Goal: Information Seeking & Learning: Learn about a topic

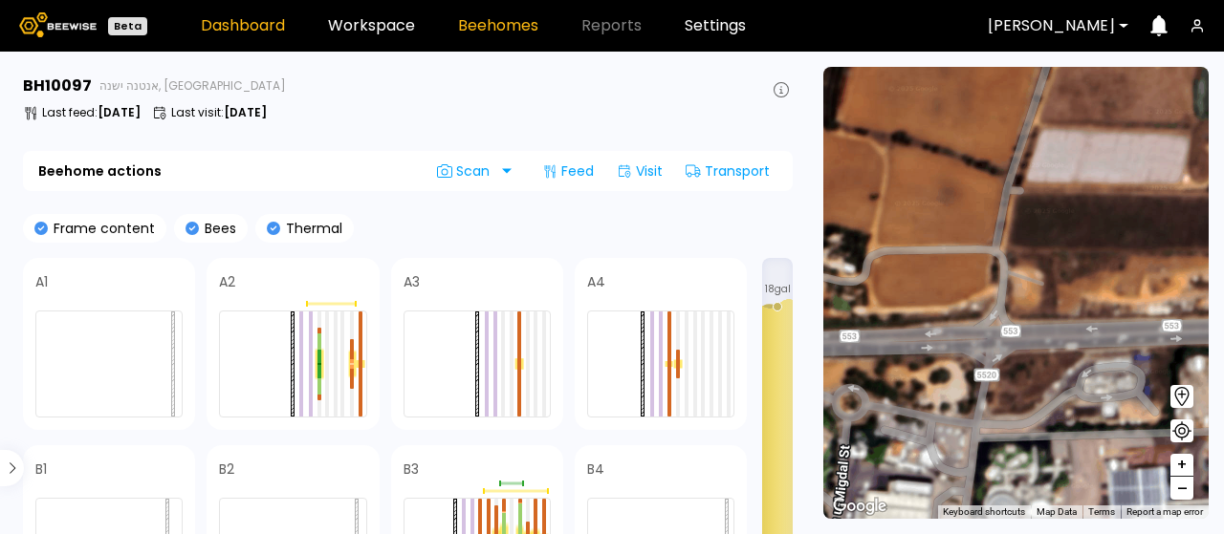
click at [247, 19] on link "Dashboard" at bounding box center [243, 25] width 84 height 15
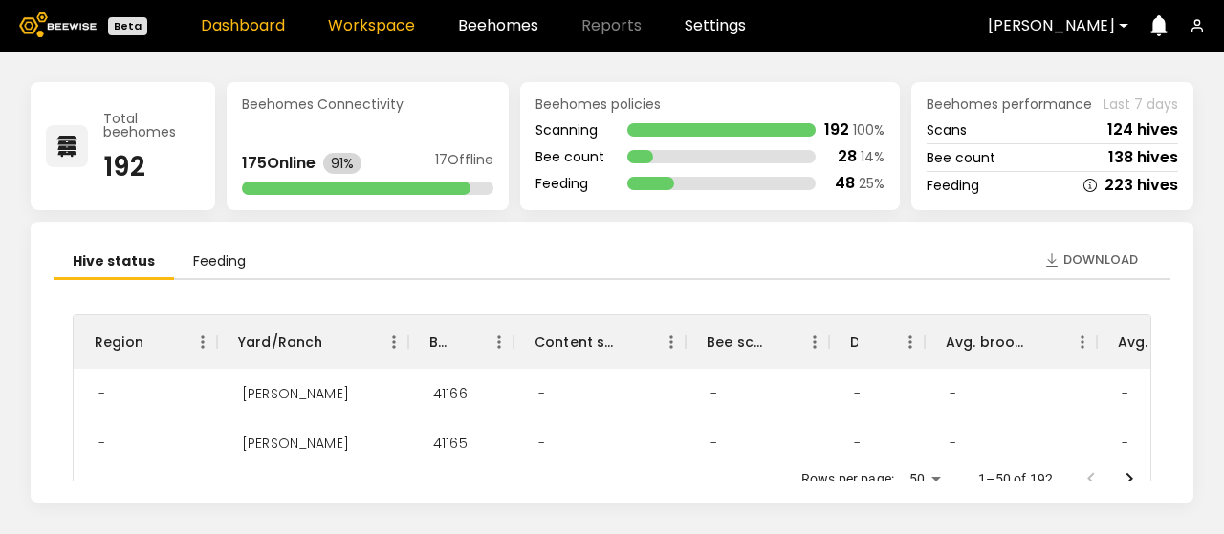
click at [365, 18] on link "Workspace" at bounding box center [371, 25] width 87 height 15
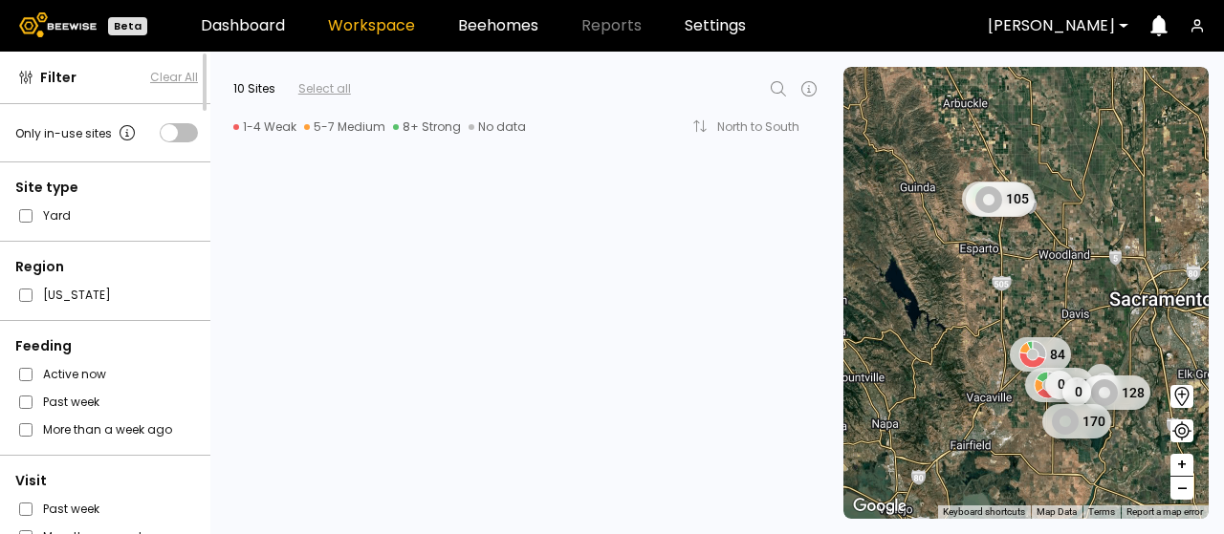
scroll to position [1893, 0]
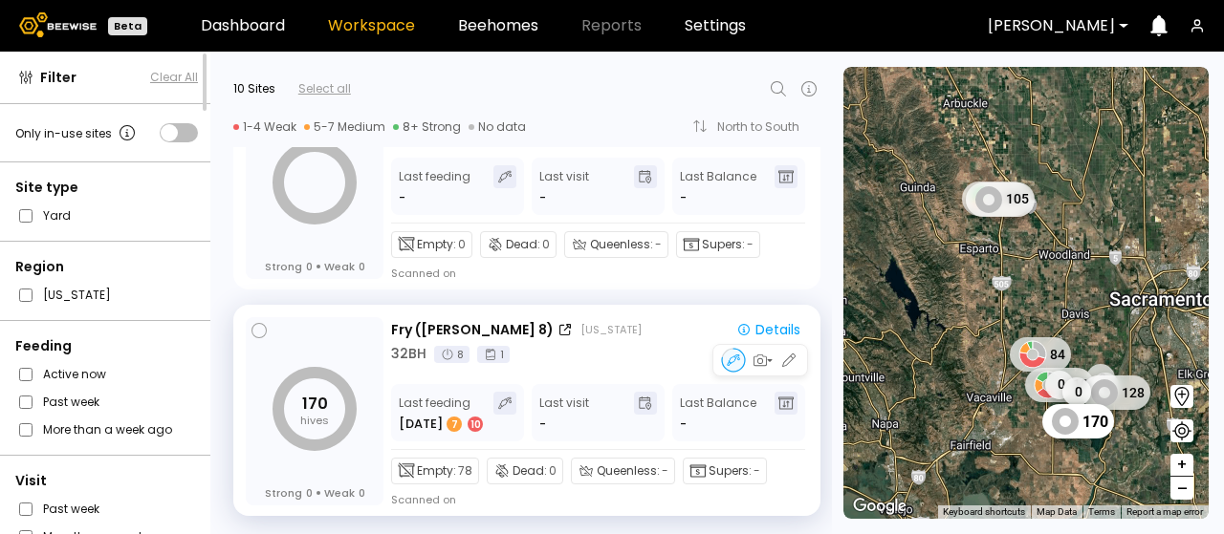
click at [580, 327] on div "[US_STATE]" at bounding box center [610, 329] width 61 height 15
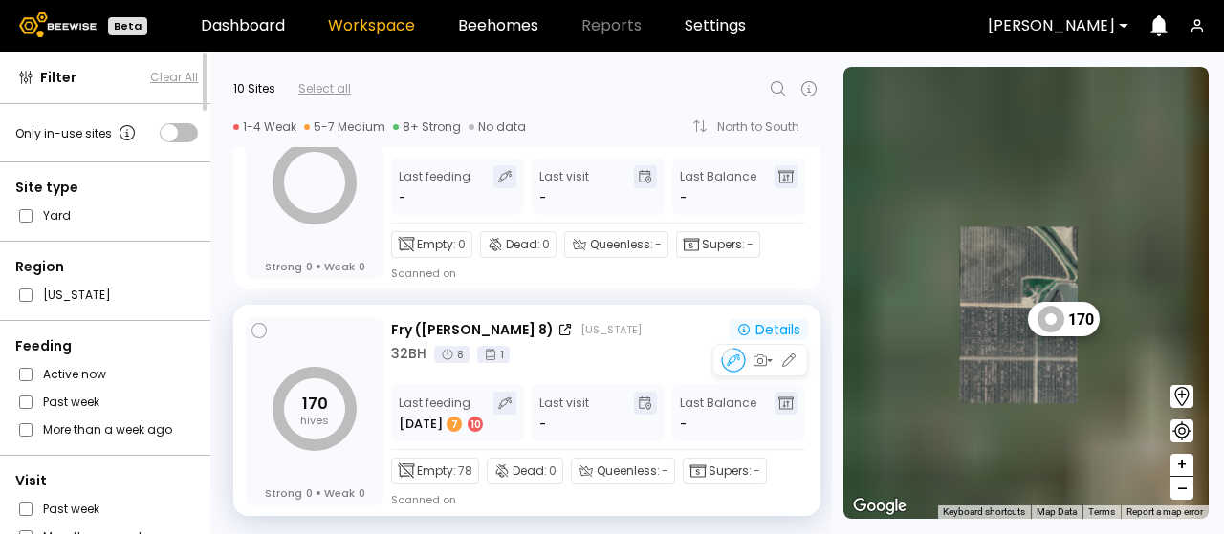
click at [751, 324] on div "Details" at bounding box center [768, 329] width 64 height 17
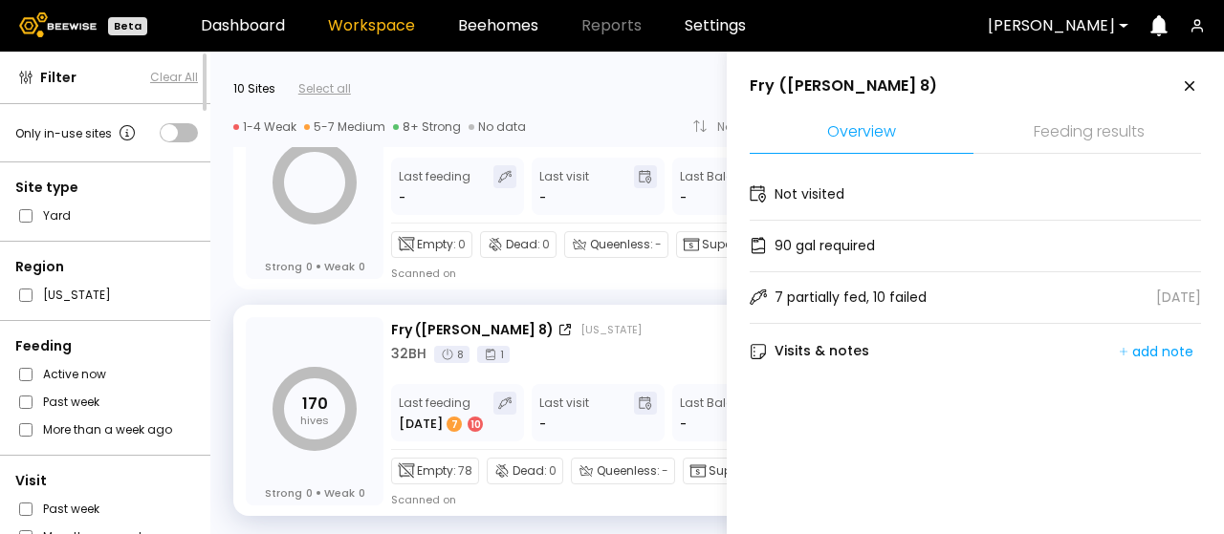
click at [1075, 140] on li "Feeding results" at bounding box center [1089, 133] width 224 height 41
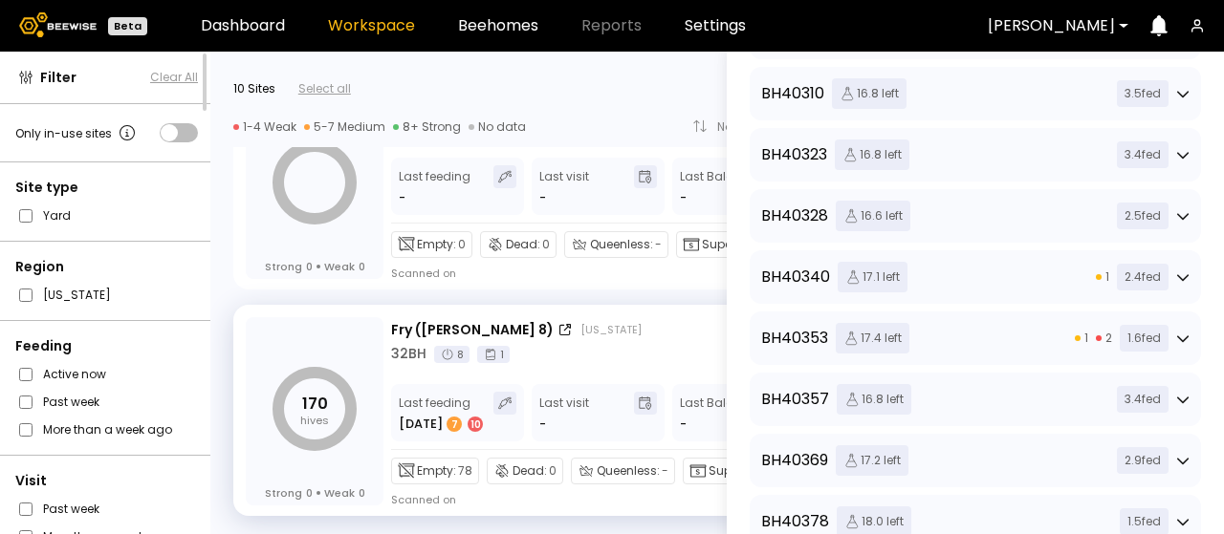
scroll to position [765, 0]
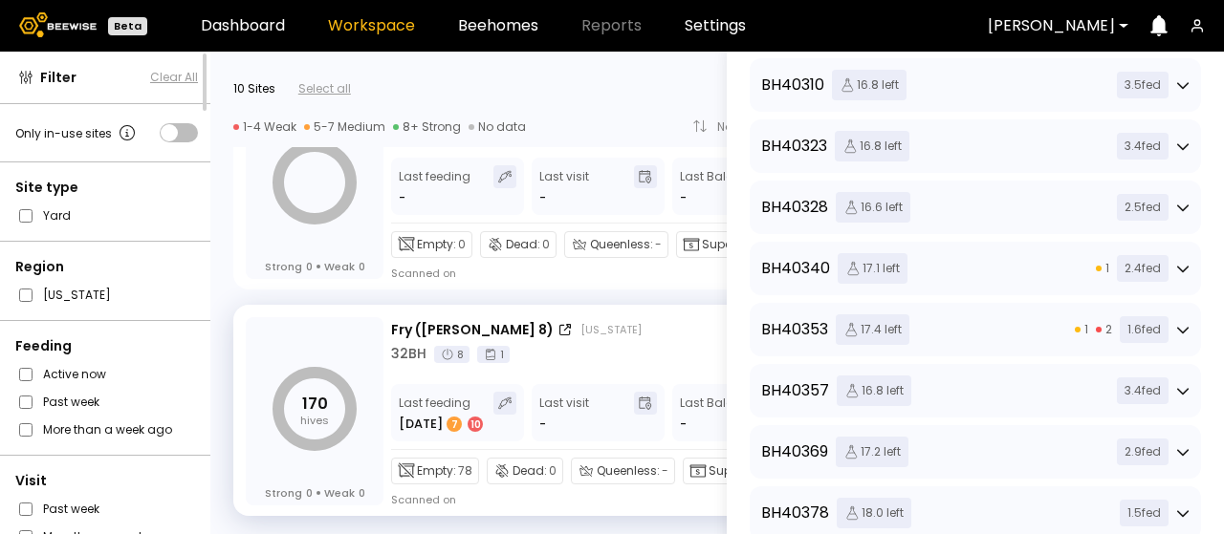
click at [1177, 391] on icon at bounding box center [1182, 391] width 11 height 7
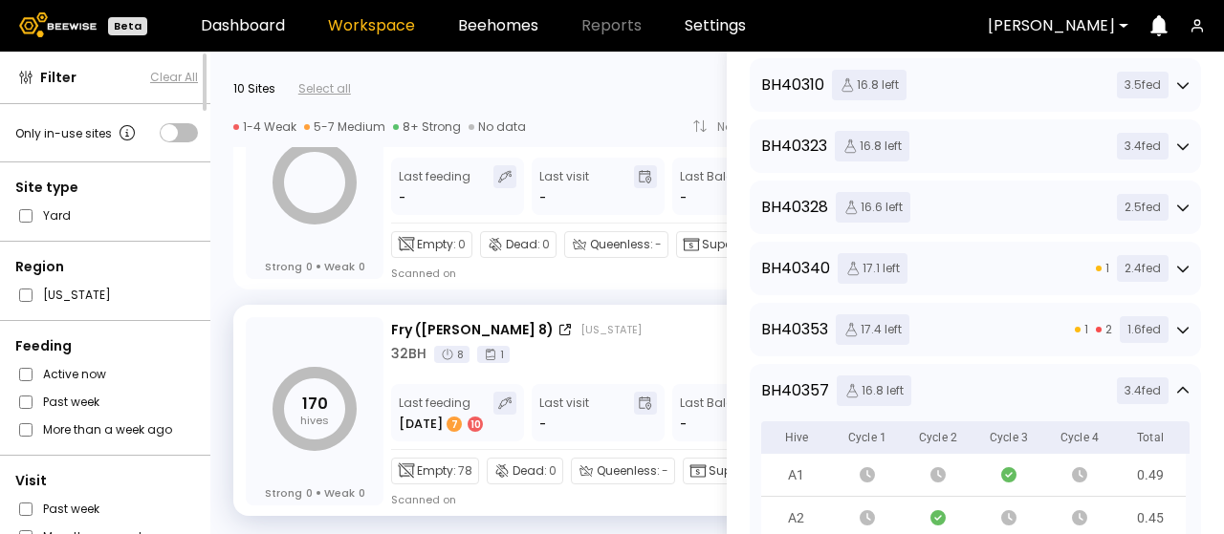
scroll to position [1052, 0]
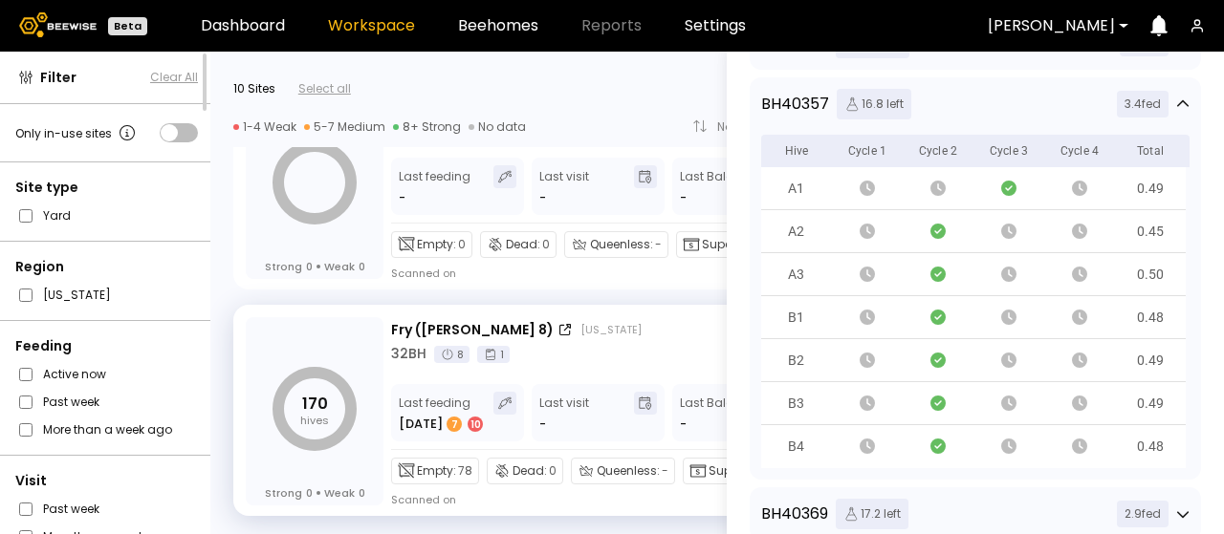
click at [1176, 106] on icon at bounding box center [1182, 104] width 13 height 13
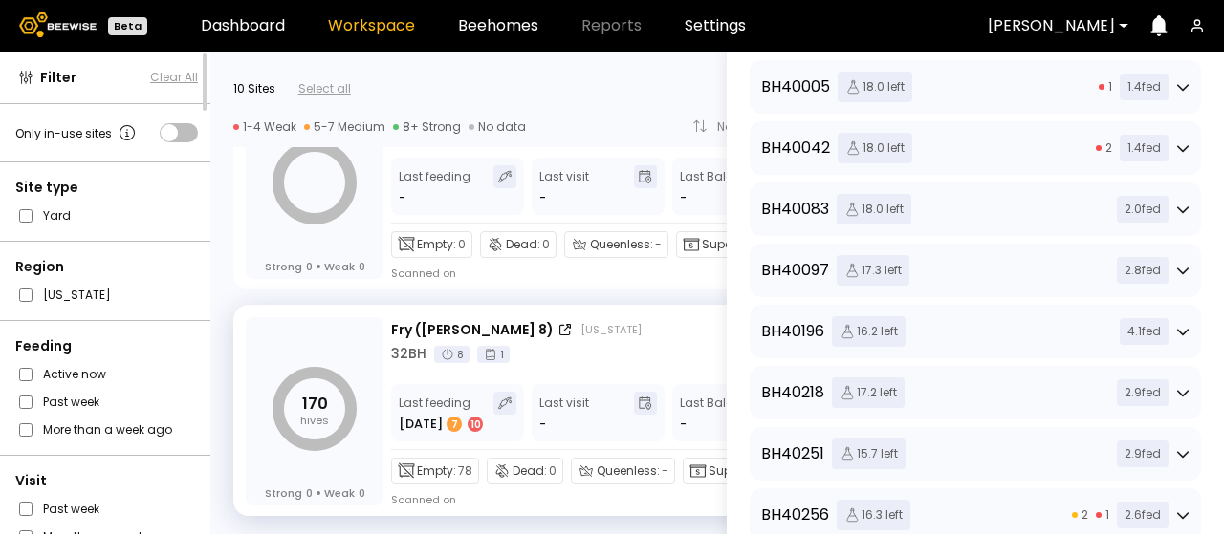
scroll to position [191, 0]
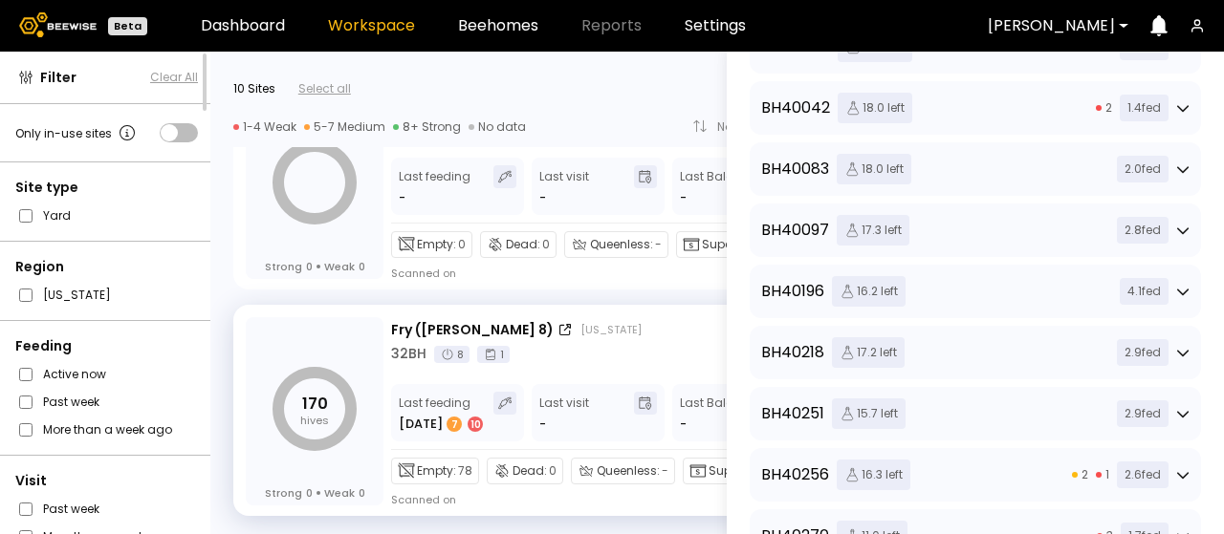
click at [1180, 167] on icon at bounding box center [1182, 169] width 13 height 13
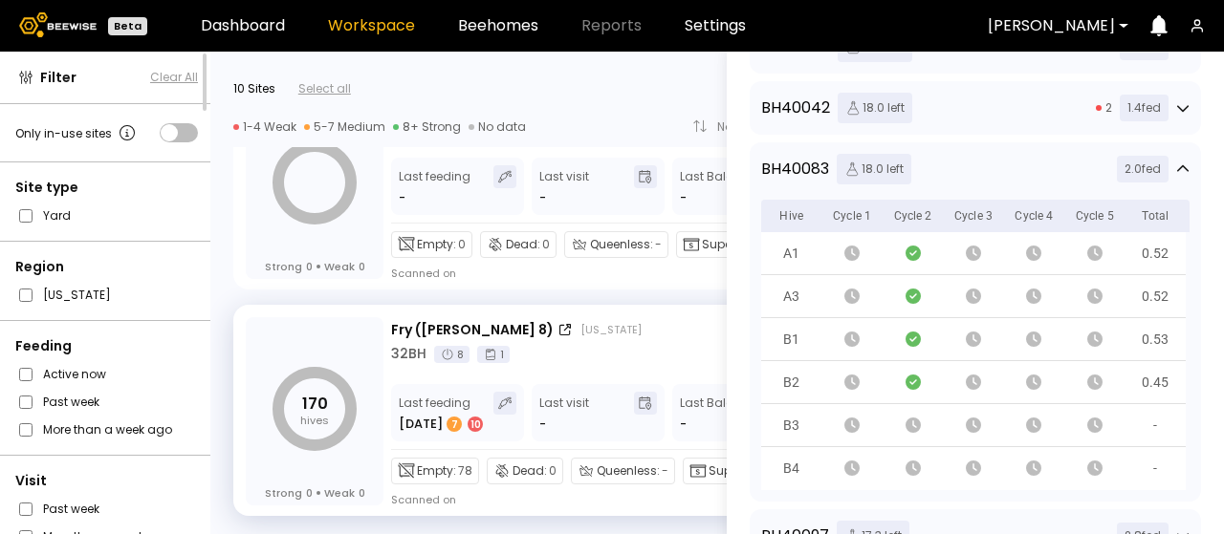
click at [1176, 171] on icon at bounding box center [1182, 169] width 13 height 13
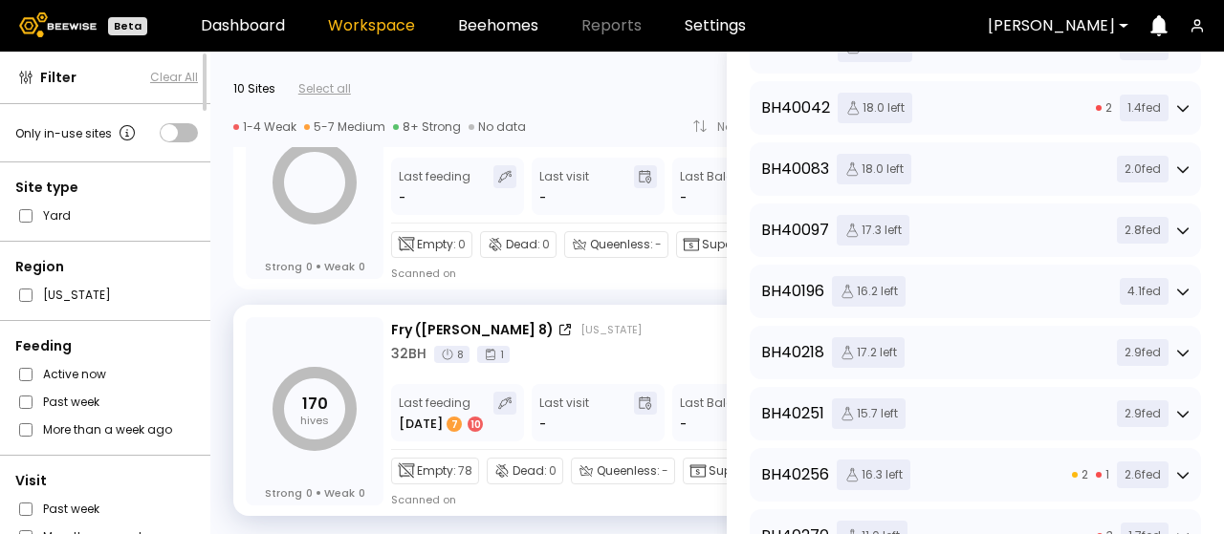
click at [1179, 229] on icon at bounding box center [1182, 230] width 13 height 13
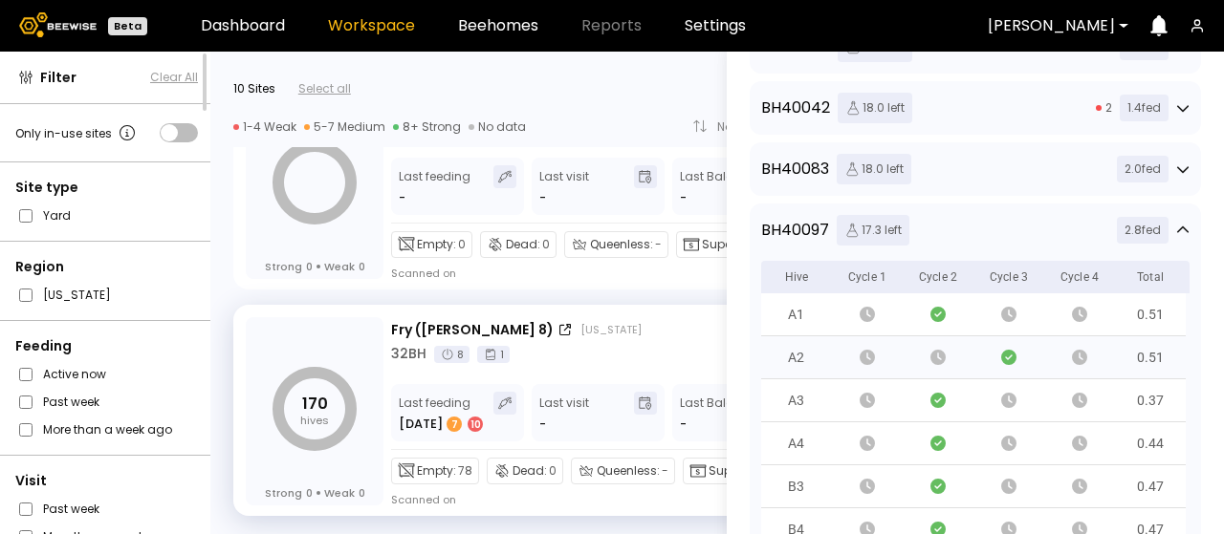
scroll to position [287, 0]
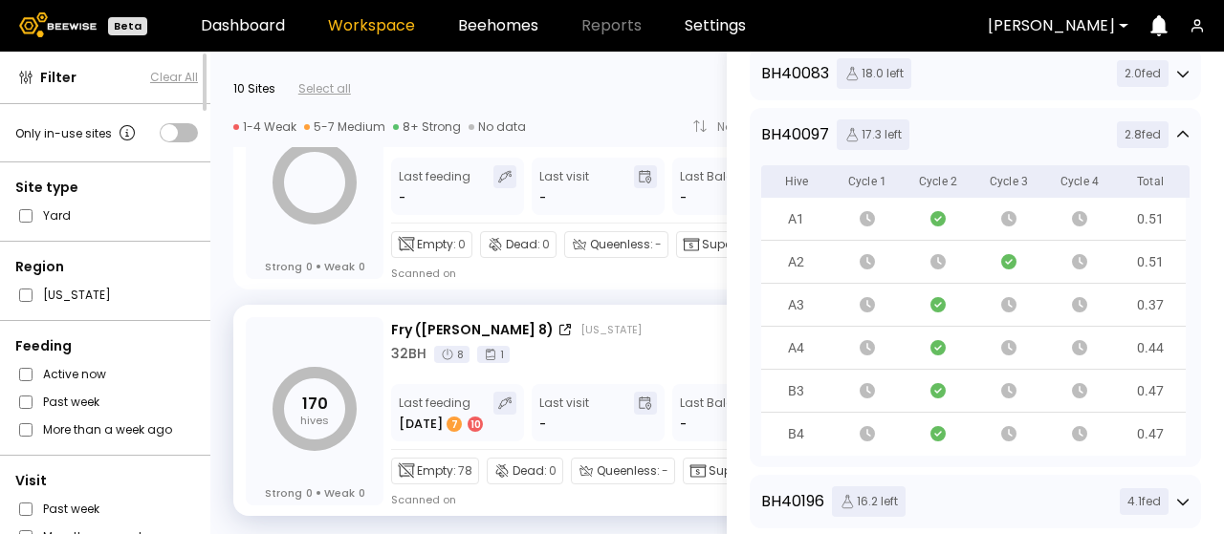
click at [1179, 132] on icon at bounding box center [1182, 134] width 13 height 13
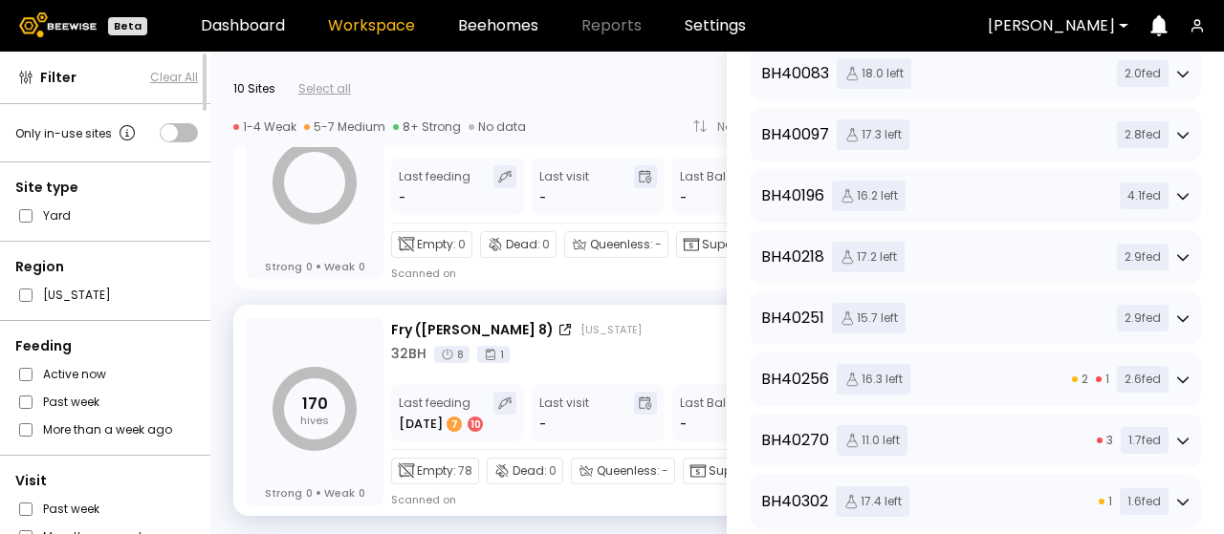
click at [1176, 193] on icon at bounding box center [1182, 195] width 13 height 13
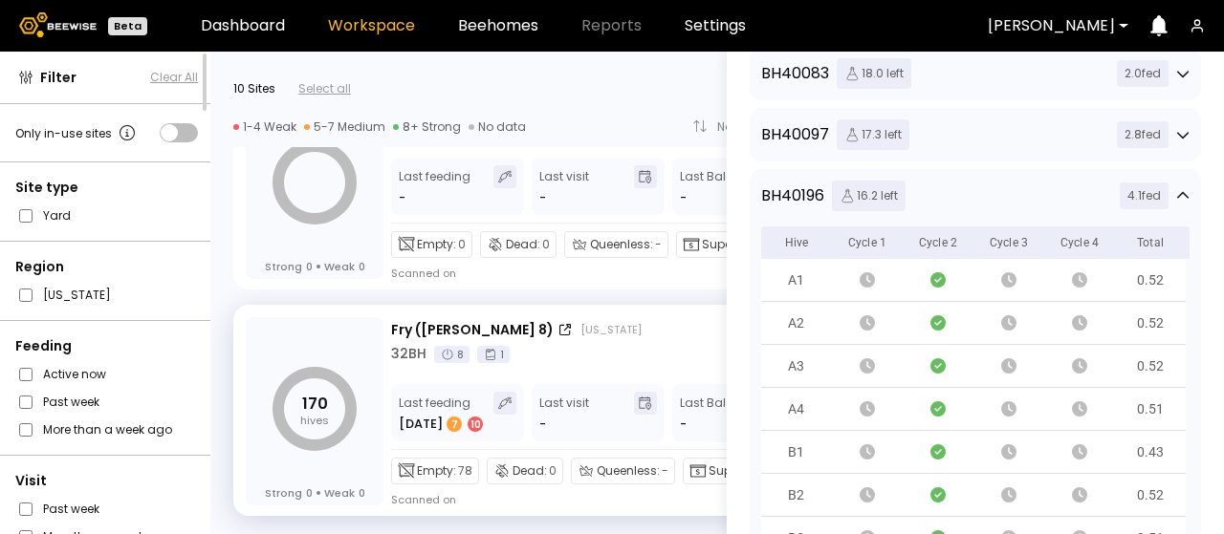
click at [1176, 199] on icon at bounding box center [1182, 195] width 13 height 13
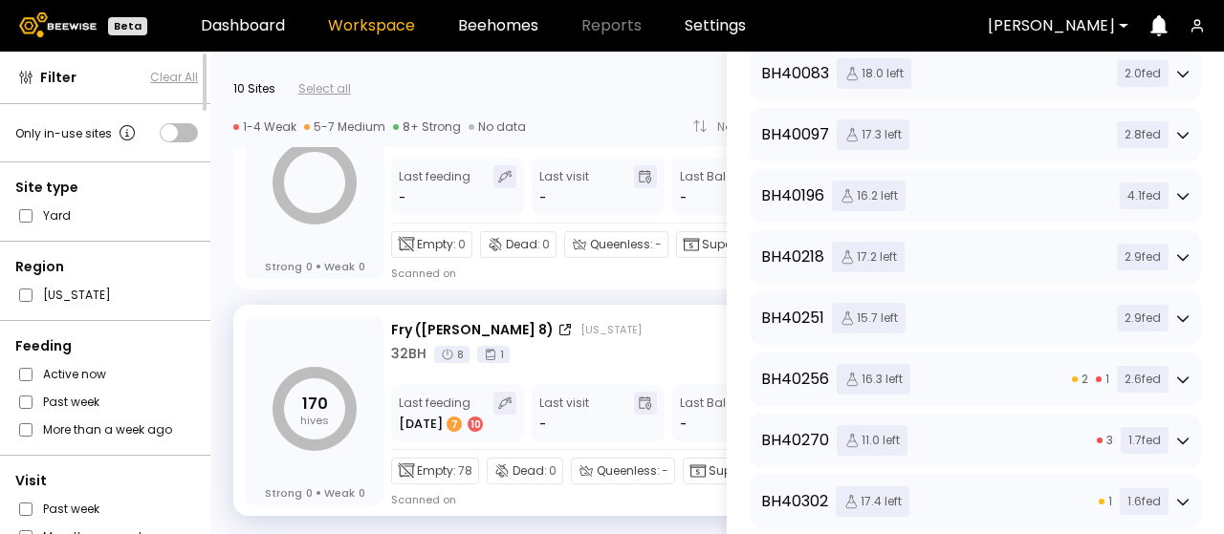
click at [1176, 255] on icon at bounding box center [1182, 257] width 13 height 13
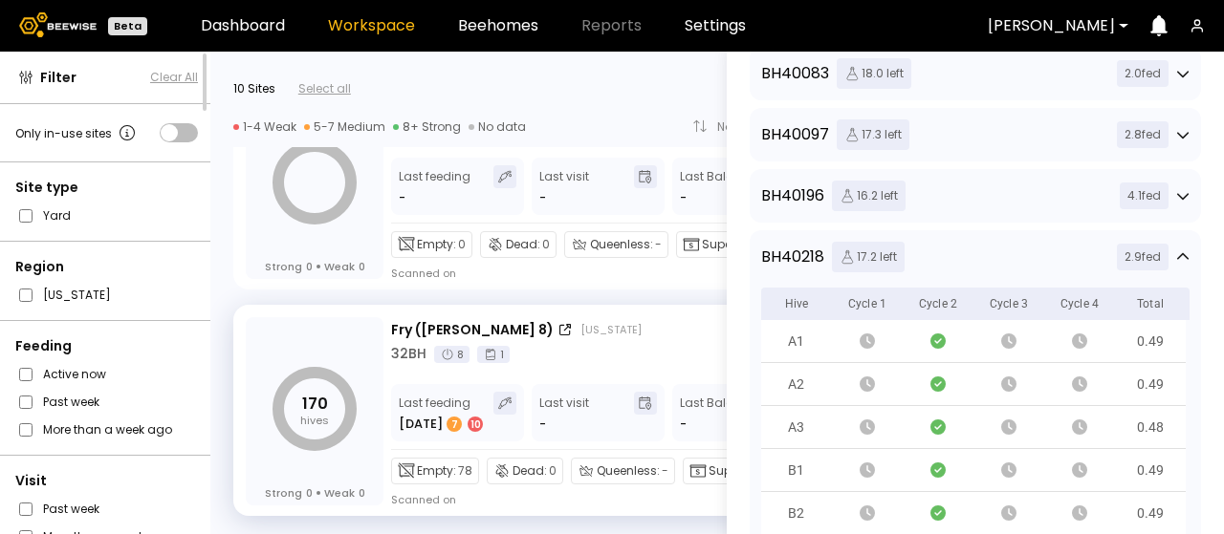
click at [1184, 257] on icon at bounding box center [1182, 255] width 11 height 7
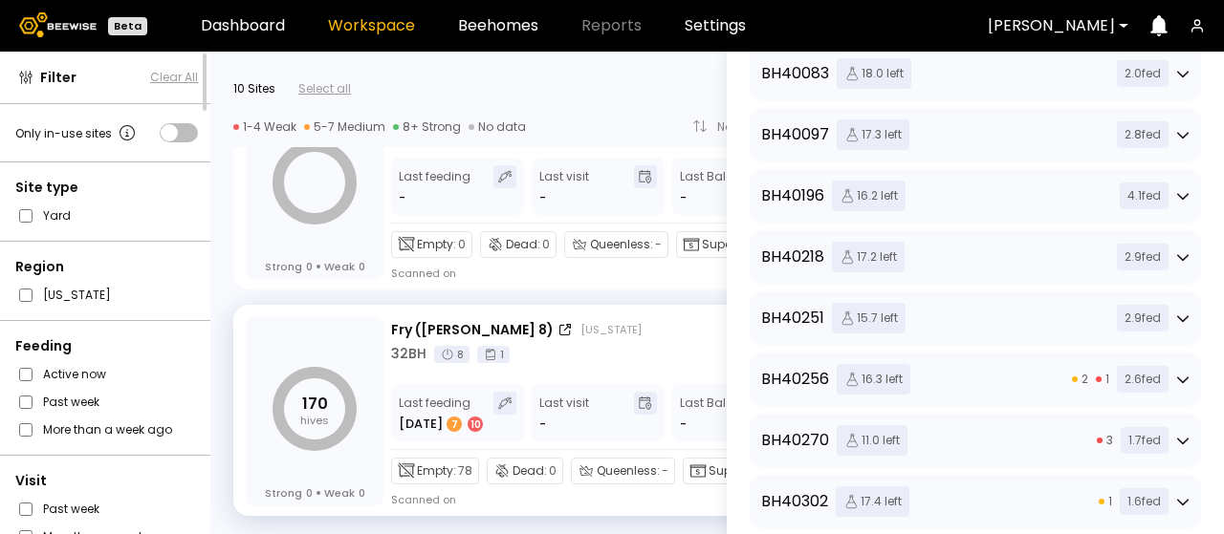
click at [1178, 316] on icon at bounding box center [1182, 318] width 13 height 13
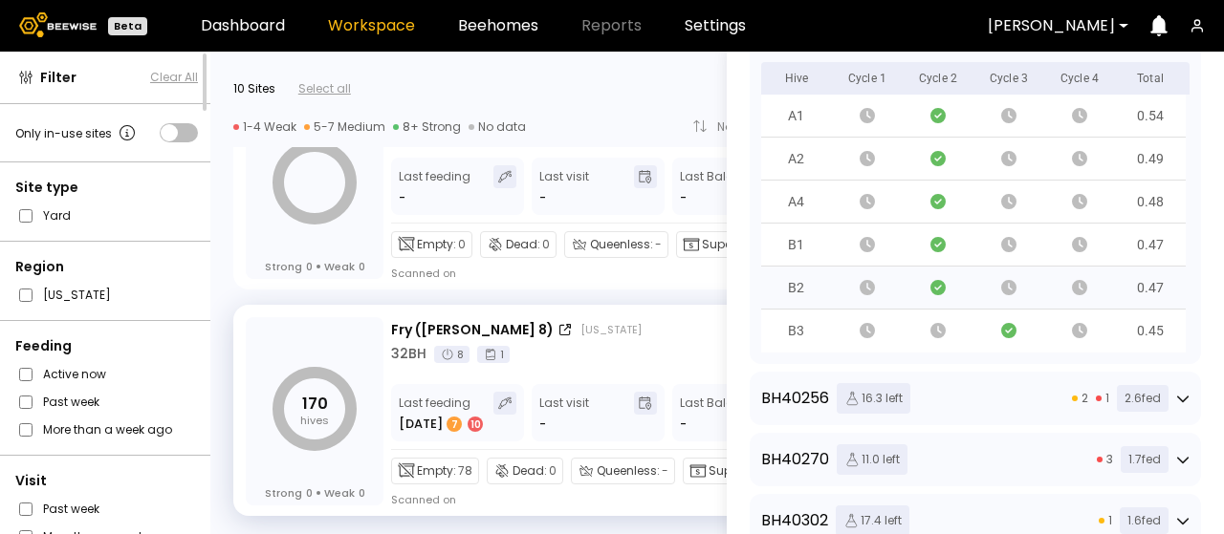
scroll to position [382, 0]
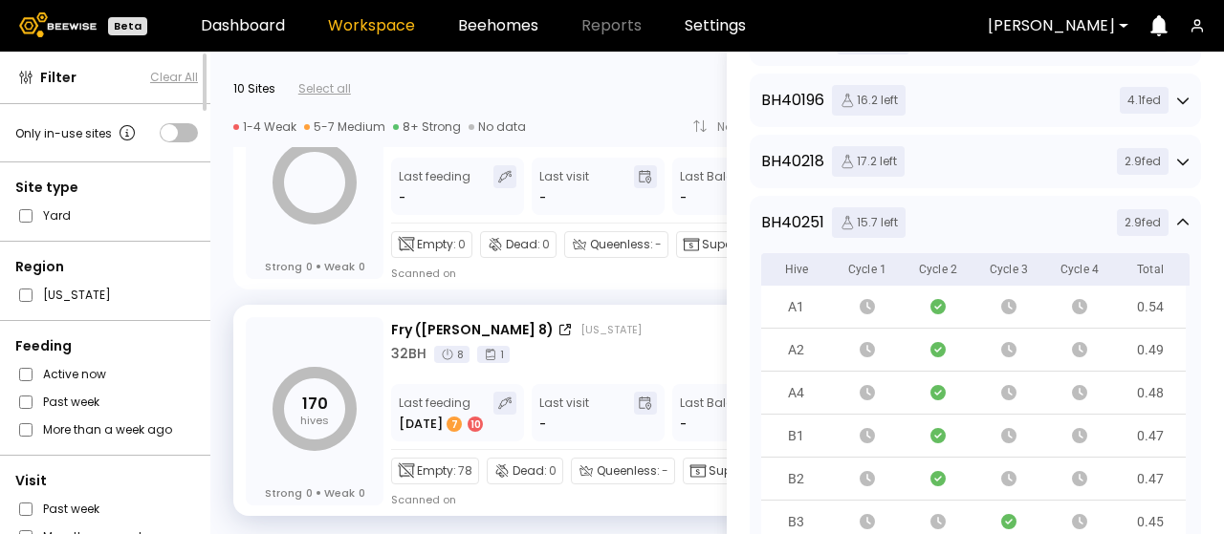
click at [1168, 226] on div "2.9 fed" at bounding box center [1149, 222] width 80 height 27
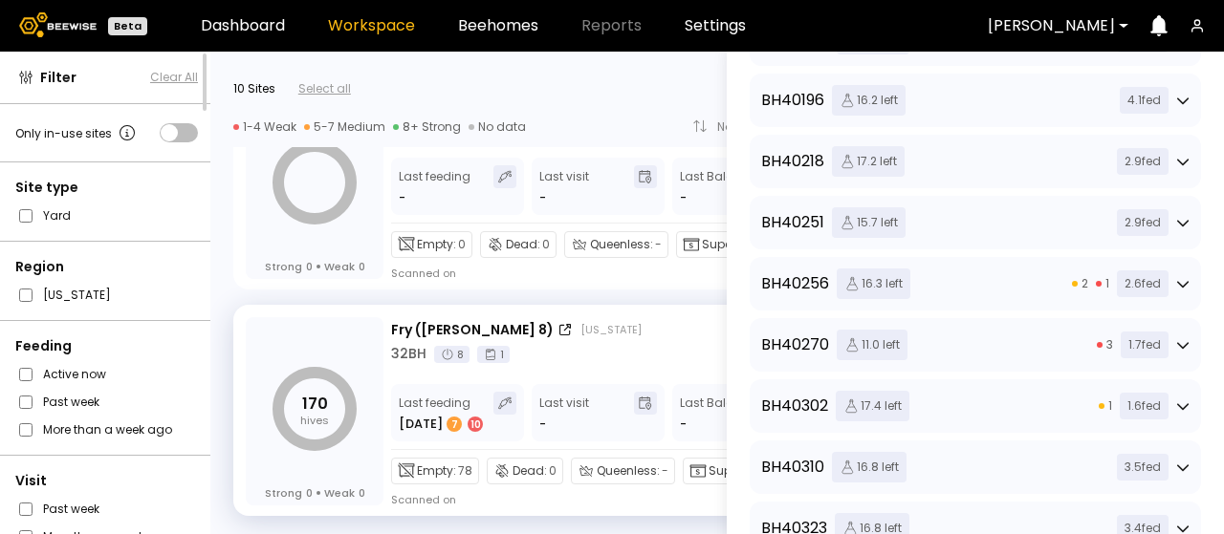
click at [1171, 282] on div "2 1 2.6 fed" at bounding box center [1131, 284] width 118 height 27
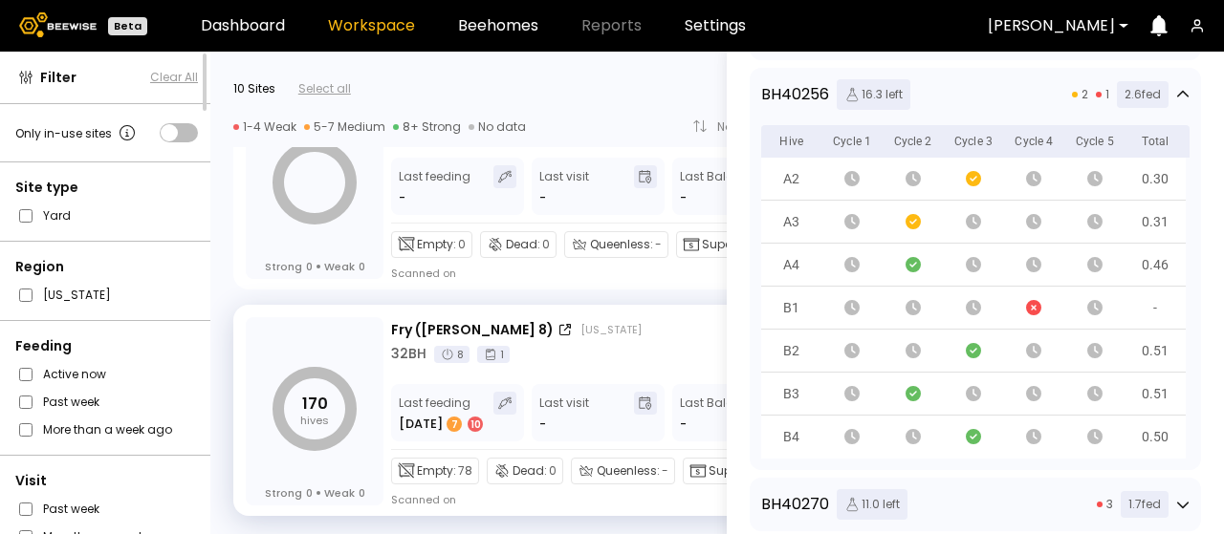
scroll to position [574, 0]
click at [1180, 91] on icon at bounding box center [1182, 92] width 13 height 13
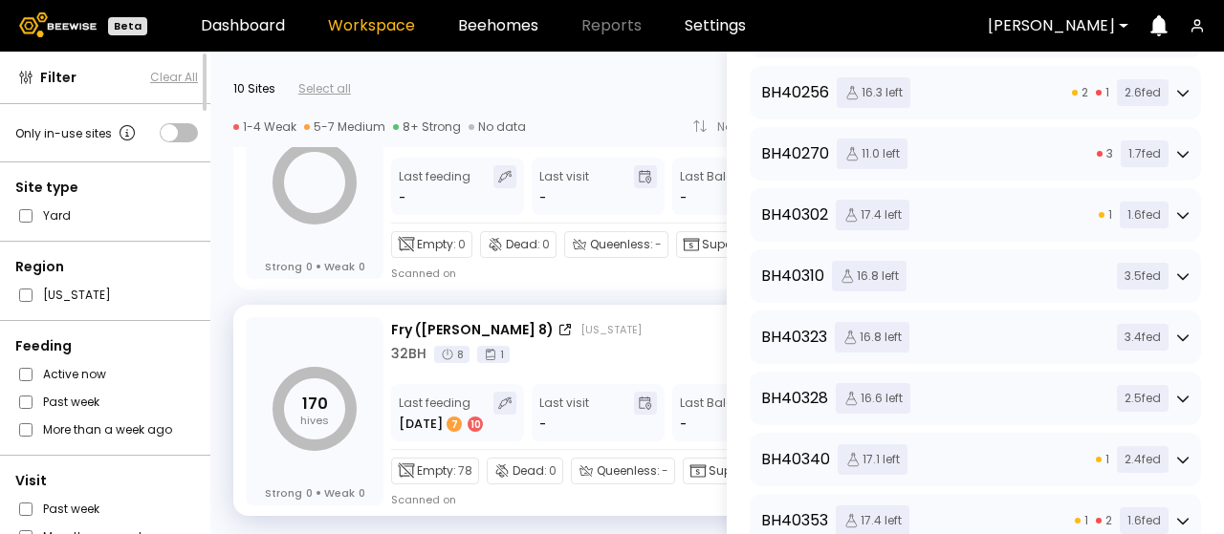
click at [1176, 148] on icon at bounding box center [1182, 153] width 13 height 13
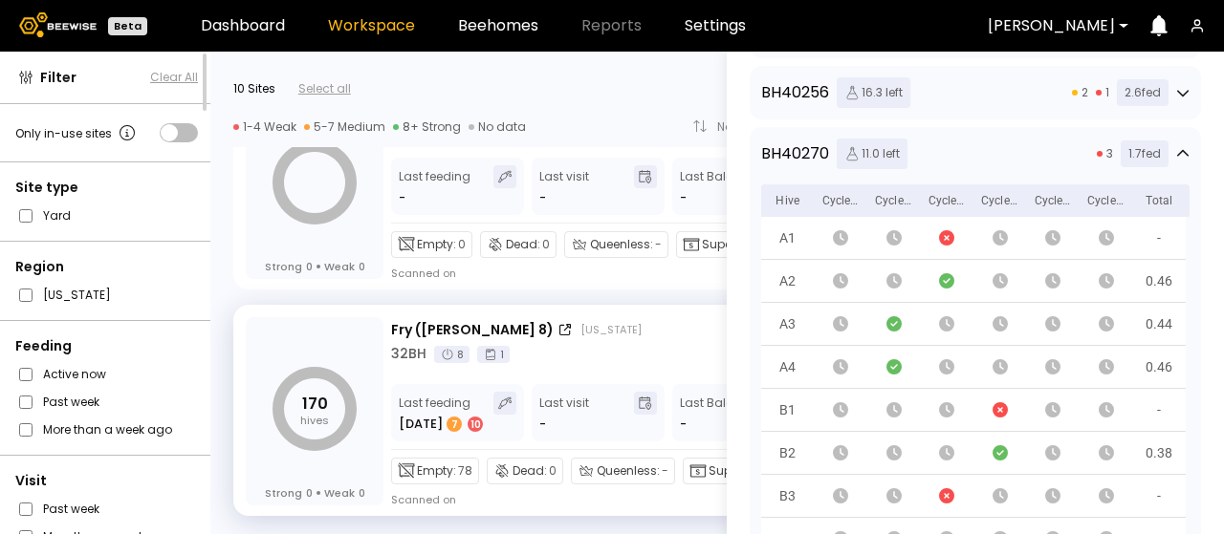
click at [1180, 152] on icon at bounding box center [1182, 153] width 13 height 13
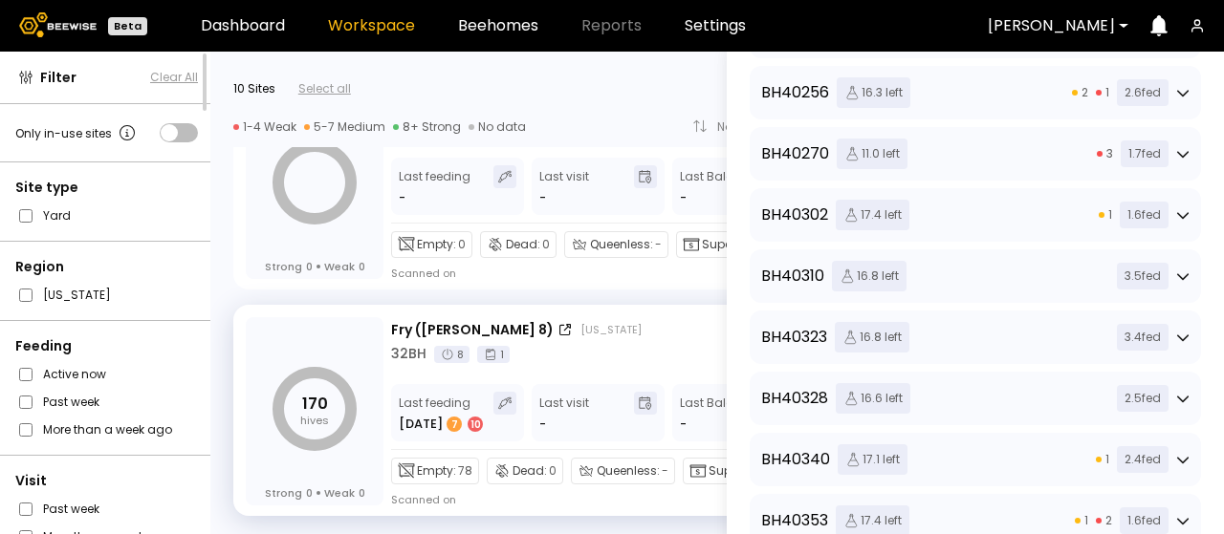
click at [1182, 211] on icon at bounding box center [1182, 214] width 13 height 13
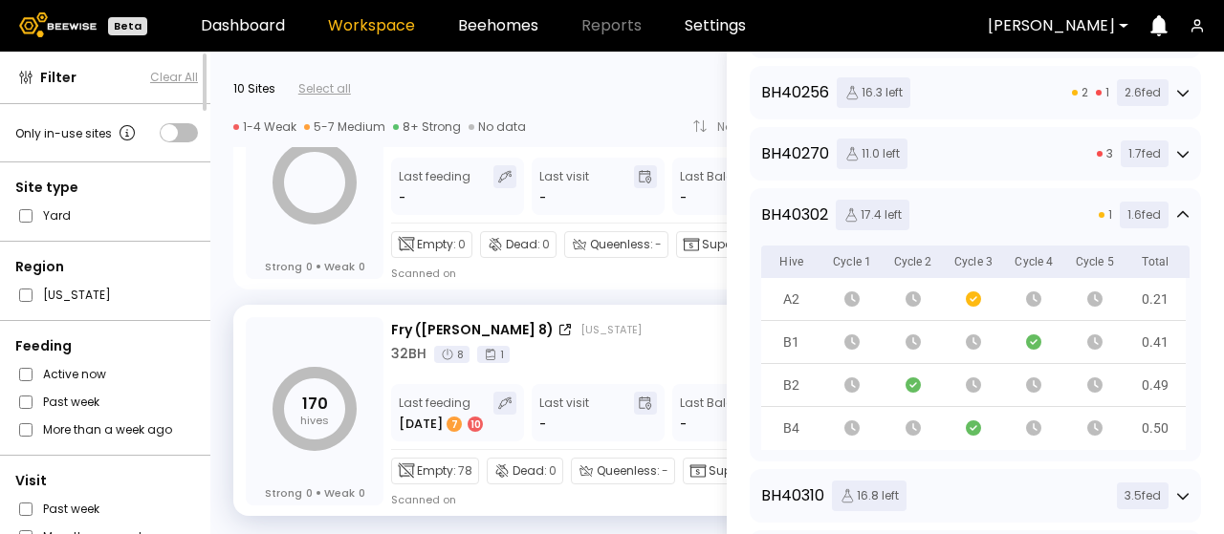
click at [632, 294] on div "170 hives Strong 0 Weak 0 Fry (Dixon 8) California Details 32 BH 8 1 Last feedi…" at bounding box center [520, 407] width 621 height 227
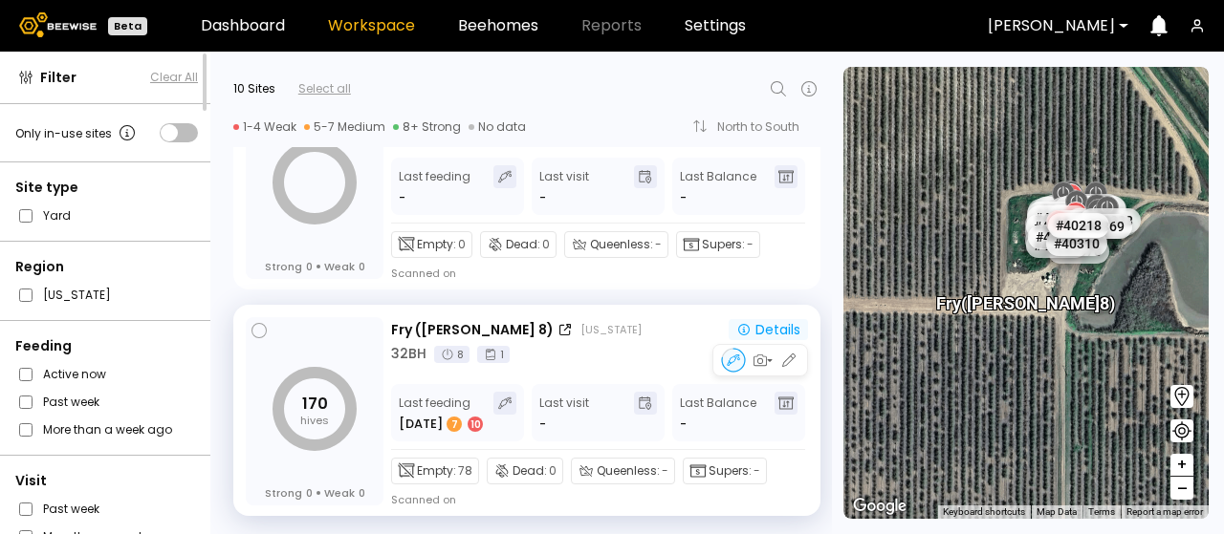
click at [780, 331] on div "Details" at bounding box center [768, 329] width 64 height 17
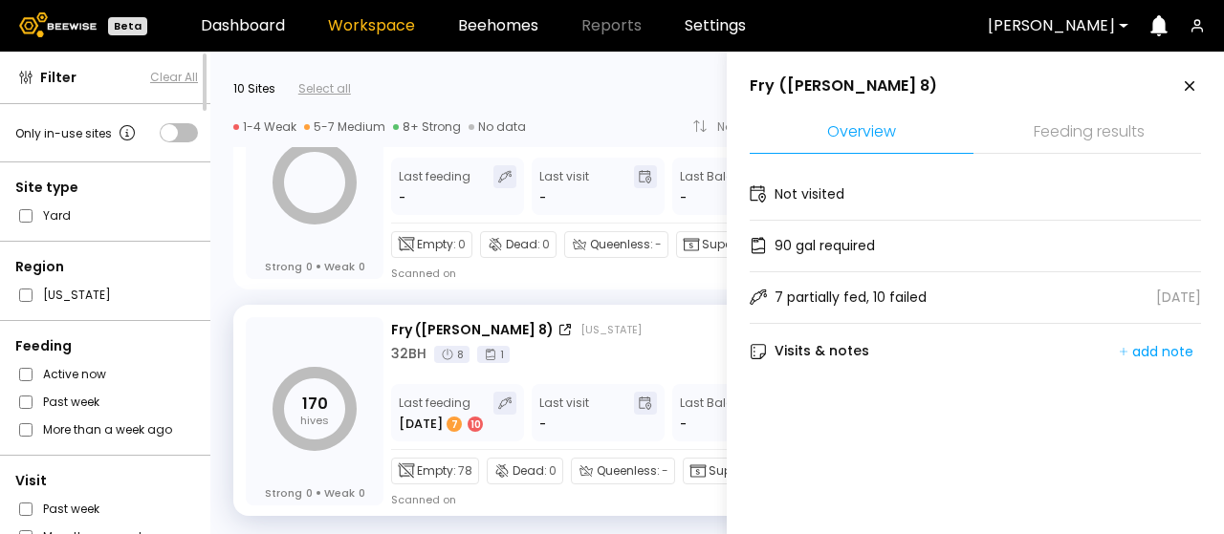
click at [1109, 135] on li "Feeding results" at bounding box center [1089, 133] width 224 height 41
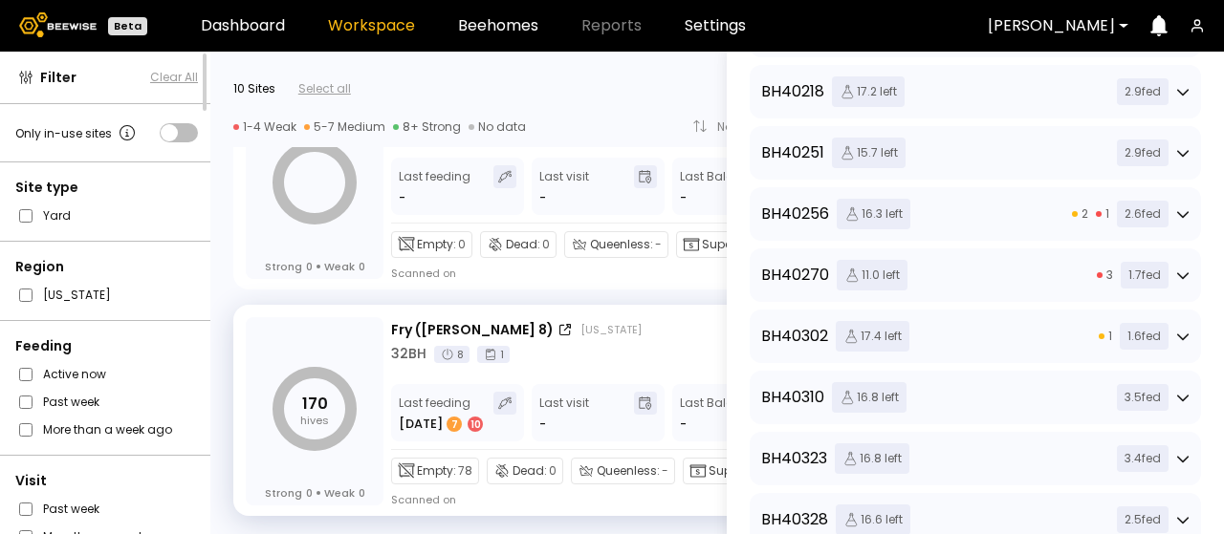
scroll to position [478, 0]
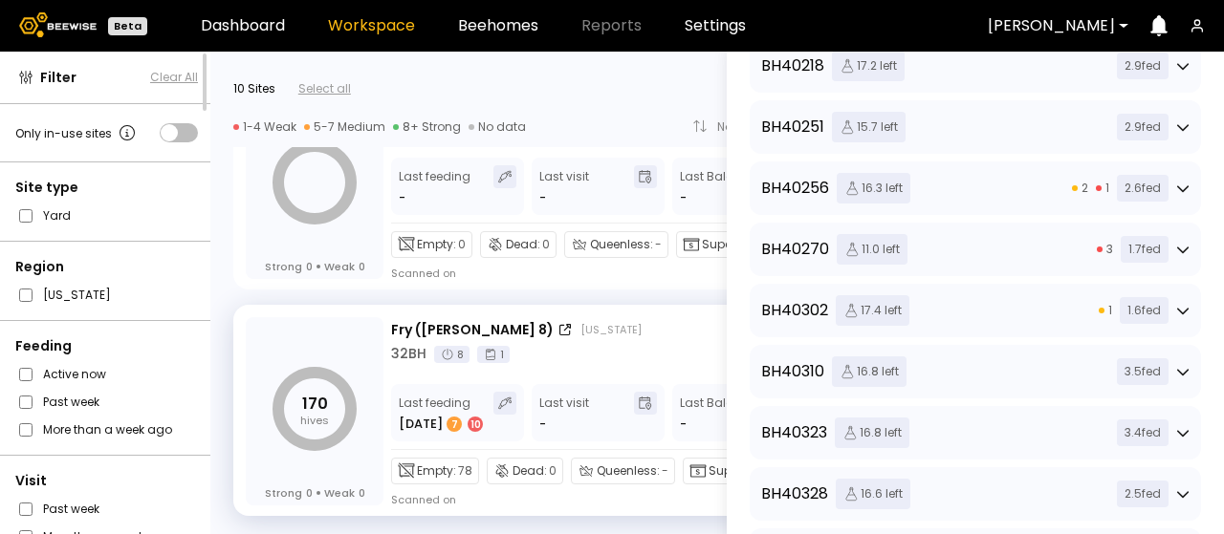
click at [1181, 311] on icon at bounding box center [1182, 311] width 11 height 7
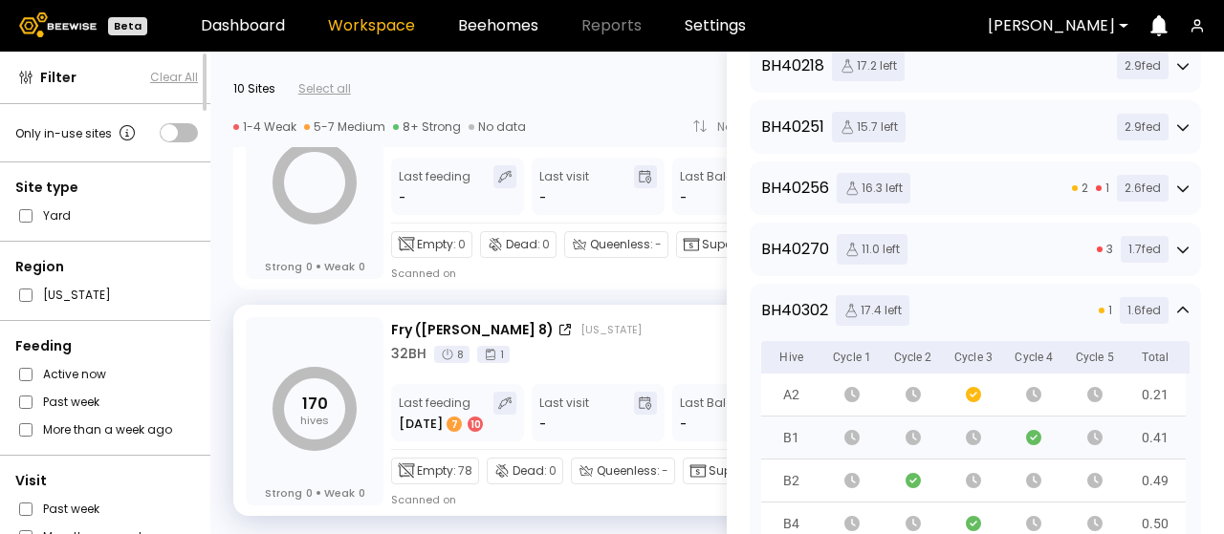
scroll to position [574, 0]
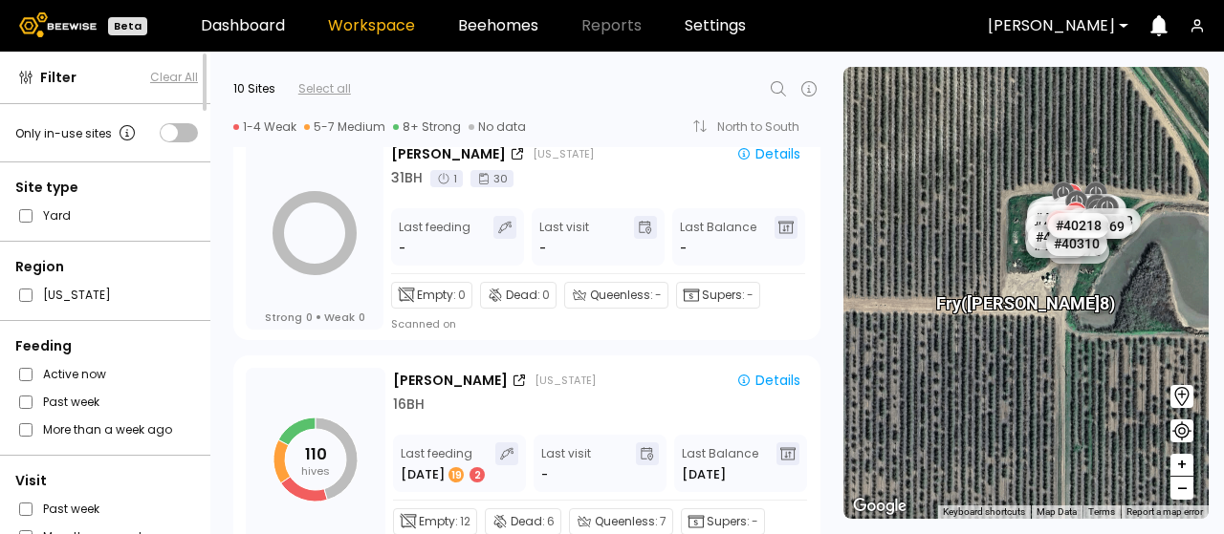
scroll to position [841, 0]
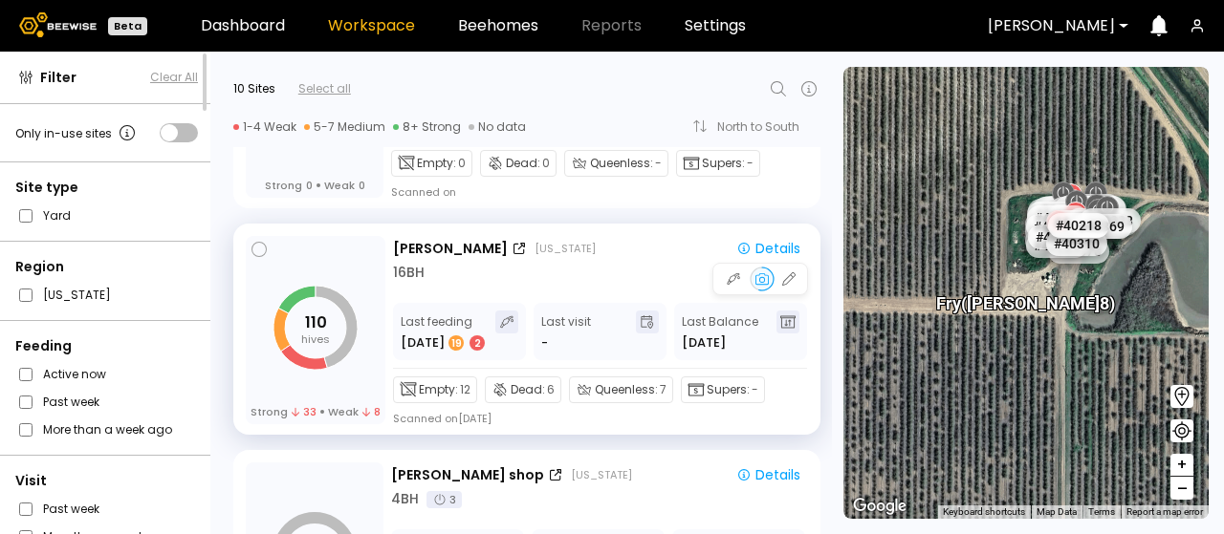
click at [642, 259] on div "[PERSON_NAME] [US_STATE] Details 16 BH" at bounding box center [600, 260] width 415 height 45
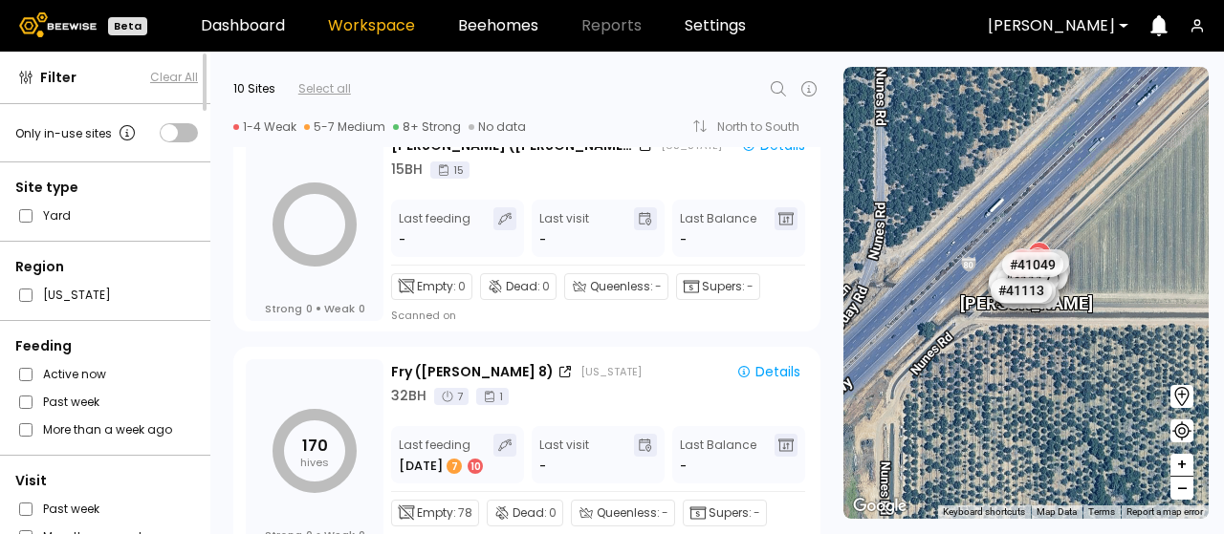
scroll to position [1893, 0]
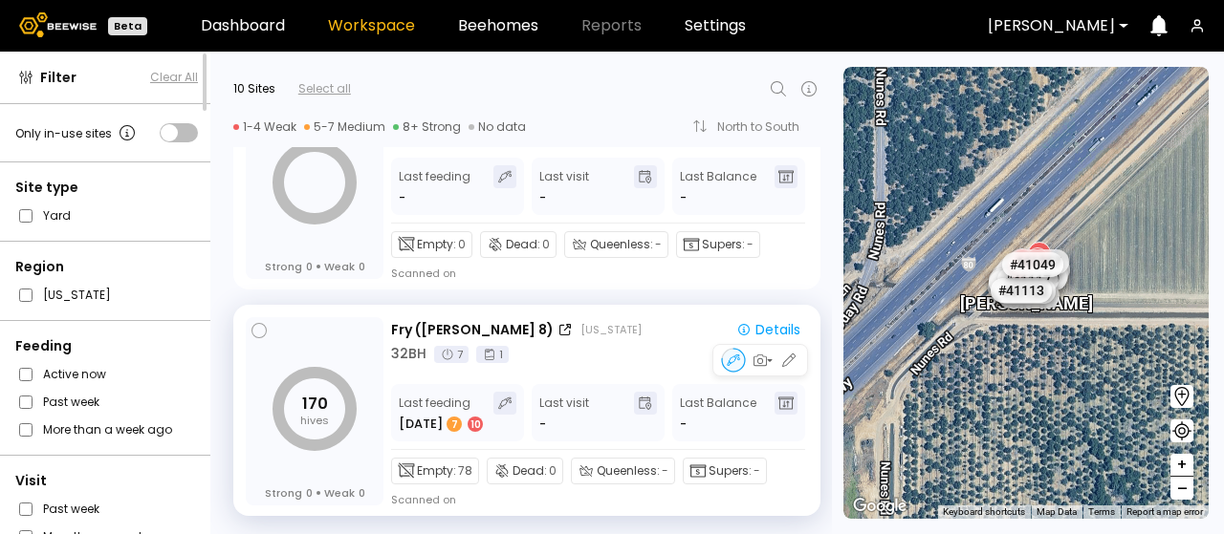
click at [614, 336] on div "Fry ([GEOGRAPHIC_DATA] 8) [US_STATE]" at bounding box center [554, 330] width 326 height 20
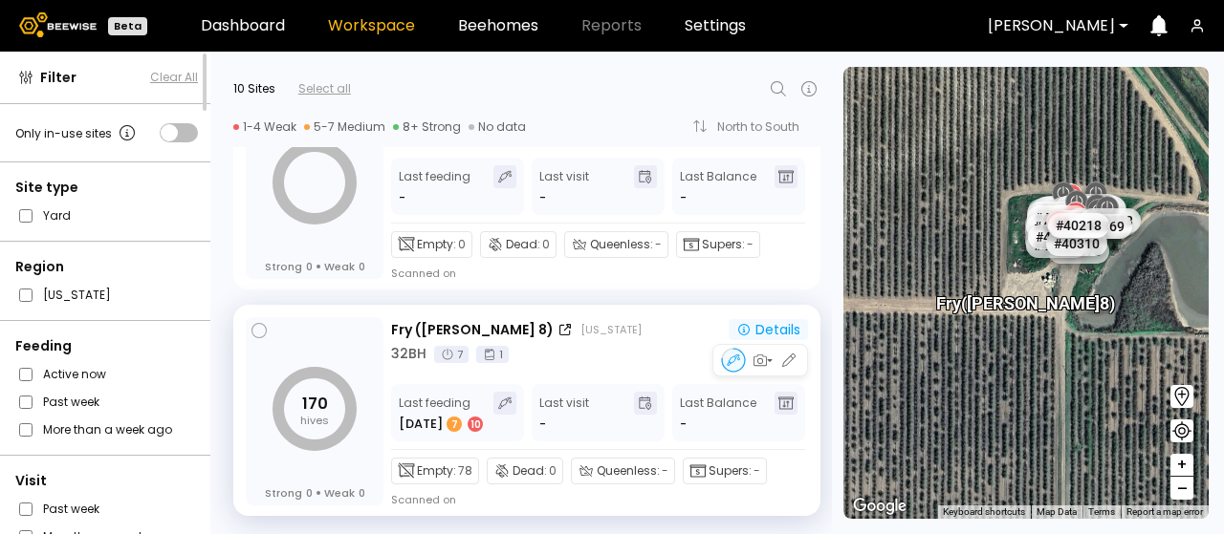
click at [766, 331] on div "Details" at bounding box center [768, 329] width 64 height 17
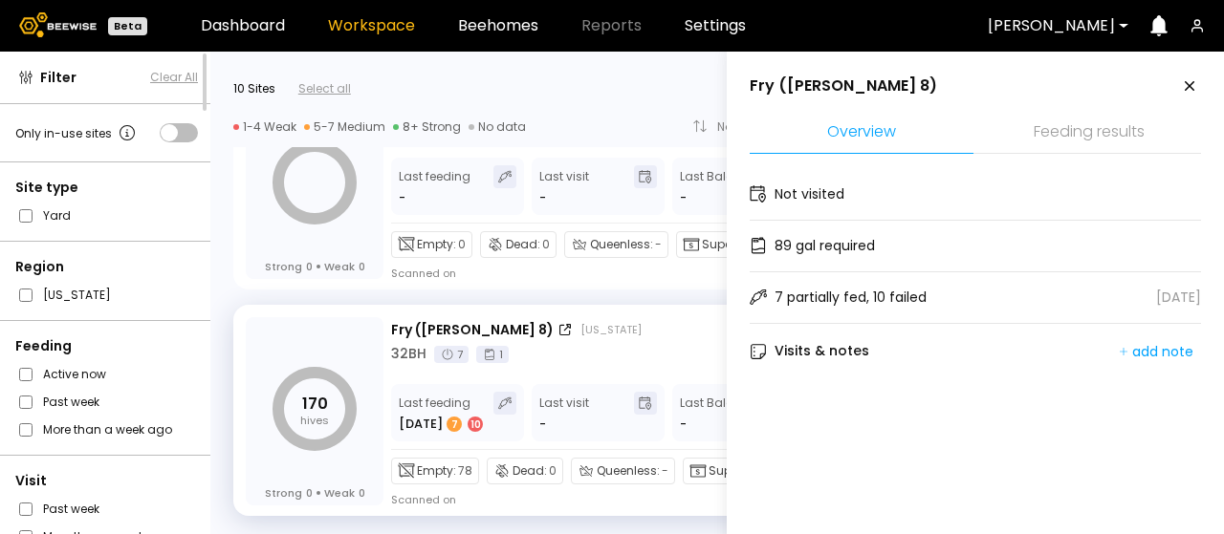
click at [1055, 131] on li "Feeding results" at bounding box center [1089, 133] width 224 height 41
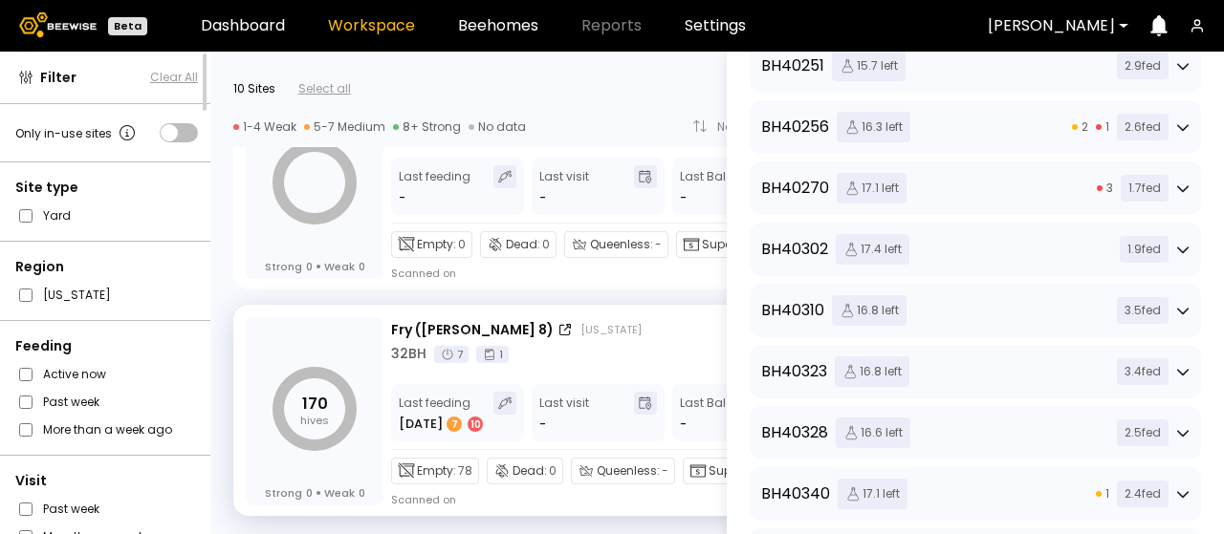
scroll to position [574, 0]
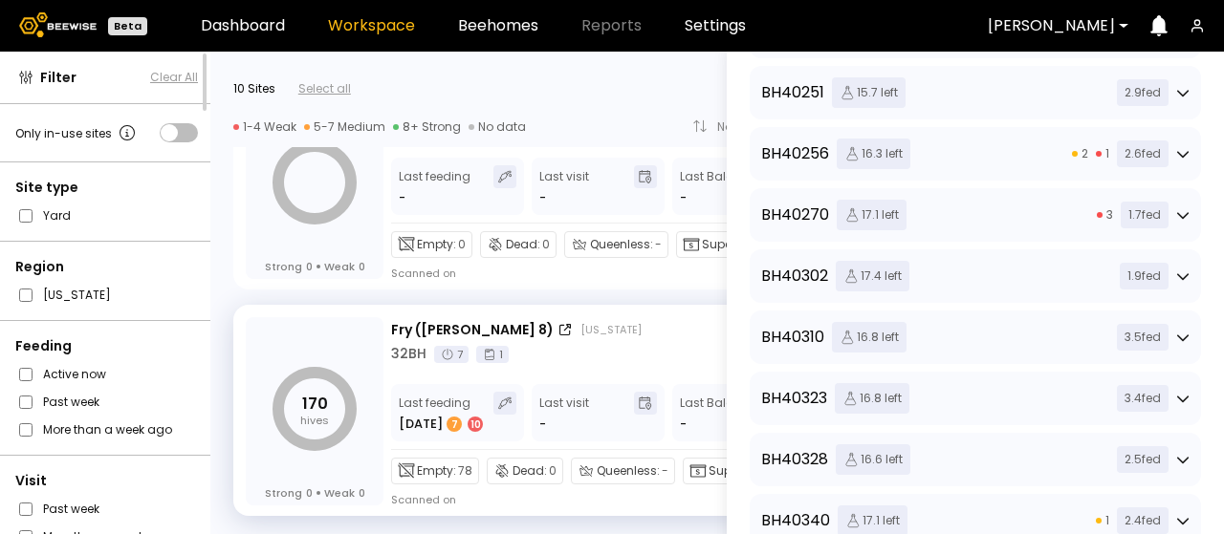
click at [1176, 213] on icon at bounding box center [1182, 214] width 13 height 13
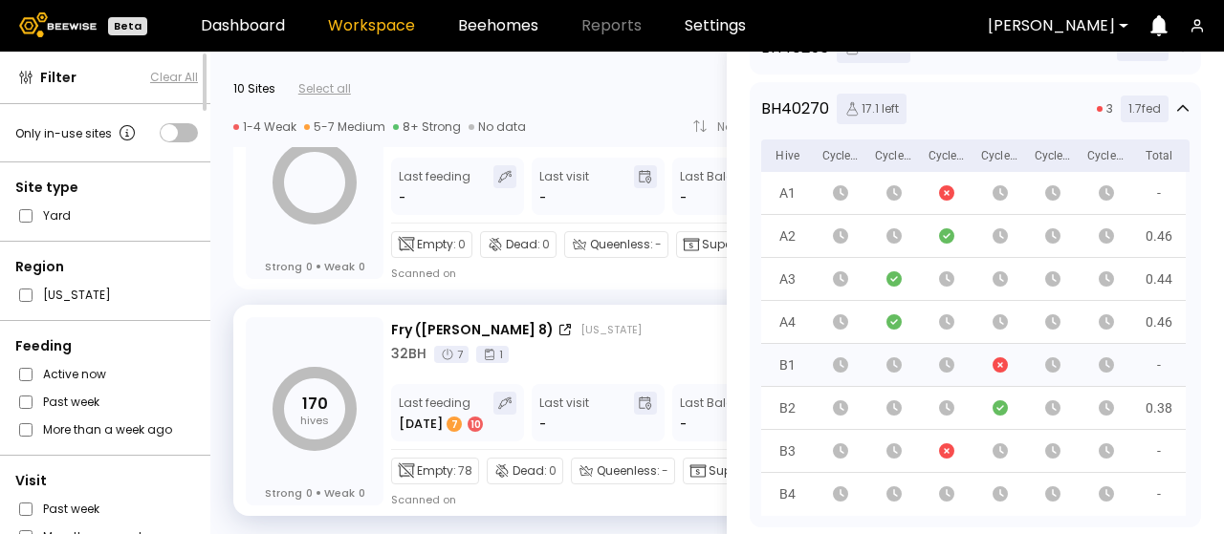
scroll to position [669, 0]
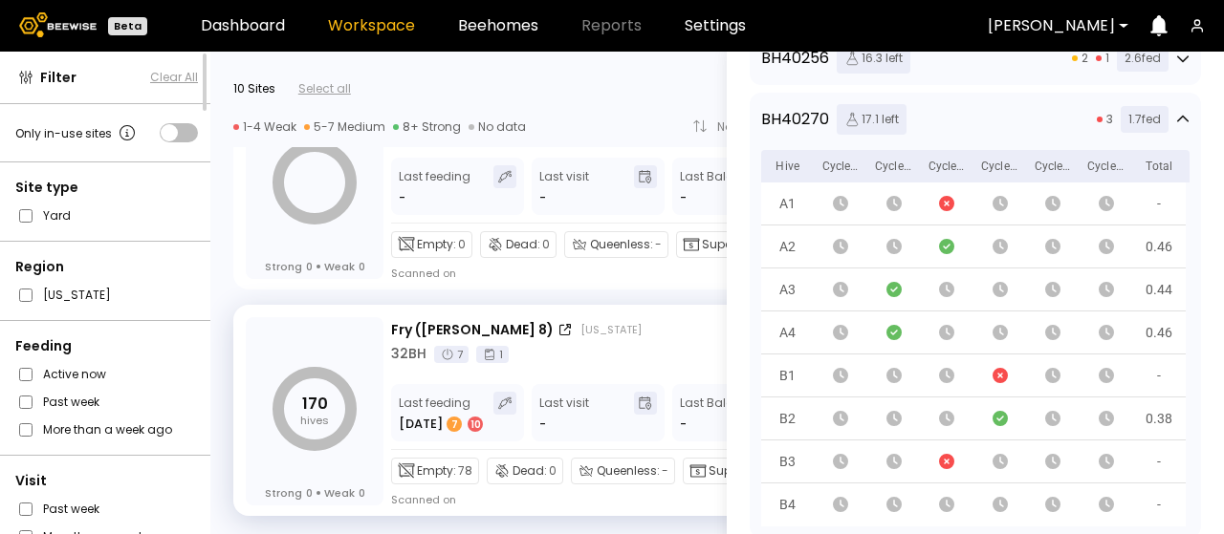
click at [1177, 118] on icon at bounding box center [1182, 118] width 11 height 7
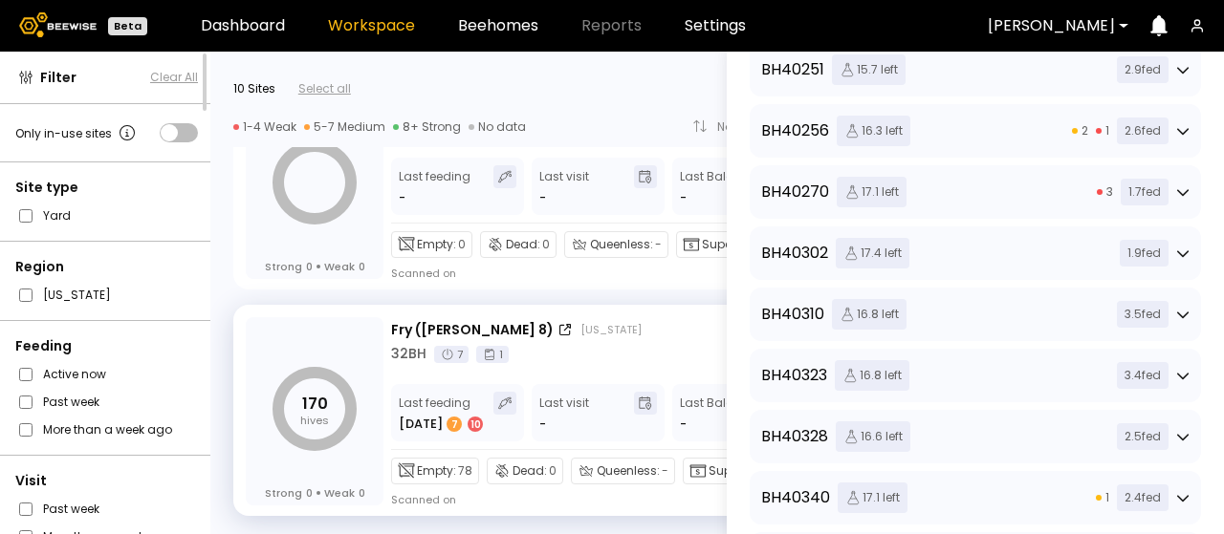
scroll to position [574, 0]
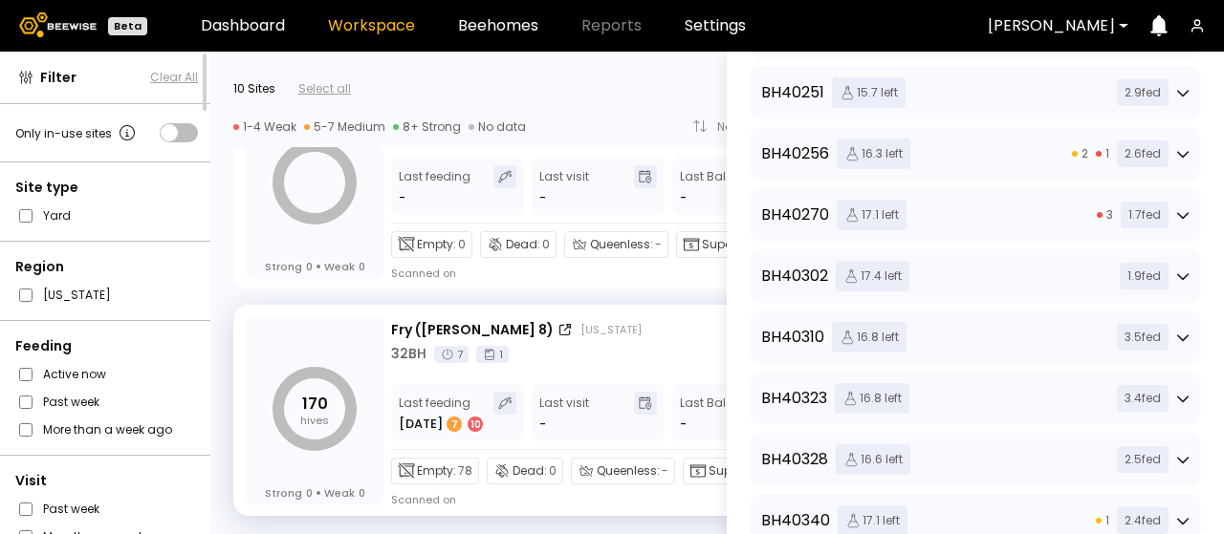
click at [1170, 148] on div "2 1 2.6 fed" at bounding box center [1131, 154] width 118 height 27
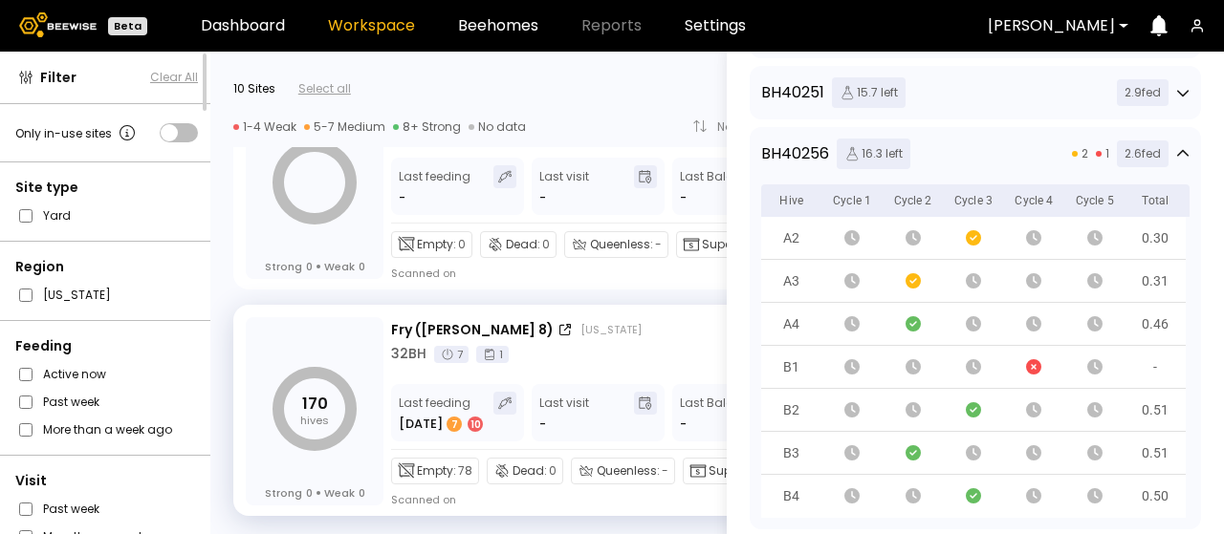
click at [1178, 147] on icon at bounding box center [1182, 153] width 13 height 13
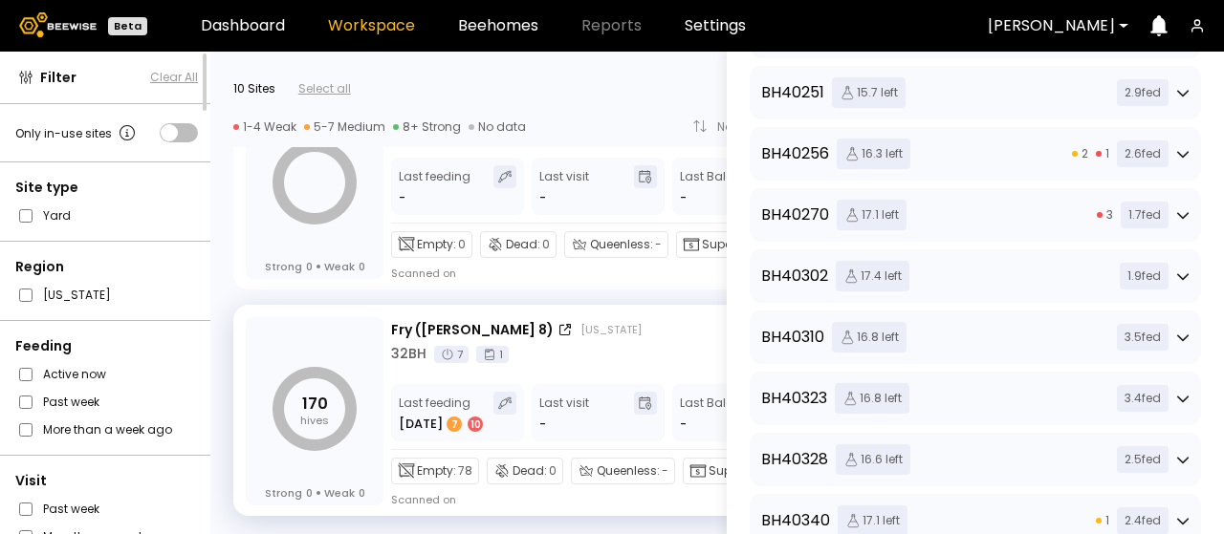
click at [1180, 275] on icon at bounding box center [1182, 276] width 13 height 13
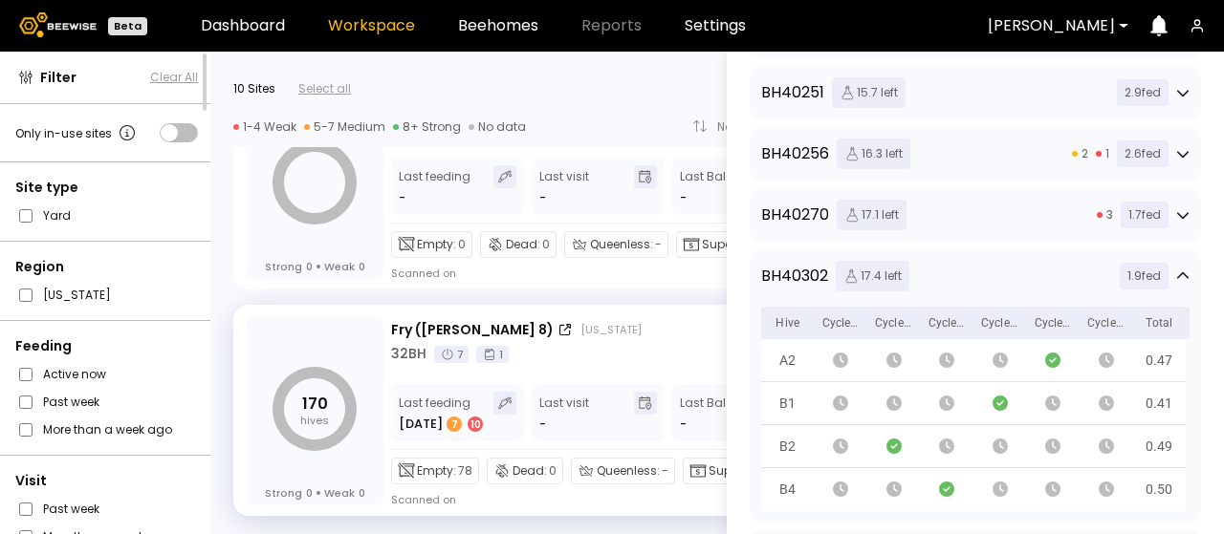
click at [1176, 271] on icon at bounding box center [1182, 276] width 13 height 13
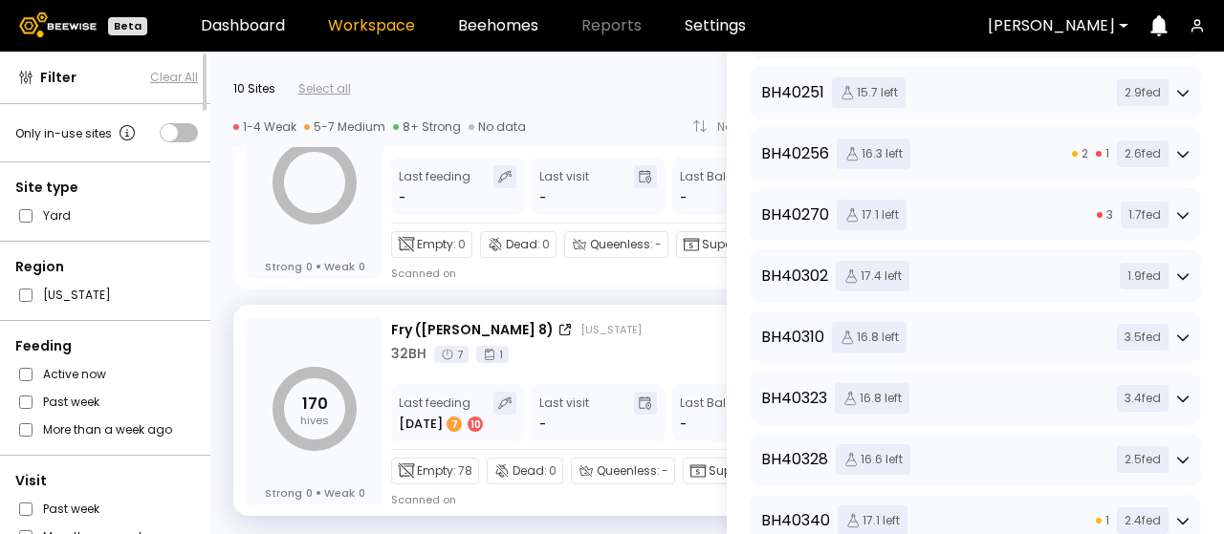
click at [1178, 209] on icon at bounding box center [1182, 214] width 13 height 13
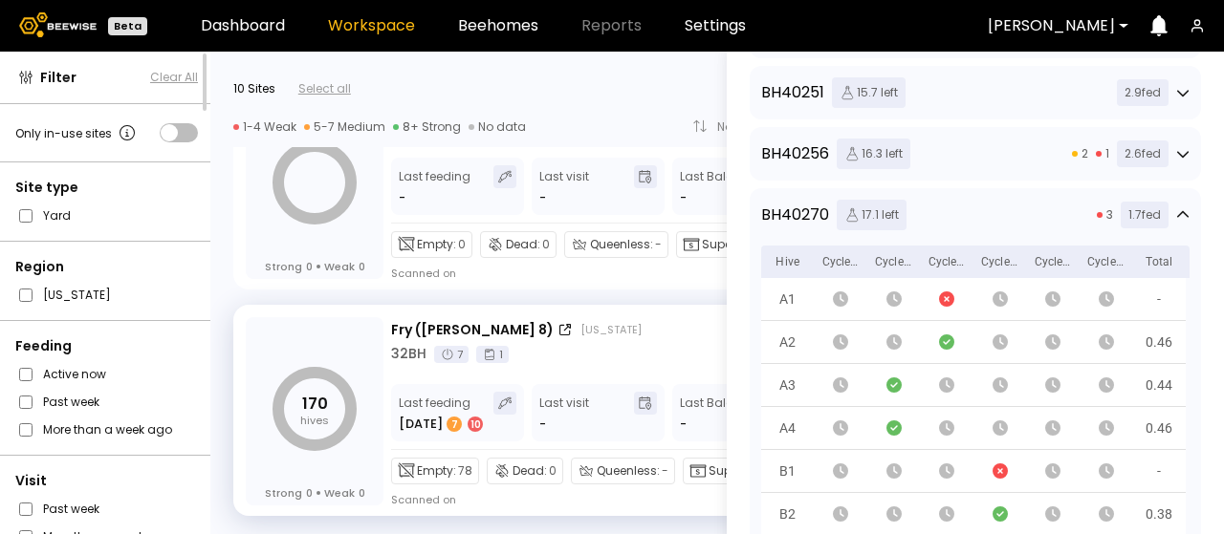
click at [1178, 210] on icon at bounding box center [1182, 213] width 11 height 7
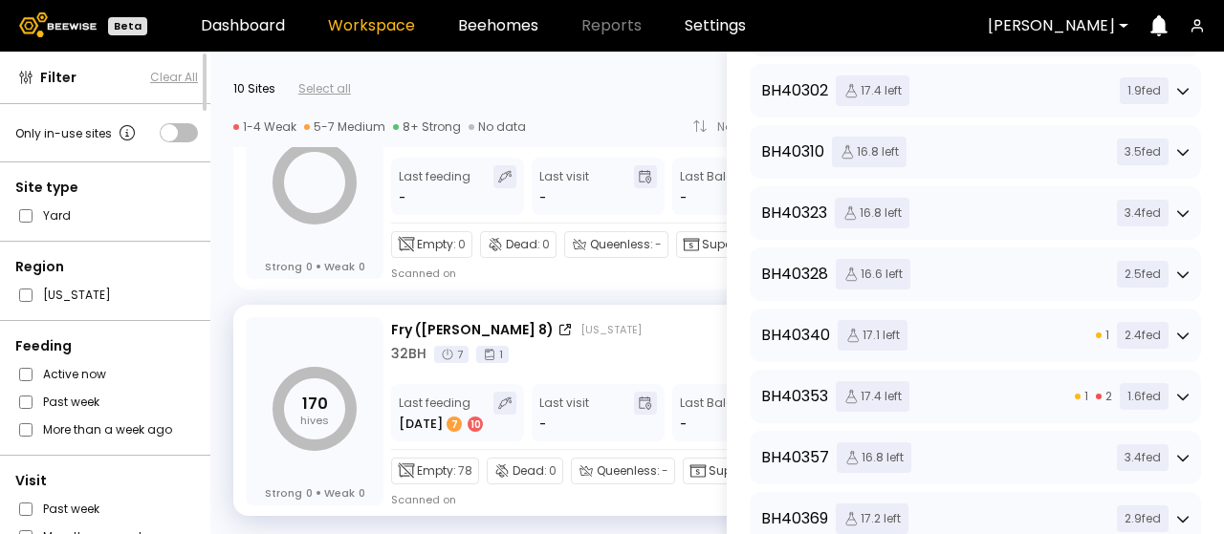
scroll to position [765, 0]
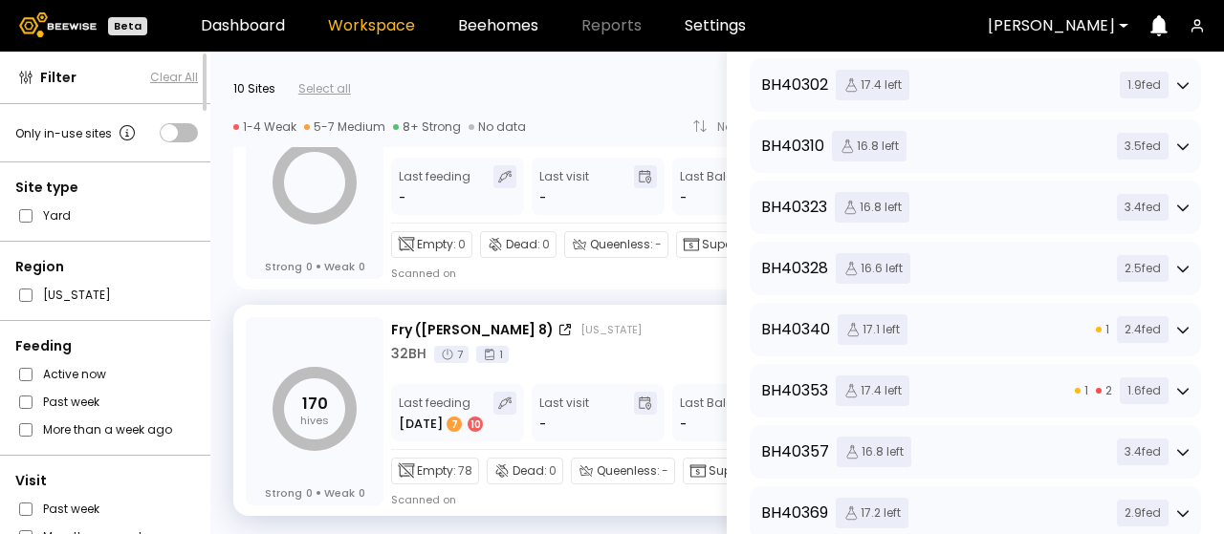
click at [1176, 146] on icon at bounding box center [1182, 146] width 13 height 13
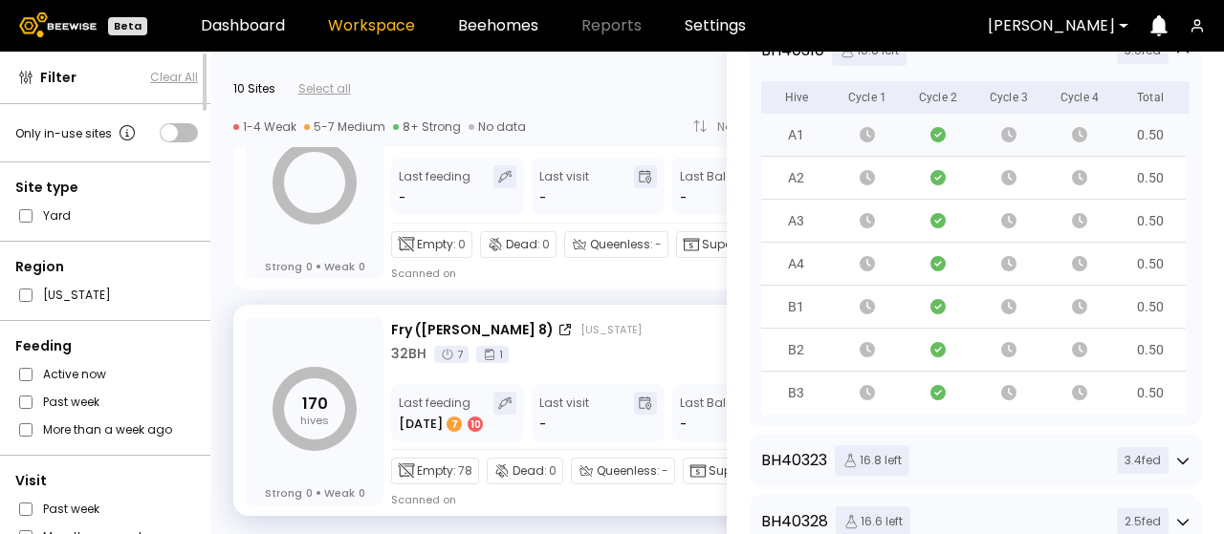
scroll to position [669, 0]
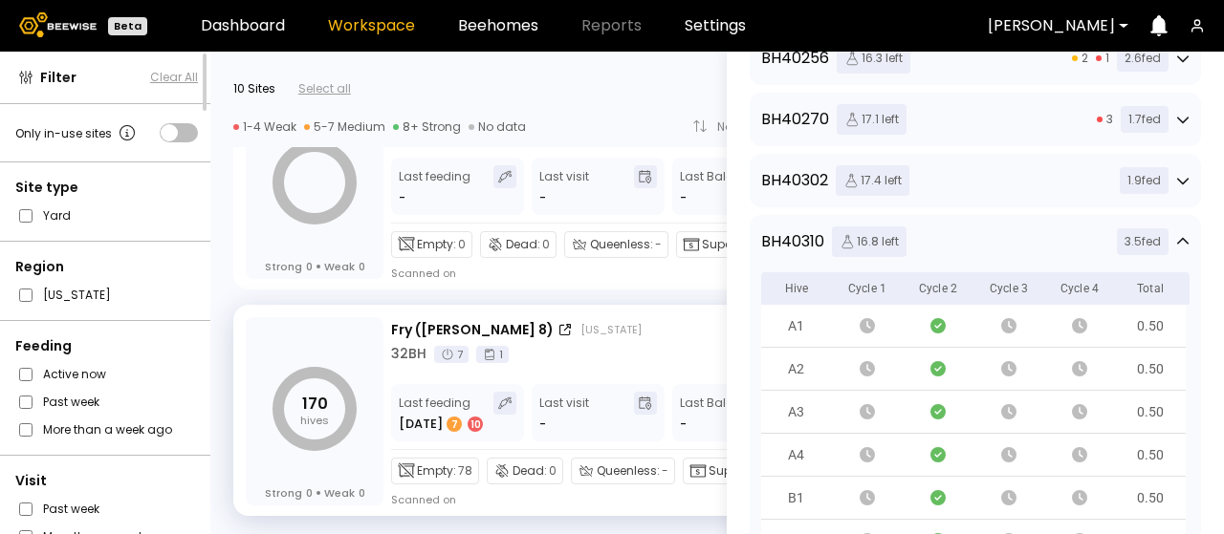
click at [1179, 242] on icon at bounding box center [1182, 241] width 13 height 13
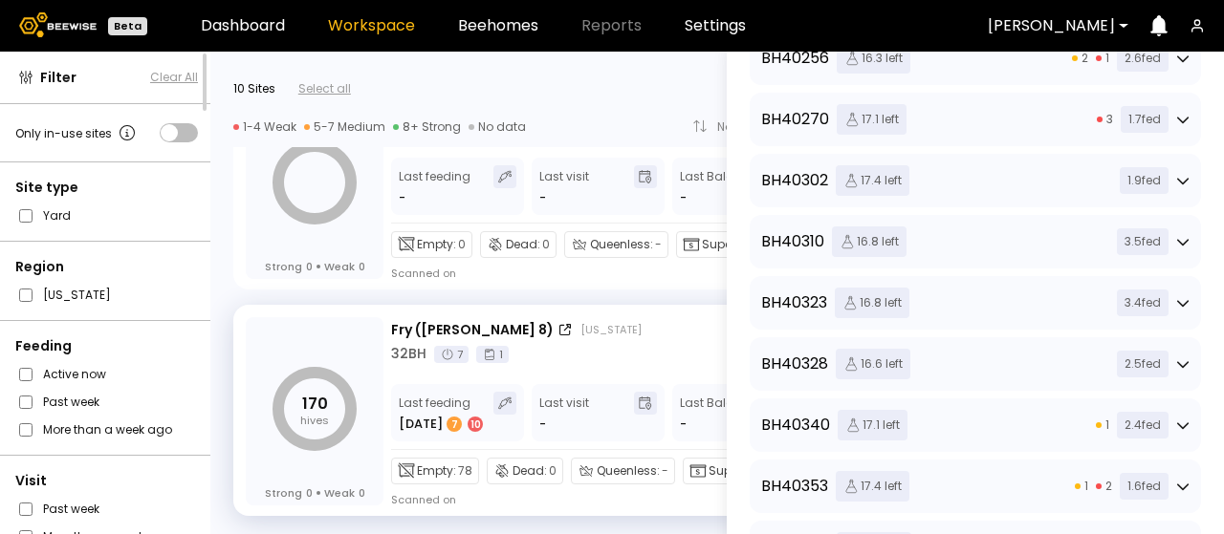
click at [1178, 303] on icon at bounding box center [1182, 302] width 13 height 13
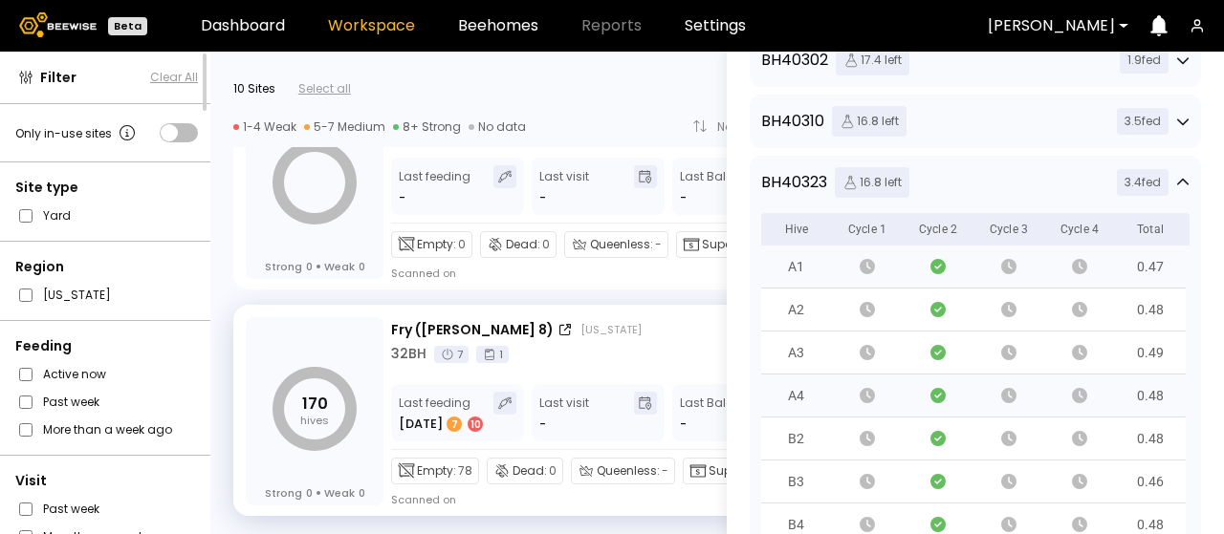
scroll to position [765, 0]
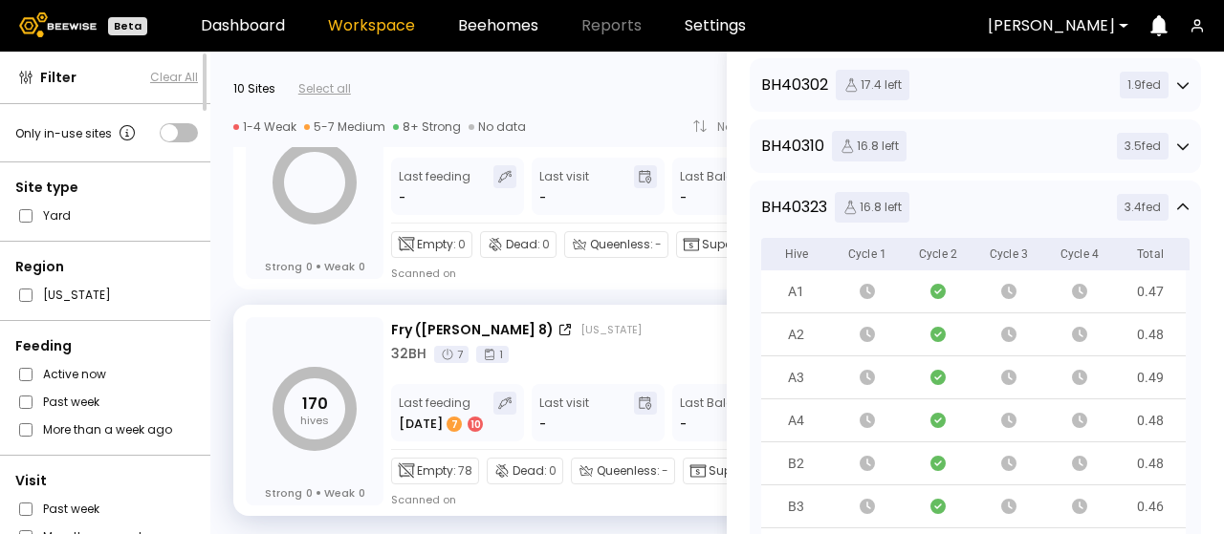
click at [1177, 208] on icon at bounding box center [1182, 207] width 13 height 13
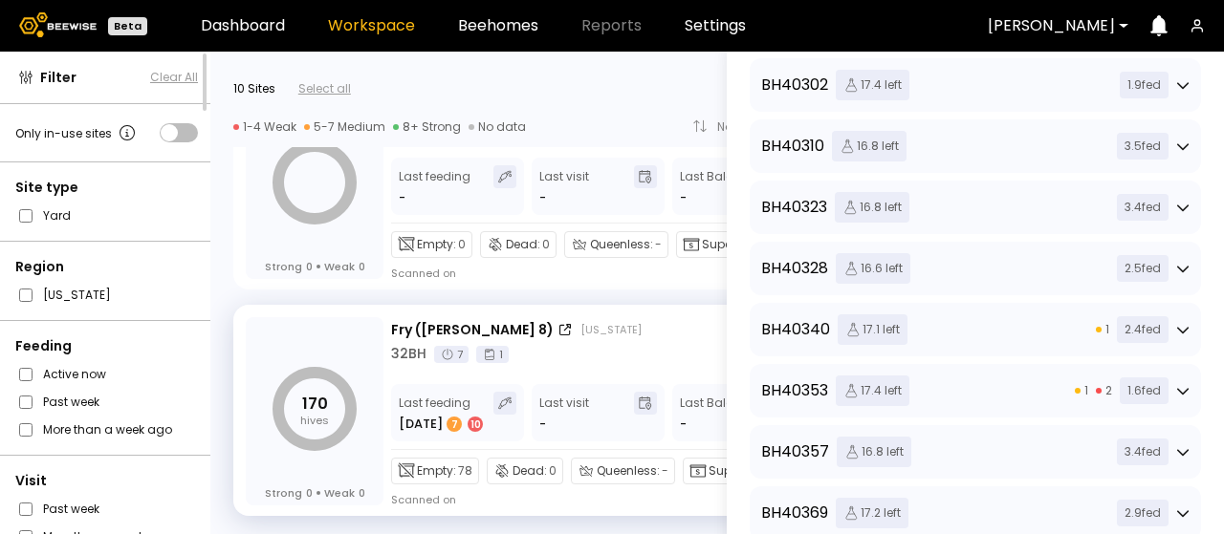
click at [1178, 268] on icon at bounding box center [1182, 268] width 13 height 13
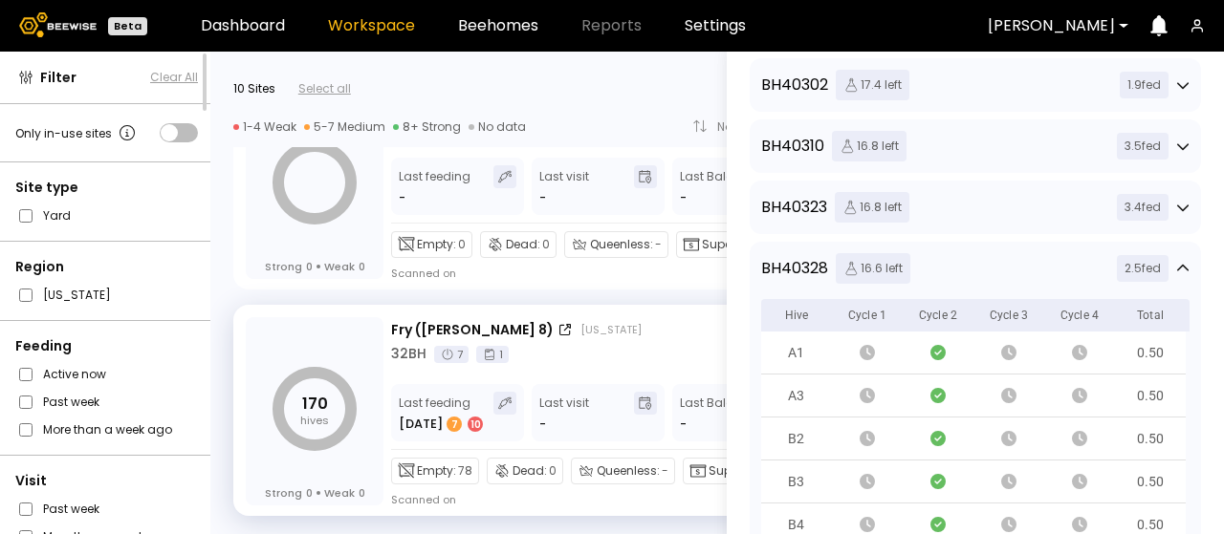
click at [1176, 271] on icon at bounding box center [1182, 268] width 13 height 13
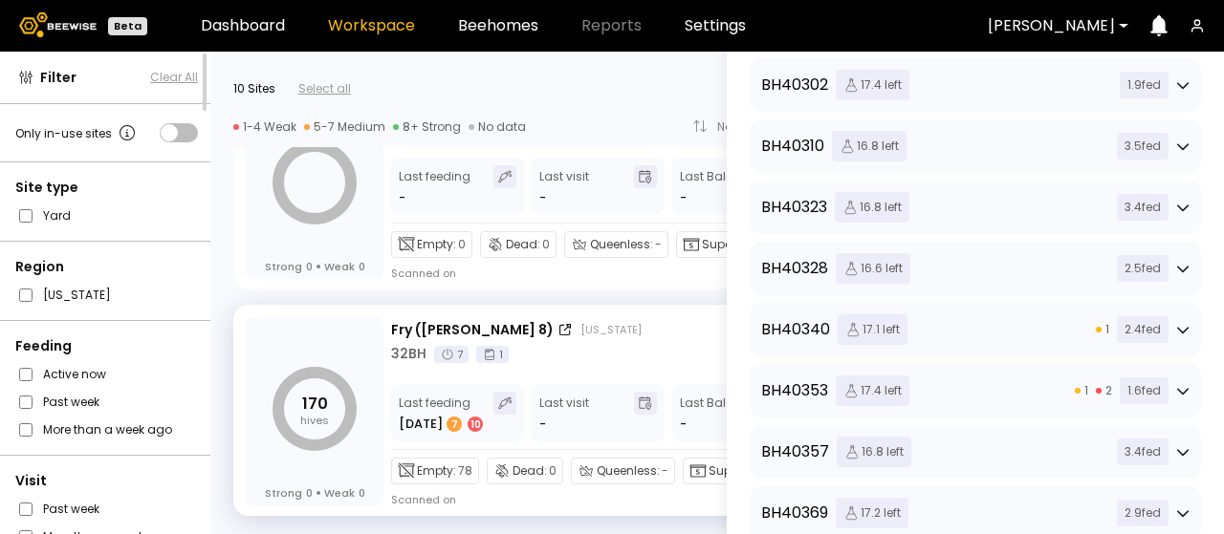
click at [1180, 331] on icon at bounding box center [1182, 330] width 11 height 7
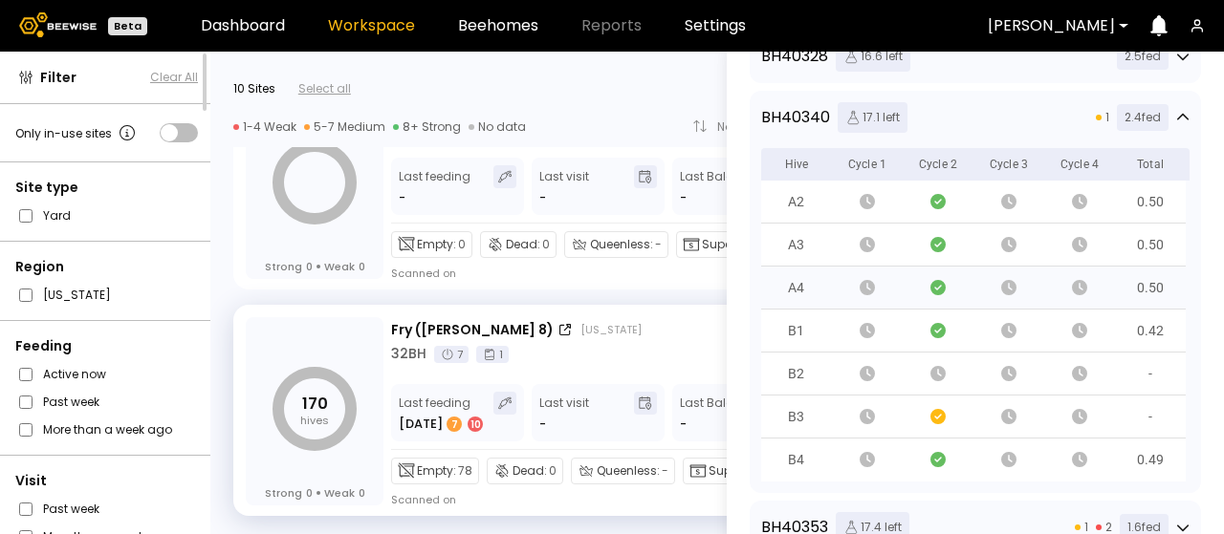
scroll to position [956, 0]
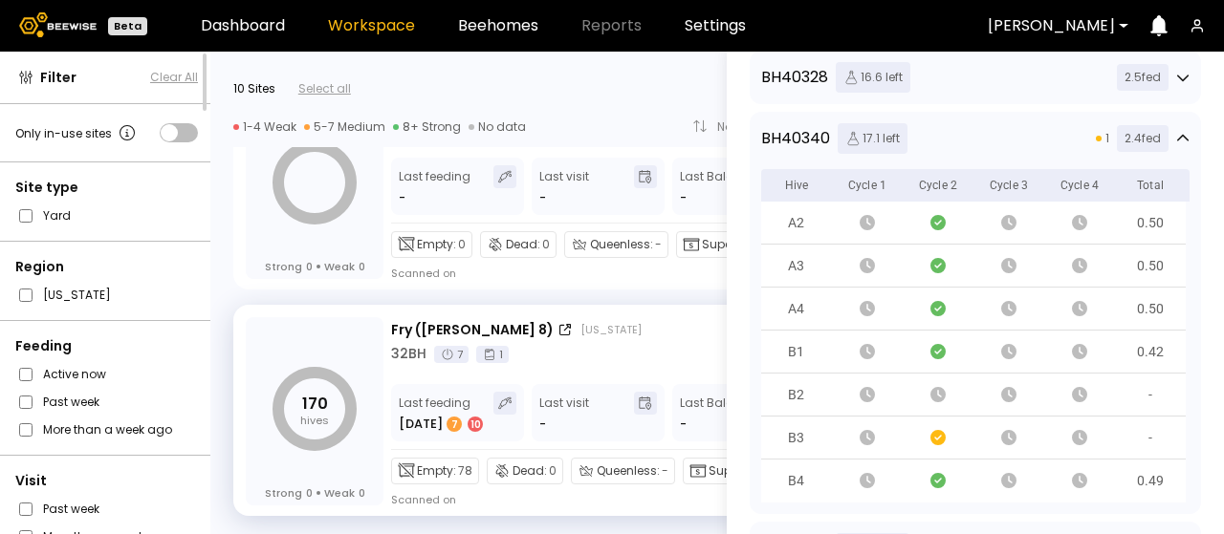
click at [1177, 139] on icon at bounding box center [1182, 137] width 11 height 7
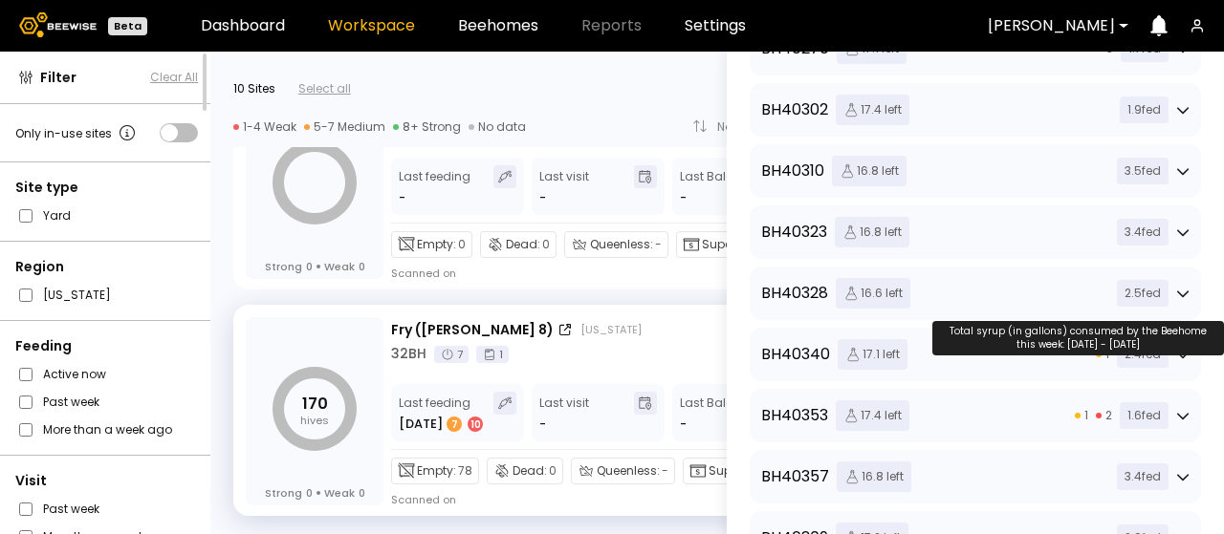
scroll to position [765, 0]
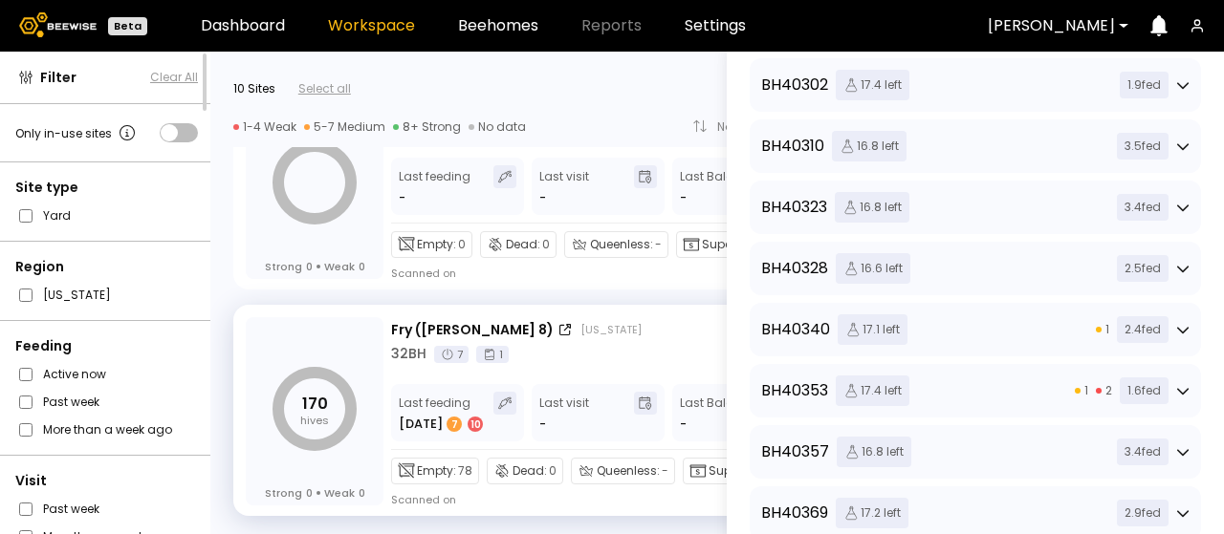
click at [1177, 205] on icon at bounding box center [1182, 208] width 11 height 7
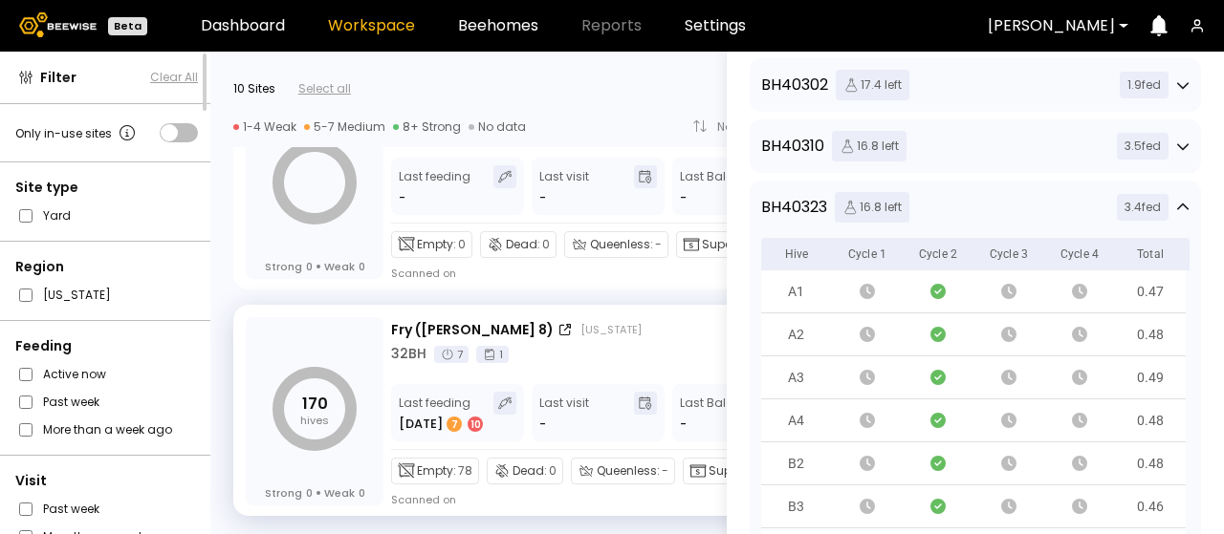
click at [1176, 206] on icon at bounding box center [1182, 207] width 13 height 13
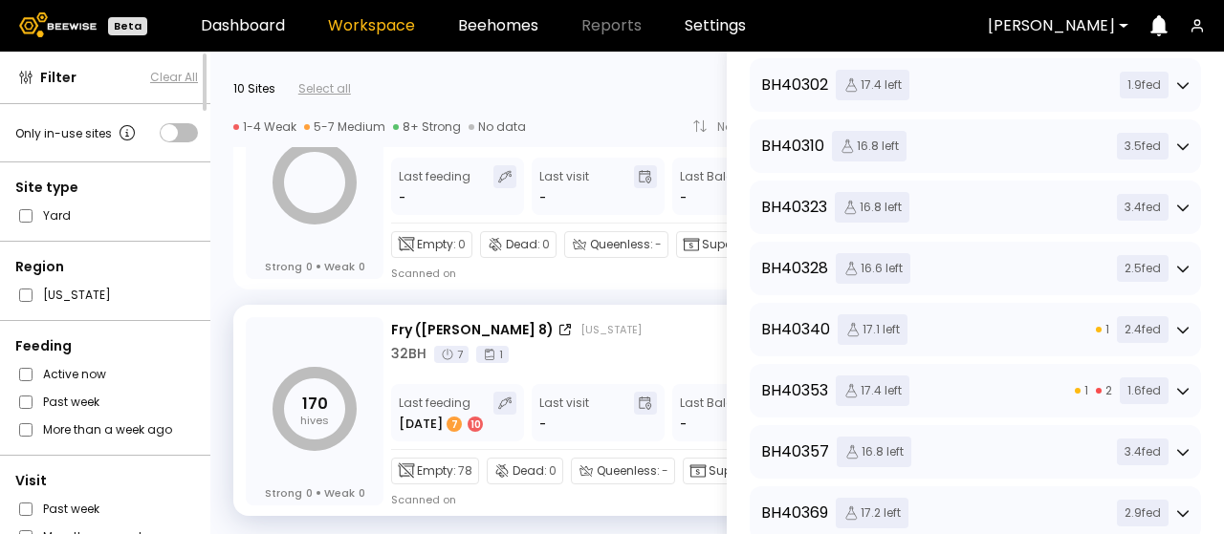
click at [1178, 265] on icon at bounding box center [1182, 268] width 13 height 13
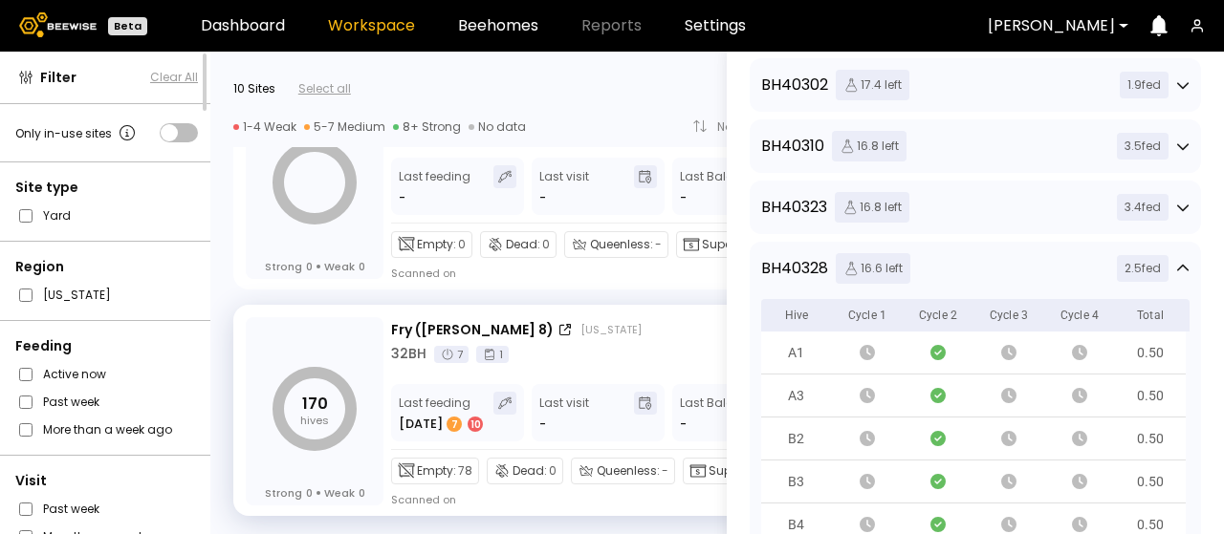
click at [1181, 271] on icon at bounding box center [1182, 268] width 13 height 13
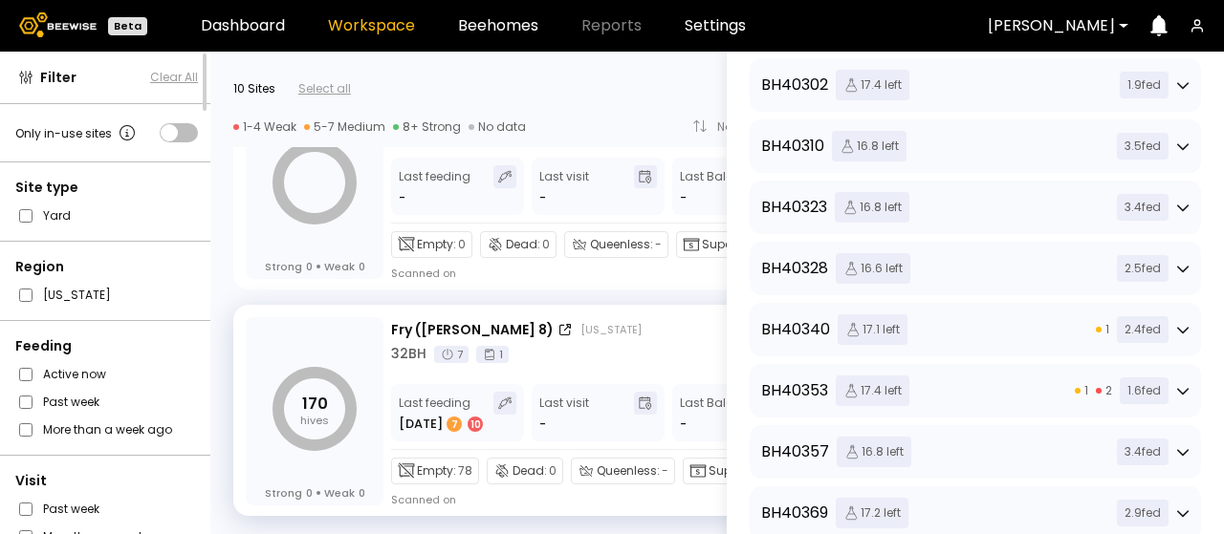
click at [1180, 326] on icon at bounding box center [1182, 329] width 13 height 13
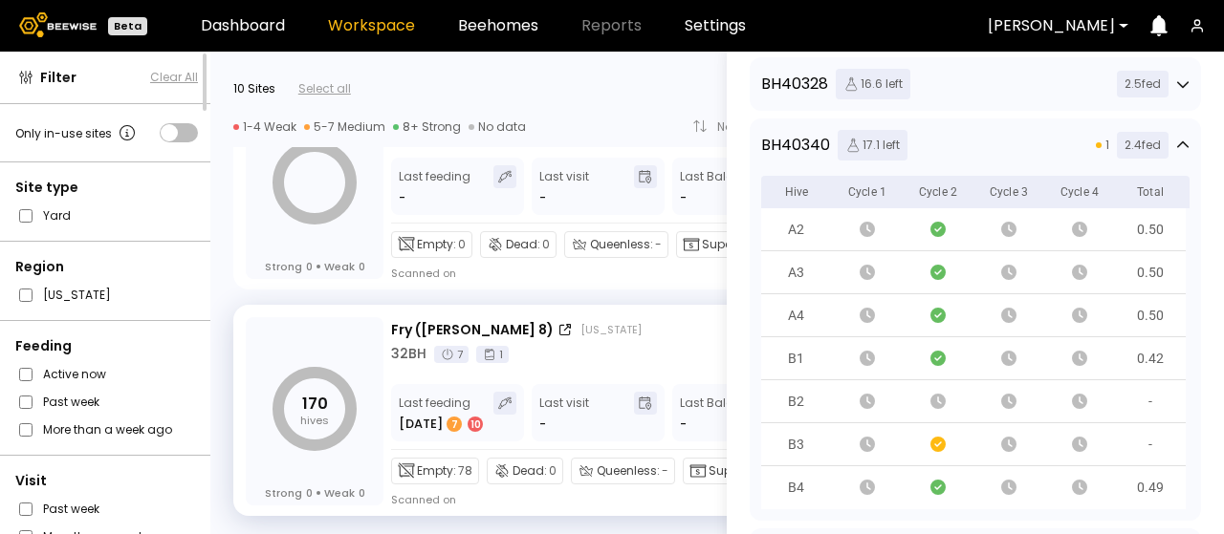
scroll to position [956, 0]
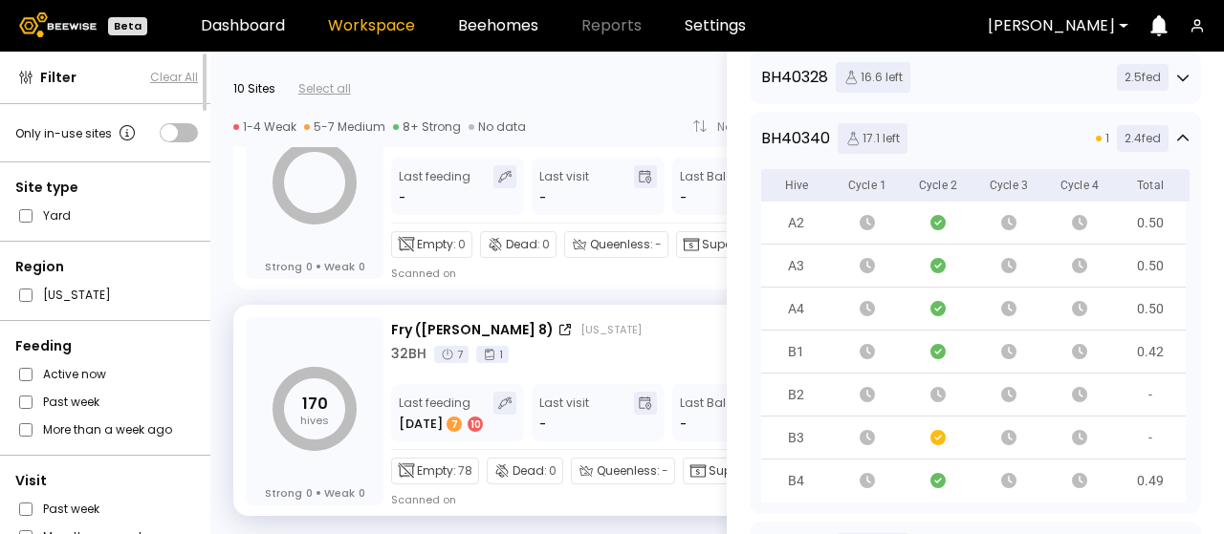
click at [1037, 110] on div "BH 40005 18.0 left 1 1.4 fed BH 40007 20.0 left 1 0.0 fed BH 40042 18.0 left 2 …" at bounding box center [975, 280] width 451 height 2051
click at [1178, 138] on icon at bounding box center [1182, 138] width 13 height 13
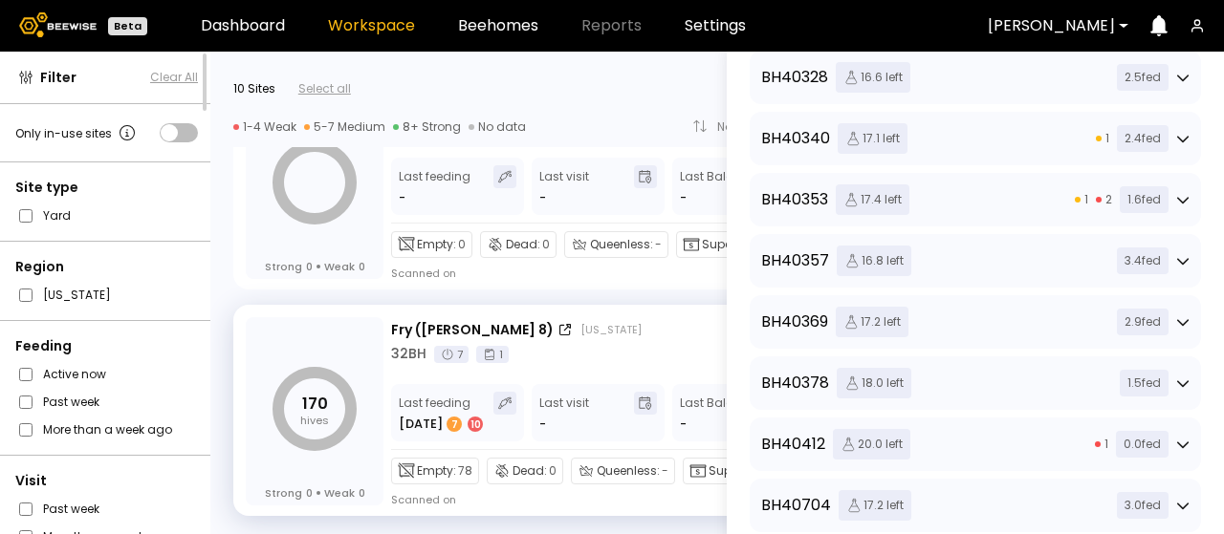
click at [1178, 197] on icon at bounding box center [1182, 199] width 13 height 13
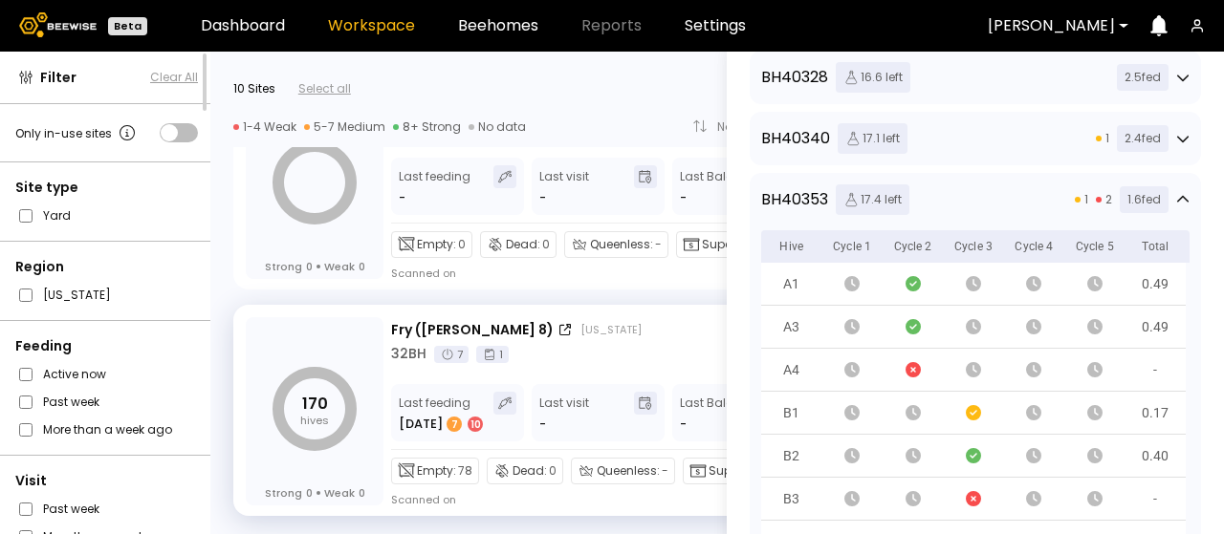
click at [1051, 169] on div "BH 40005 18.0 left 1 1.4 fed BH 40007 20.0 left 1 0.0 fed BH 40042 18.0 left 2 …" at bounding box center [975, 280] width 451 height 2051
click at [1177, 190] on div "1 2 1.6 fed" at bounding box center [1132, 199] width 115 height 27
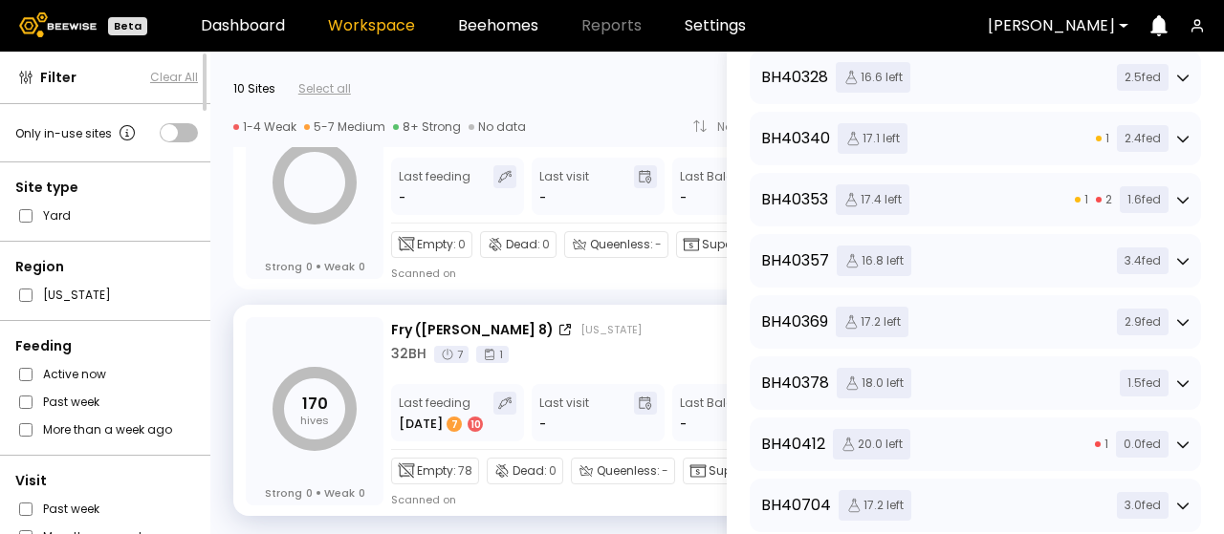
click at [1181, 445] on icon at bounding box center [1182, 445] width 11 height 7
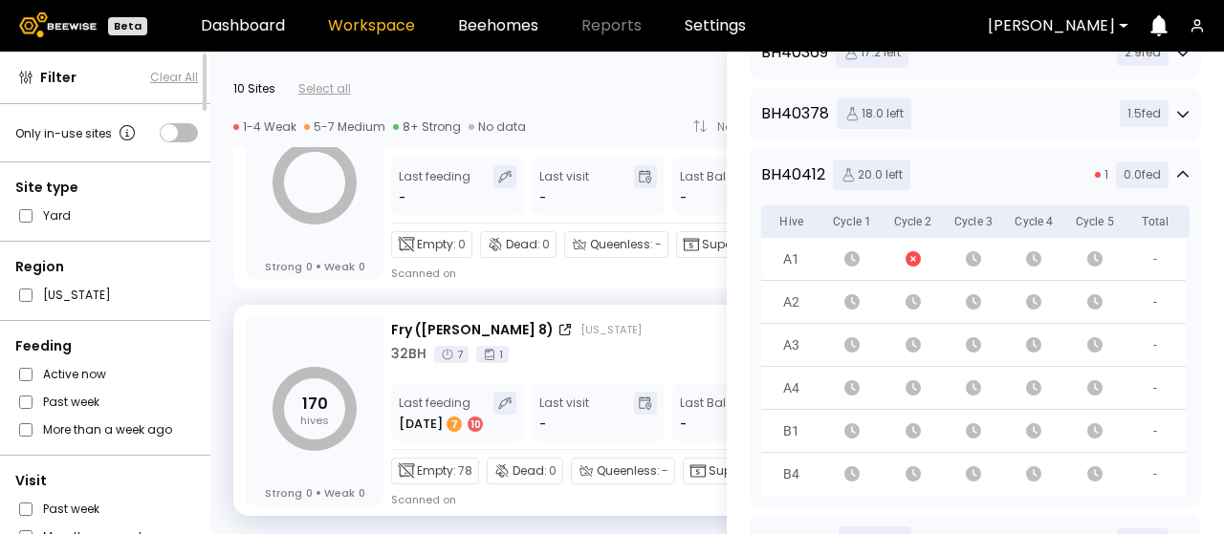
scroll to position [1243, 0]
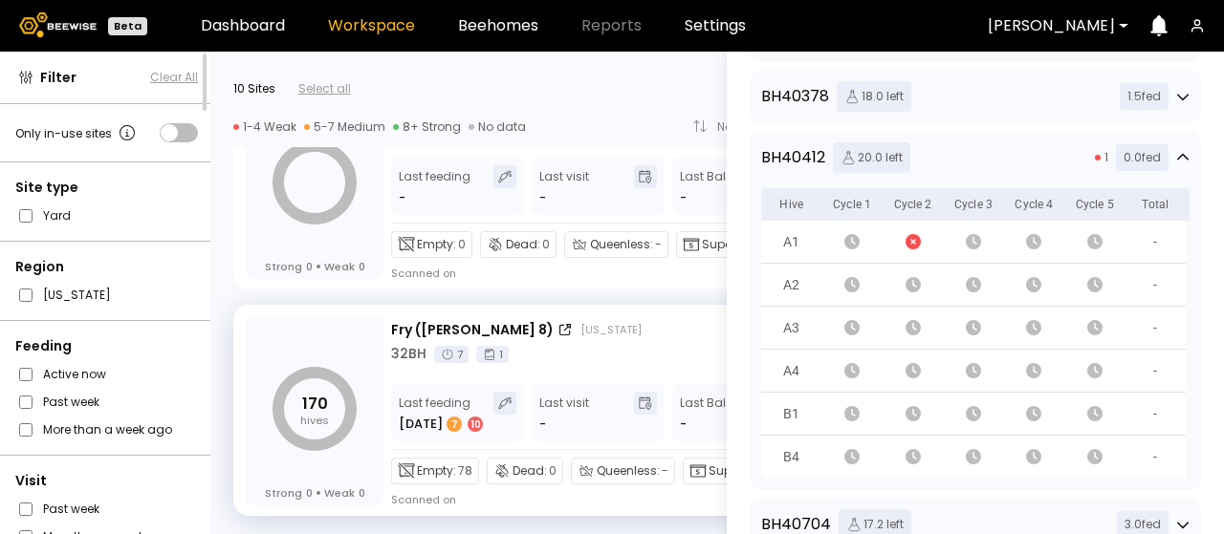
click at [1178, 156] on icon at bounding box center [1182, 157] width 13 height 13
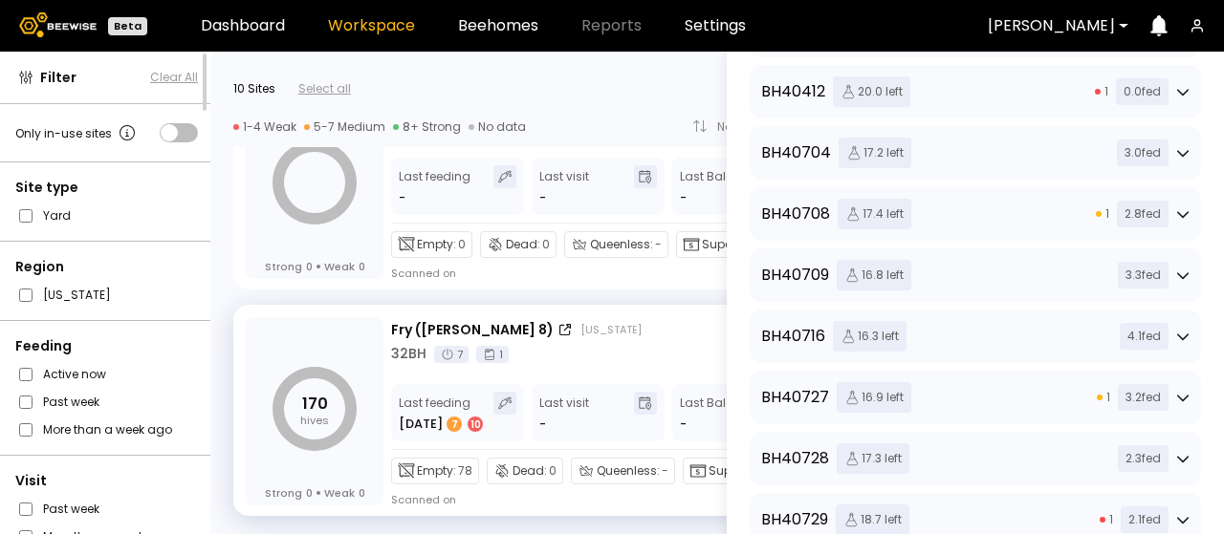
scroll to position [1339, 0]
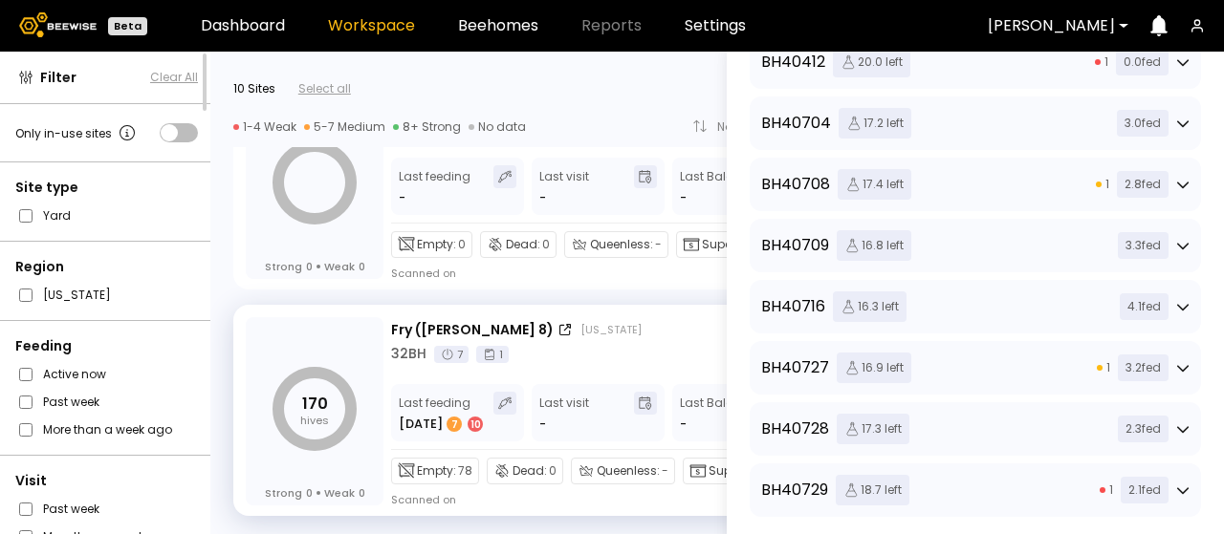
click at [1177, 181] on icon at bounding box center [1182, 184] width 13 height 13
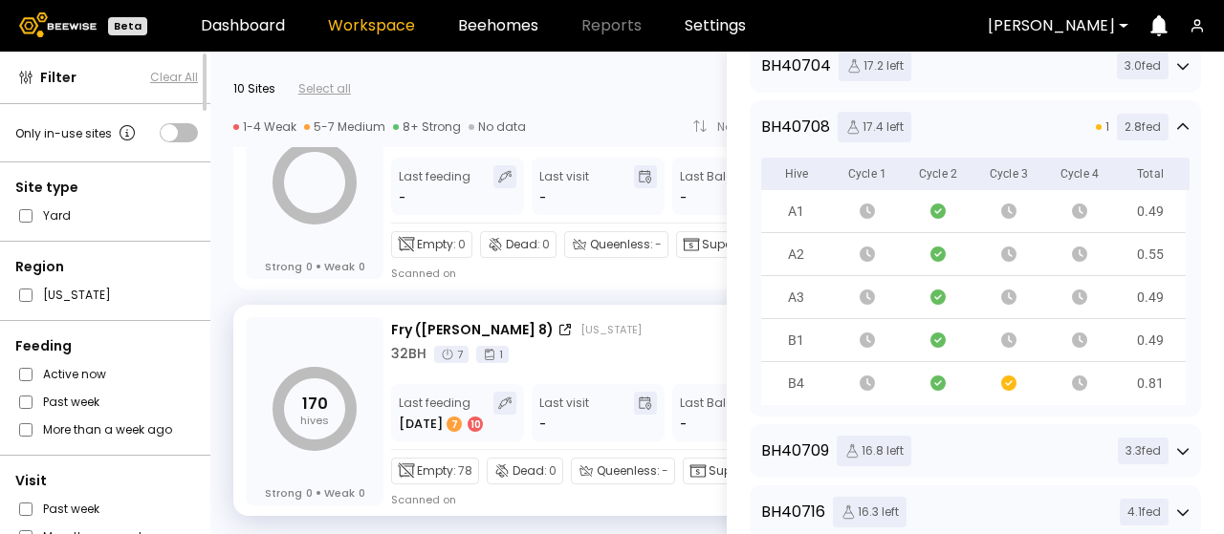
scroll to position [1300, 0]
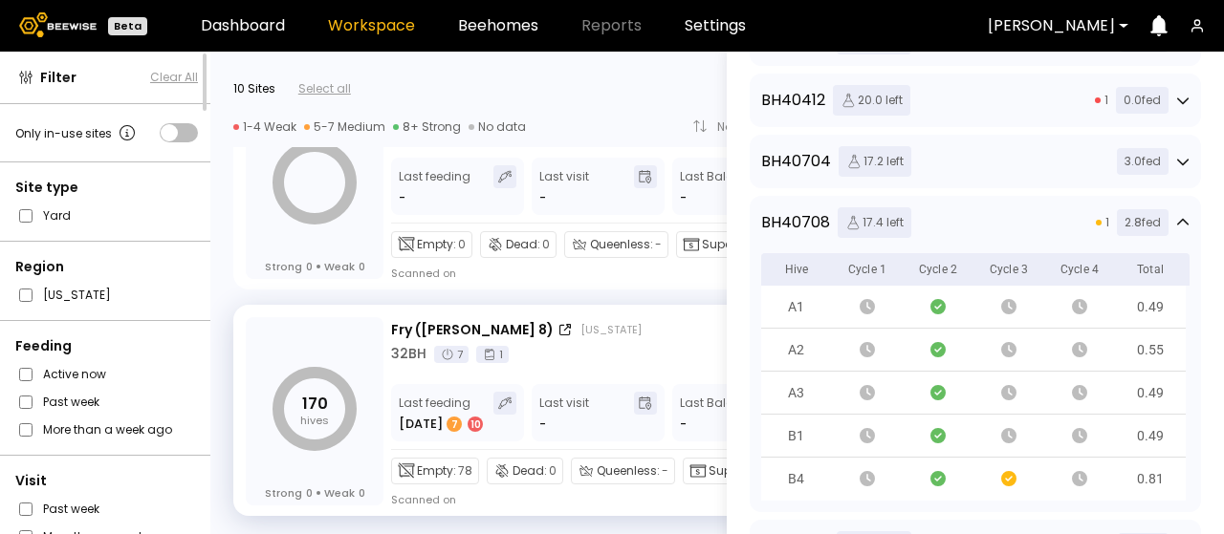
click at [1183, 221] on icon at bounding box center [1182, 221] width 11 height 7
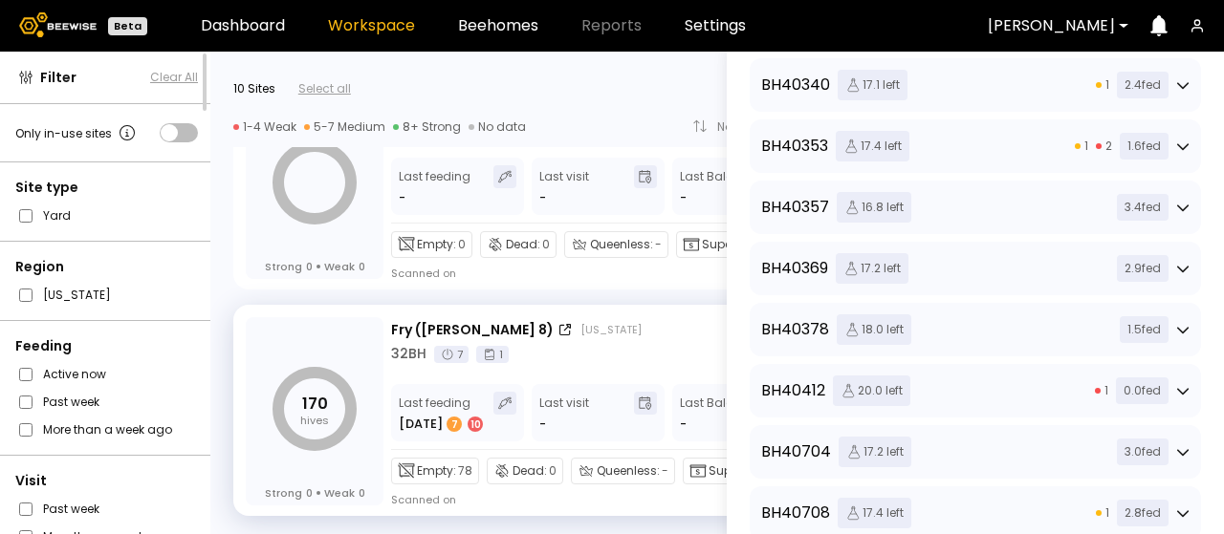
scroll to position [918, 0]
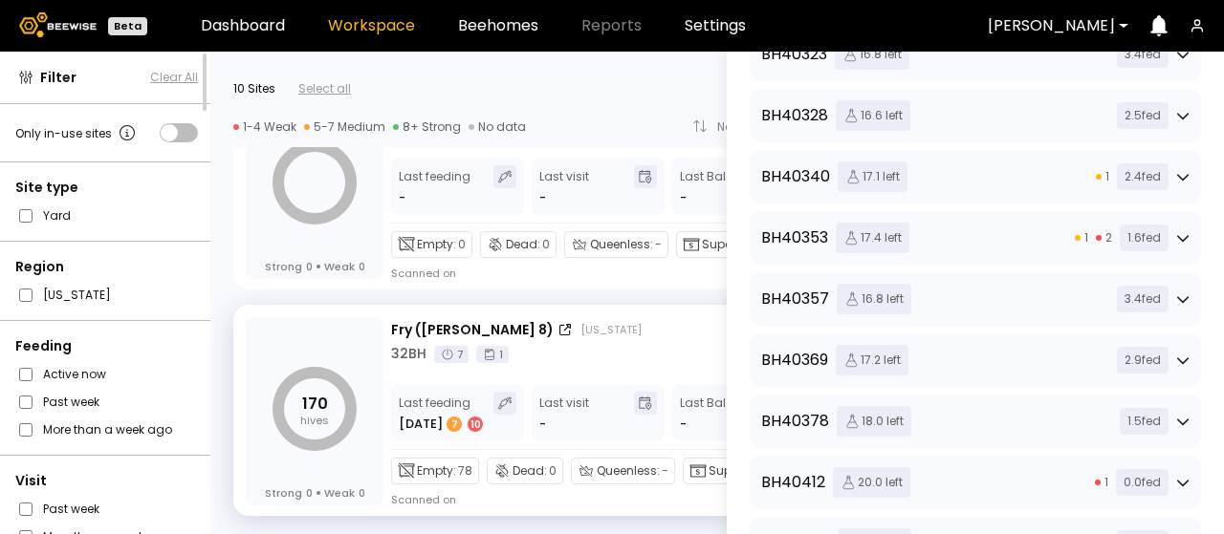
click at [1176, 233] on icon at bounding box center [1182, 237] width 13 height 13
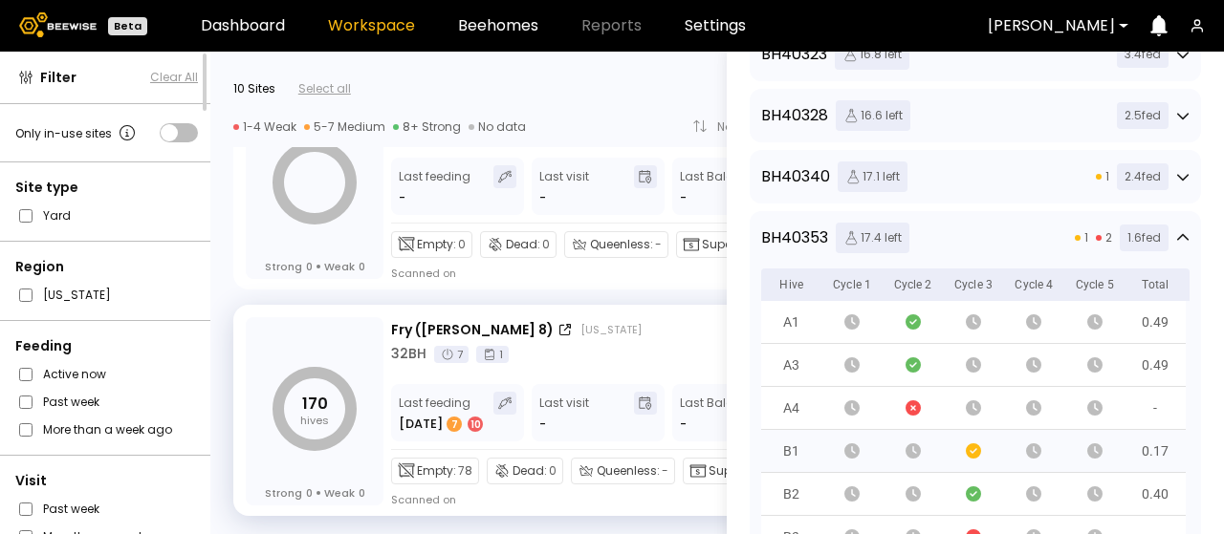
scroll to position [1013, 0]
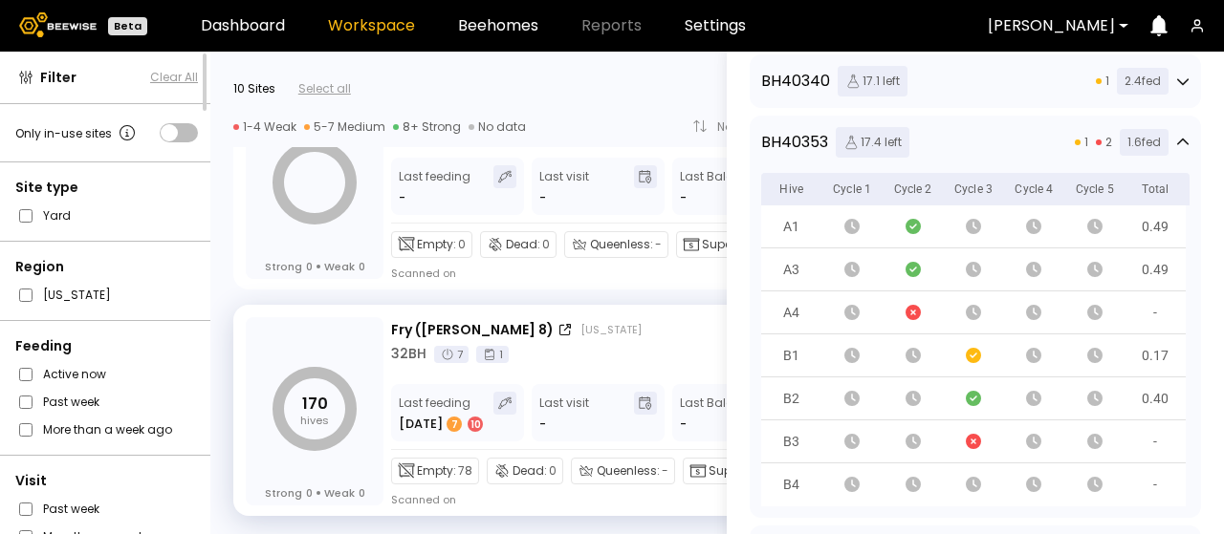
click at [1180, 140] on icon at bounding box center [1182, 141] width 11 height 7
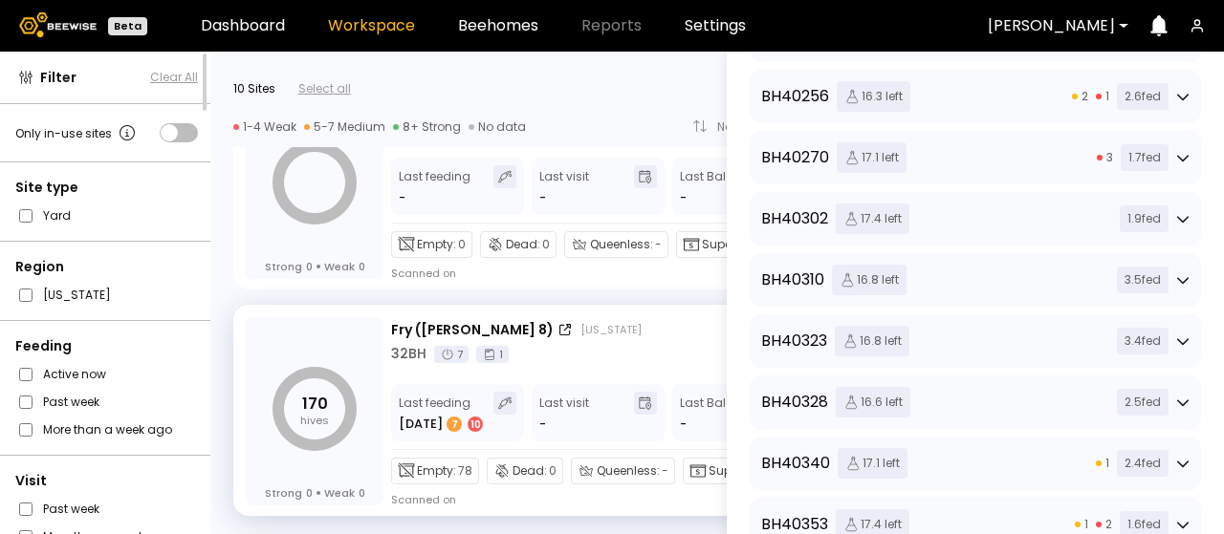
scroll to position [535, 0]
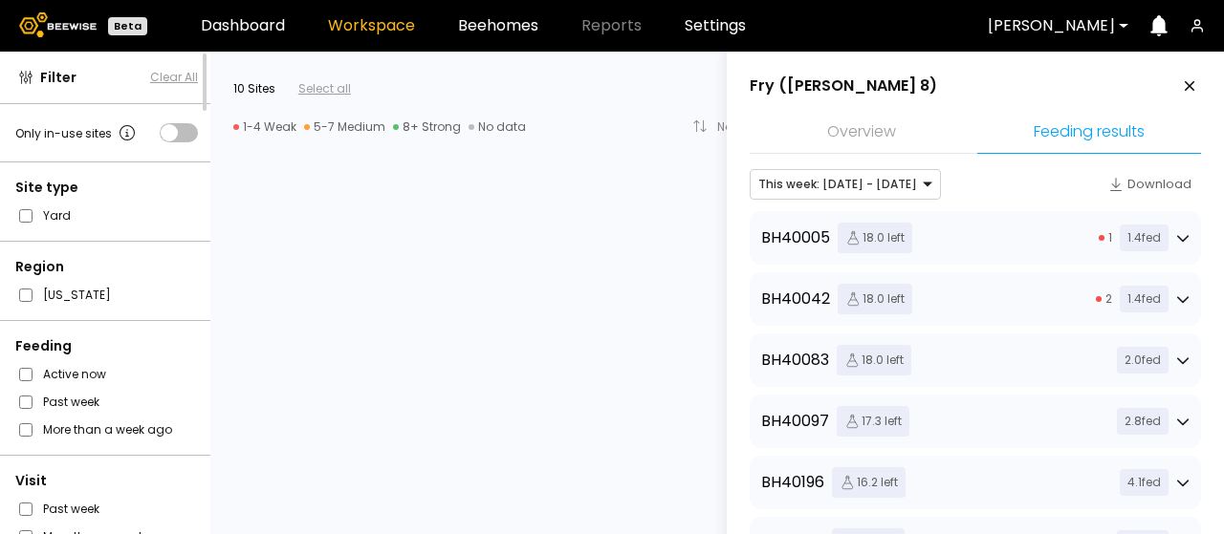
scroll to position [574, 0]
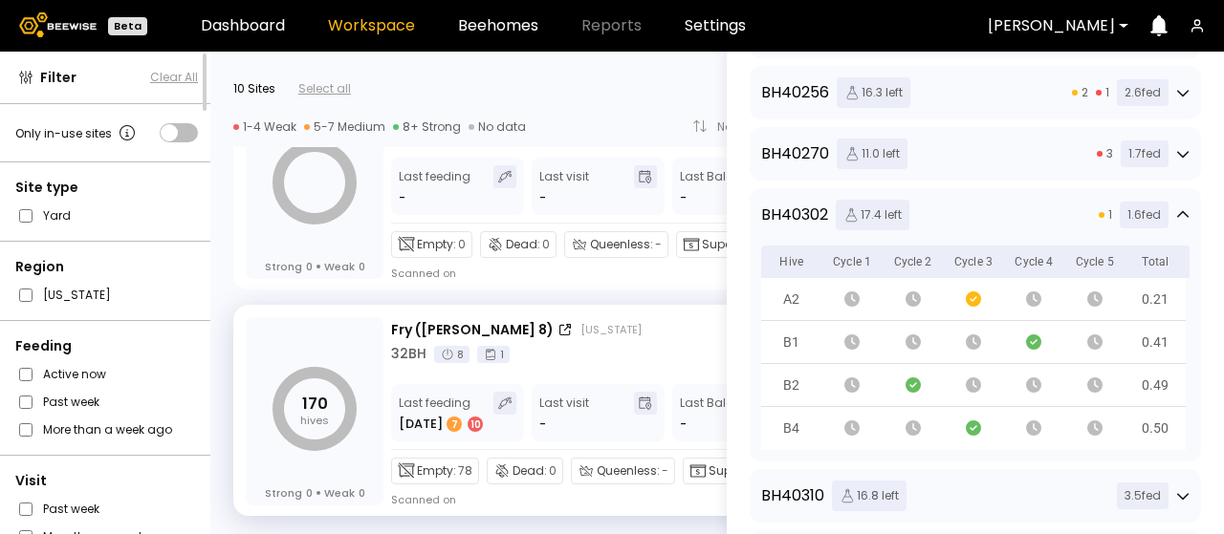
click at [1203, 156] on aside "Fry (Dixon 8) Overview Feeding results This week: Sep 14 - Sep 20 Download BH 4…" at bounding box center [975, 319] width 497 height 534
click at [1176, 210] on icon at bounding box center [1182, 214] width 13 height 13
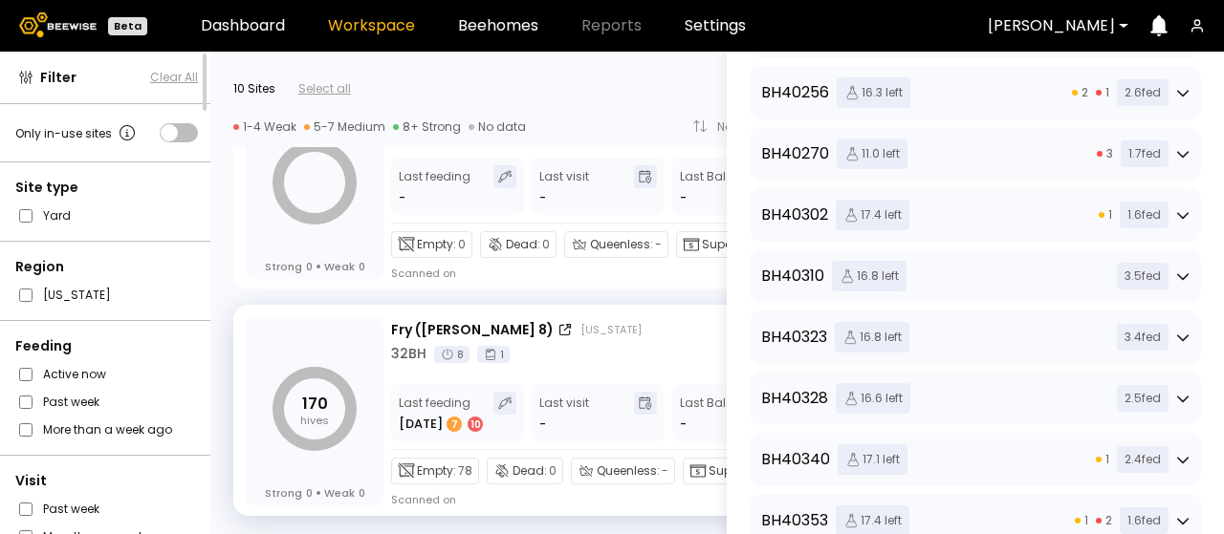
click at [1177, 213] on icon at bounding box center [1182, 215] width 11 height 7
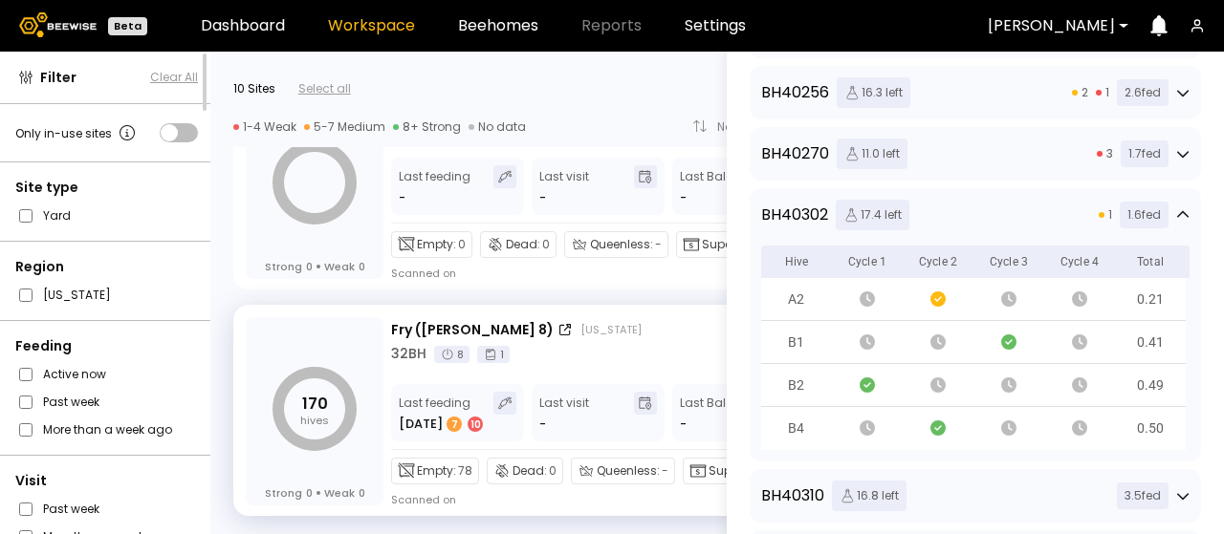
click at [1176, 210] on icon at bounding box center [1182, 214] width 13 height 13
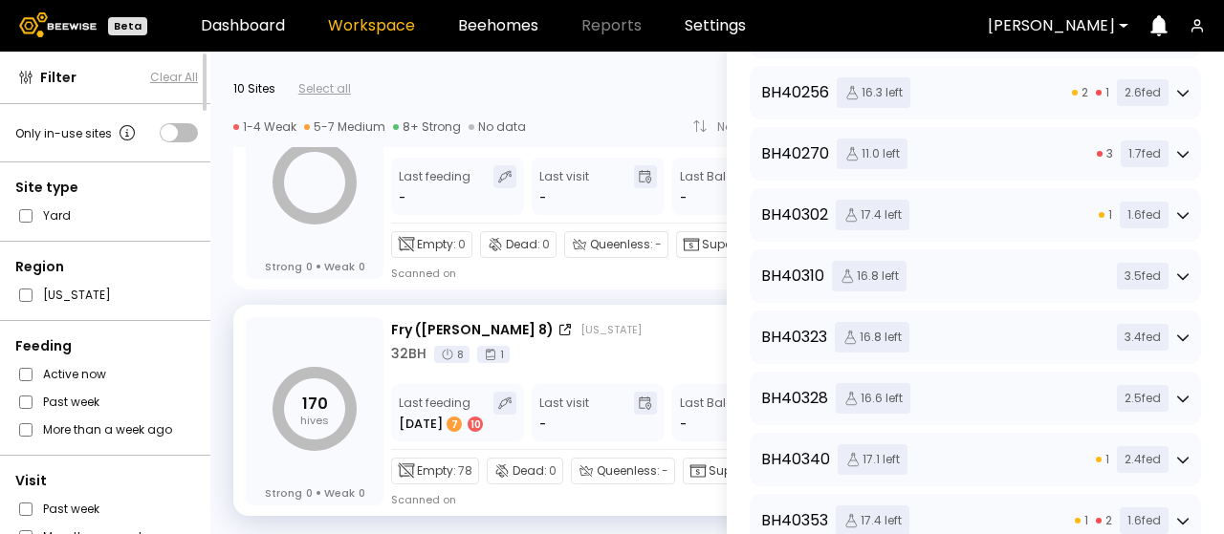
scroll to position [669, 0]
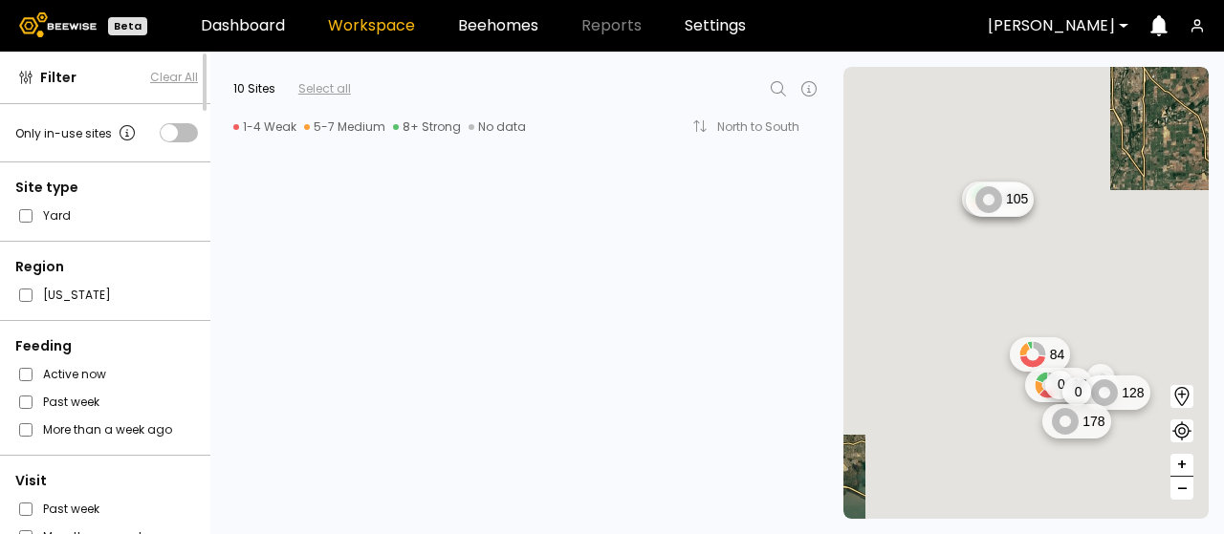
scroll to position [1893, 0]
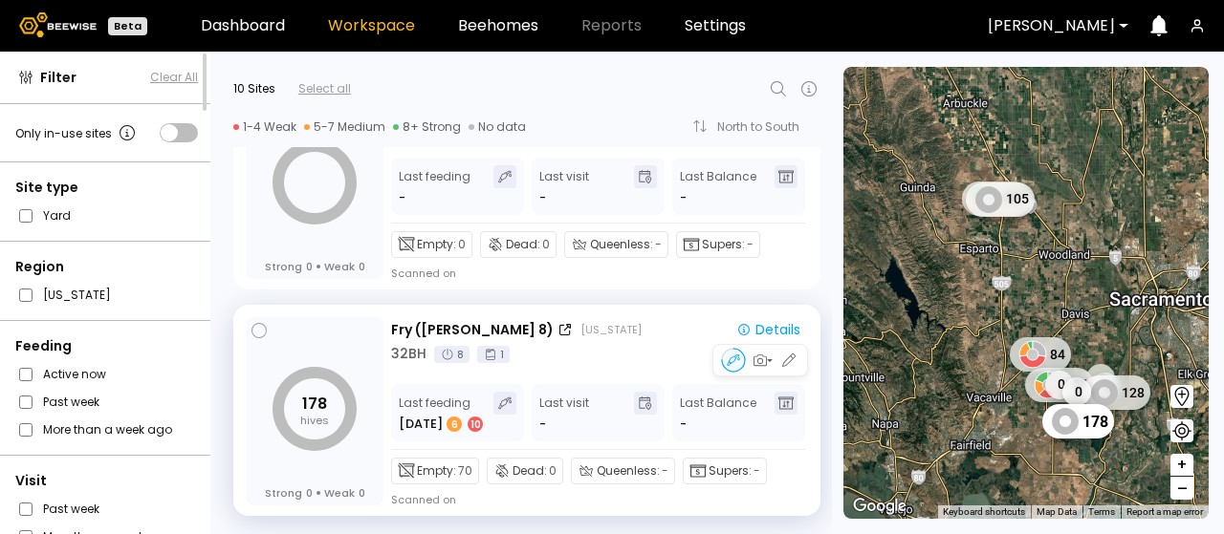
click at [640, 335] on div "Fry ([GEOGRAPHIC_DATA] 8) [US_STATE]" at bounding box center [554, 330] width 326 height 20
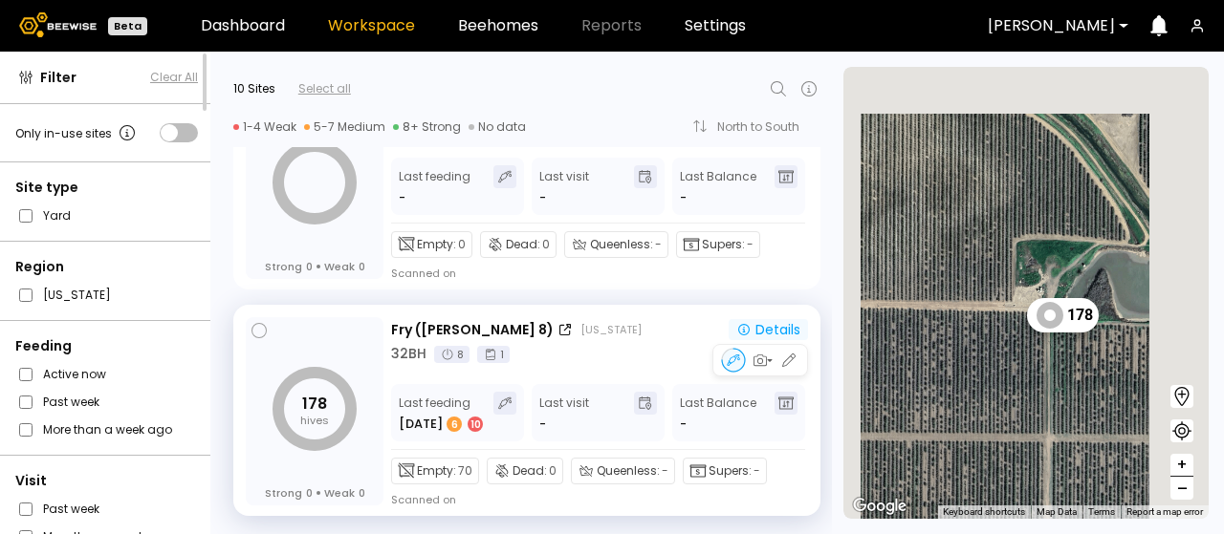
click at [752, 322] on div "Details" at bounding box center [768, 329] width 64 height 17
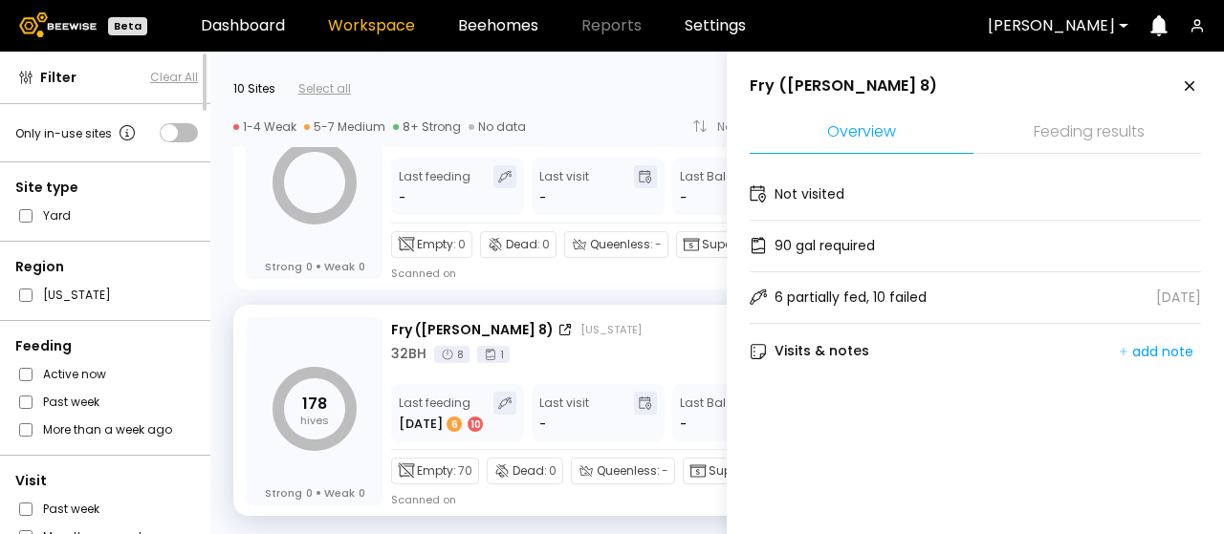
click at [1107, 126] on li "Feeding results" at bounding box center [1089, 133] width 224 height 41
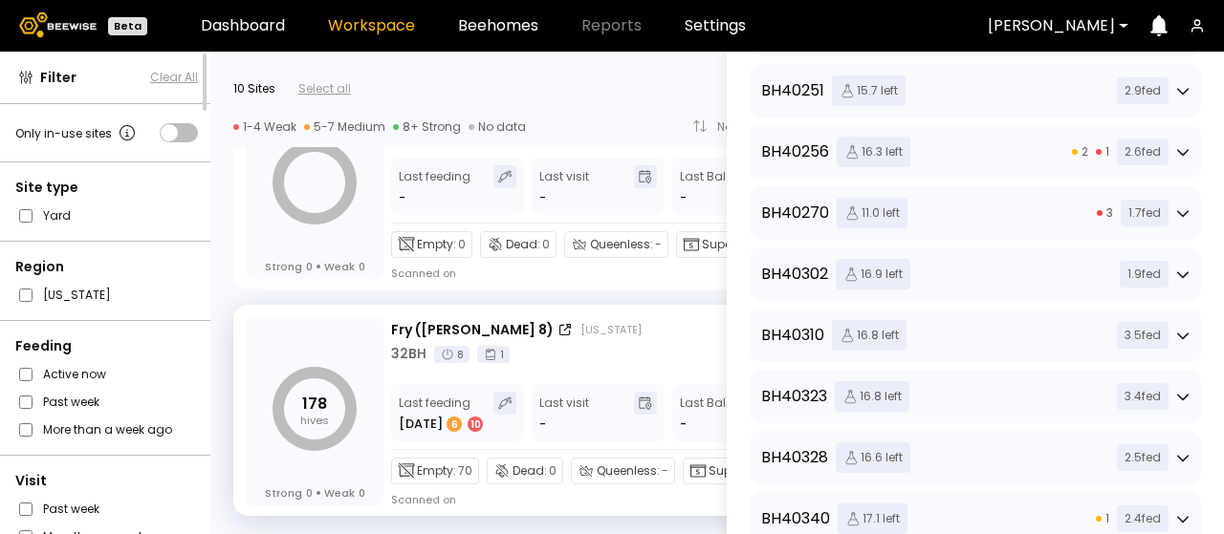
scroll to position [574, 0]
click at [1176, 272] on icon at bounding box center [1182, 276] width 13 height 13
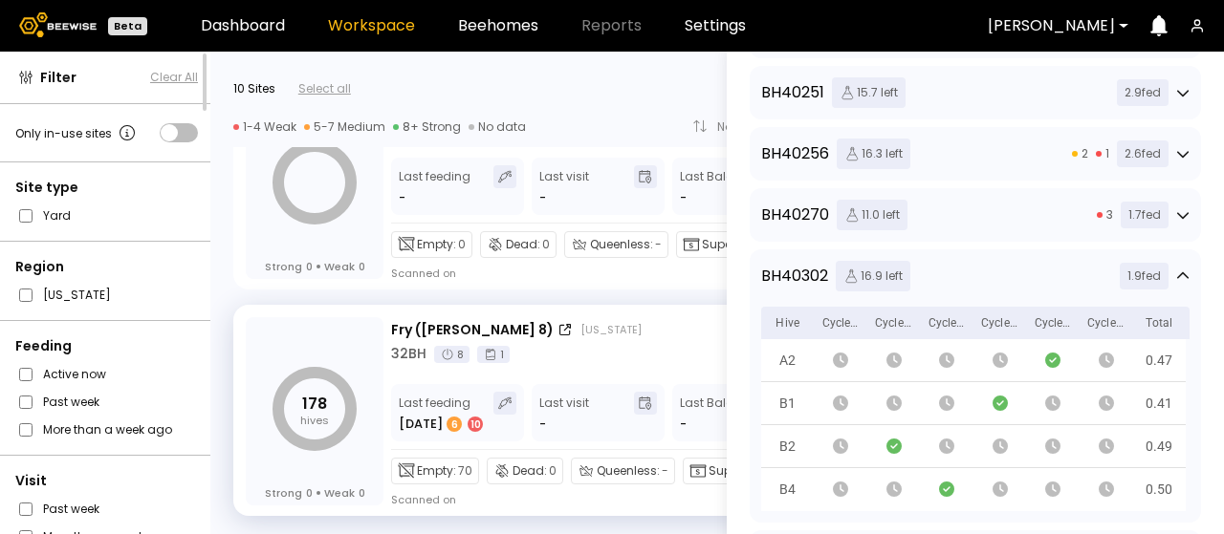
click at [1176, 270] on icon at bounding box center [1182, 276] width 13 height 13
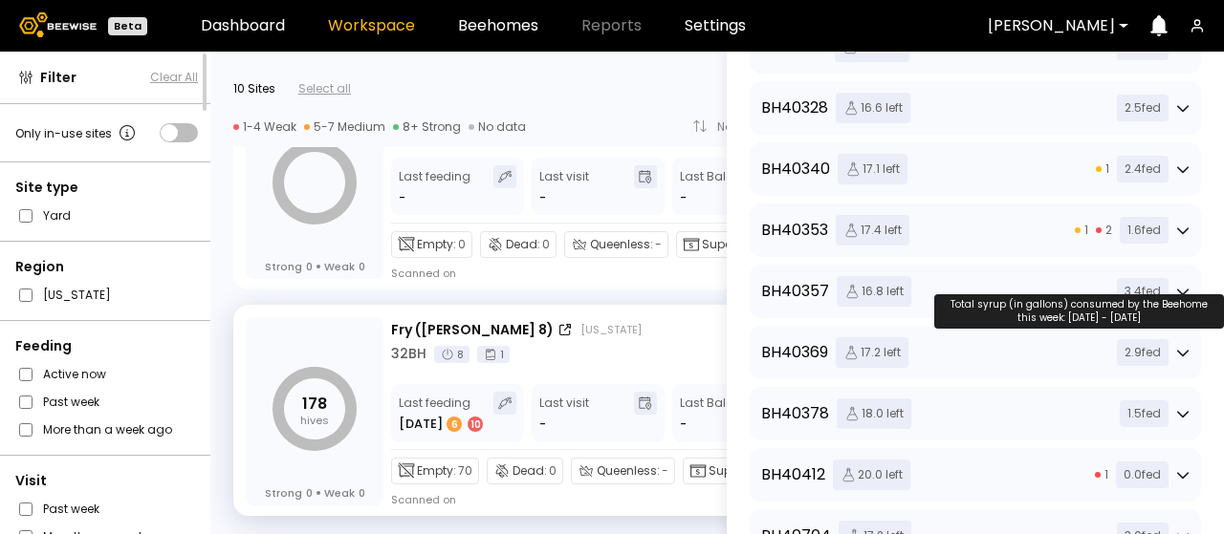
scroll to position [956, 0]
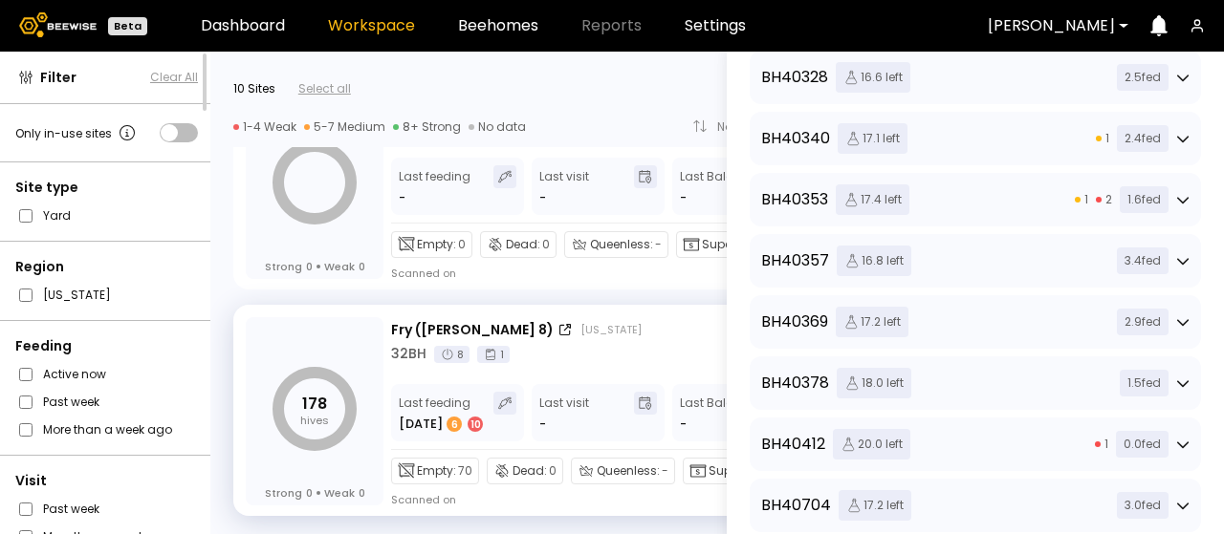
click at [1180, 141] on icon at bounding box center [1182, 138] width 13 height 13
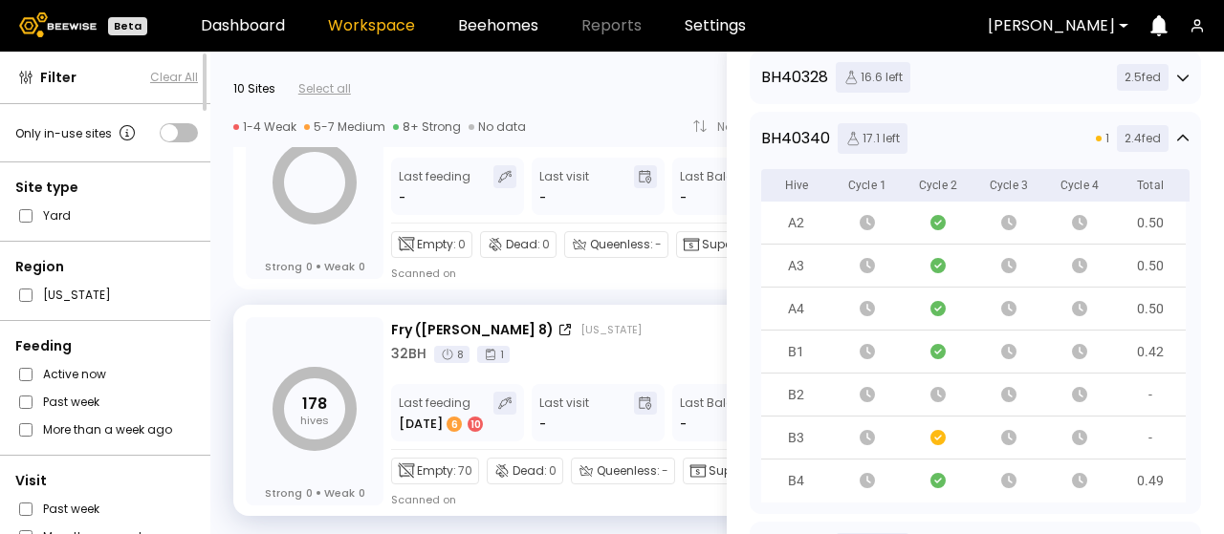
click at [1180, 132] on icon at bounding box center [1182, 138] width 13 height 13
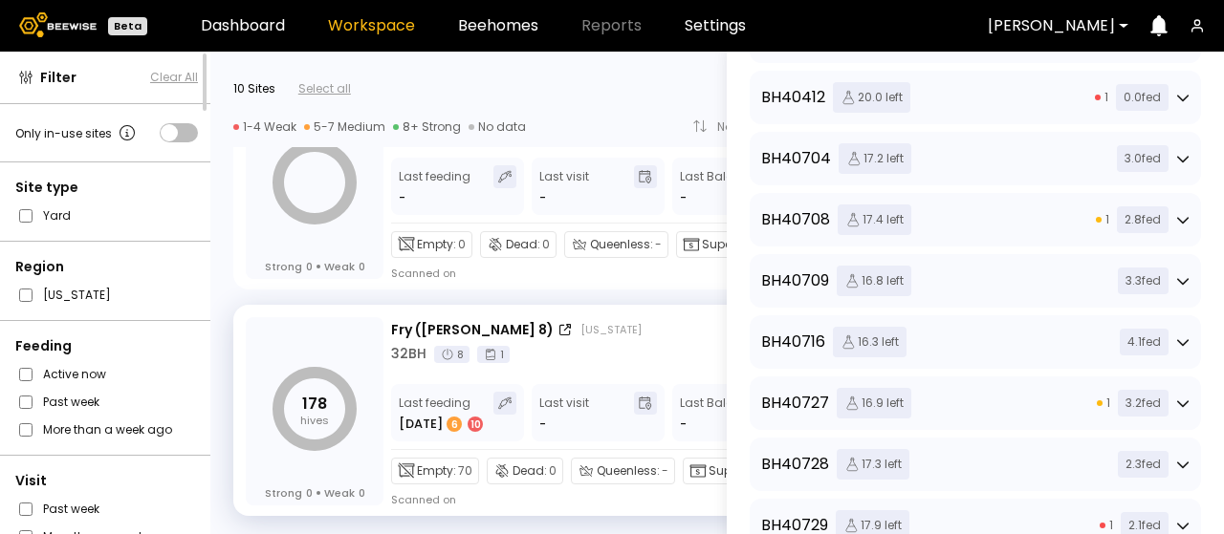
scroll to position [1339, 0]
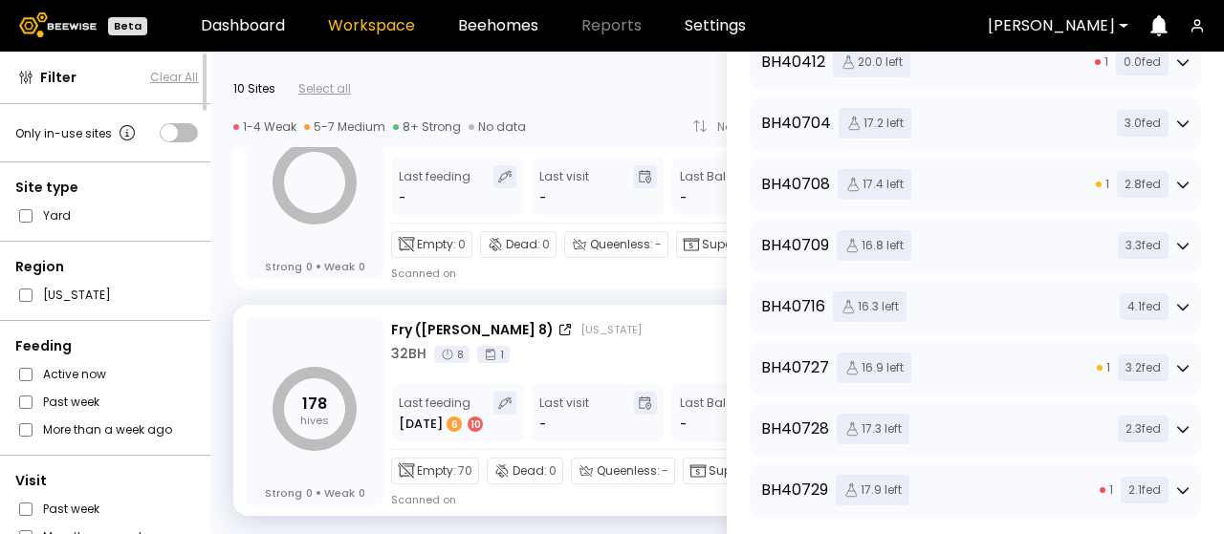
click at [1177, 246] on icon at bounding box center [1182, 246] width 11 height 7
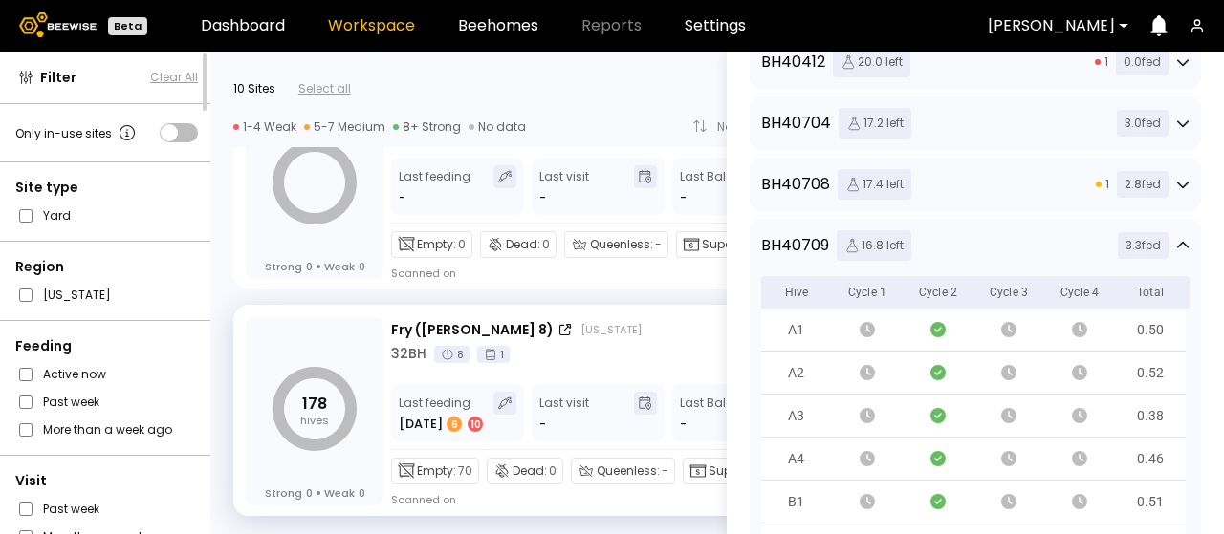
click at [1176, 246] on icon at bounding box center [1182, 245] width 13 height 13
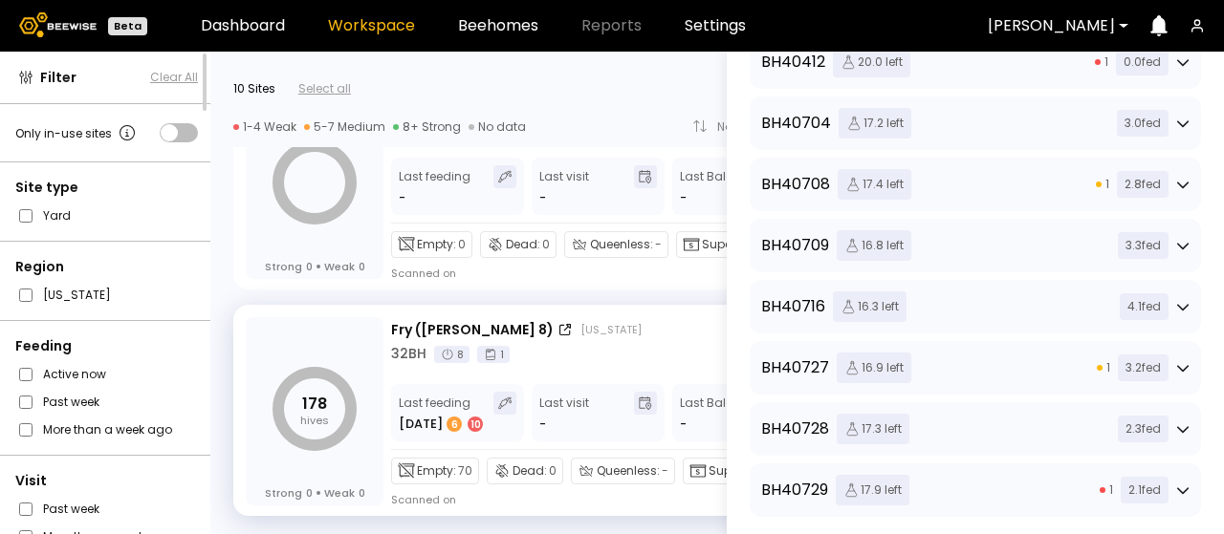
click at [1182, 185] on icon at bounding box center [1182, 184] width 13 height 13
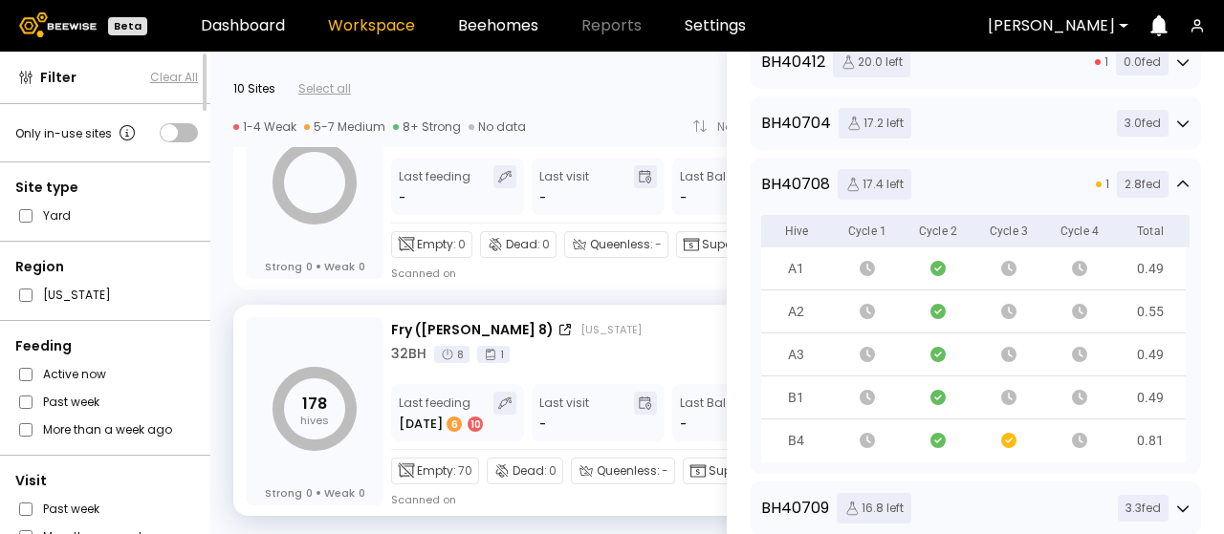
click at [1180, 183] on icon at bounding box center [1182, 184] width 13 height 13
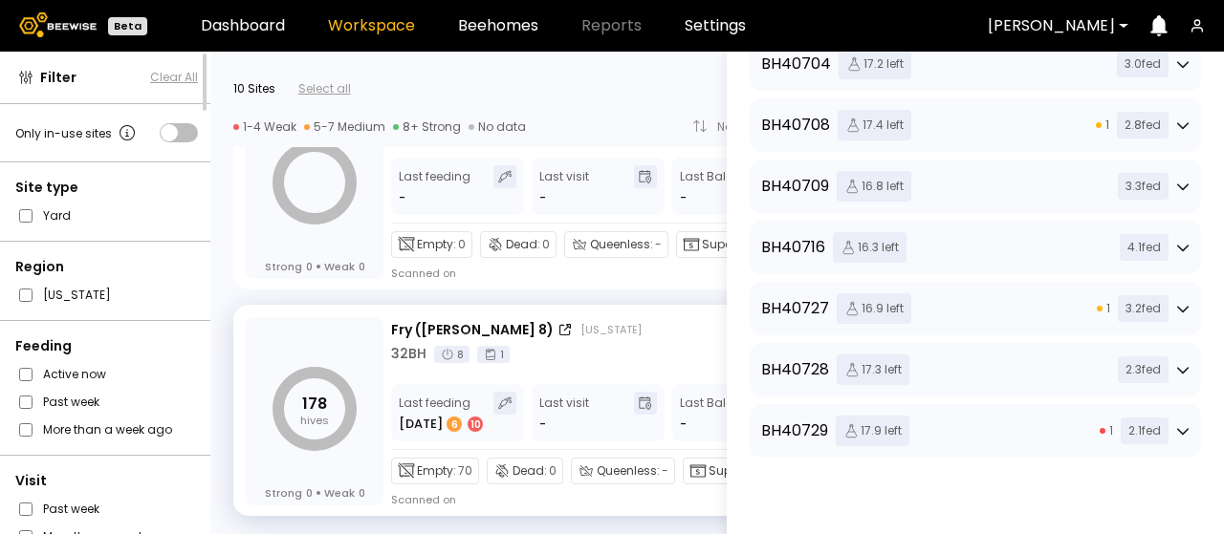
scroll to position [1421, 0]
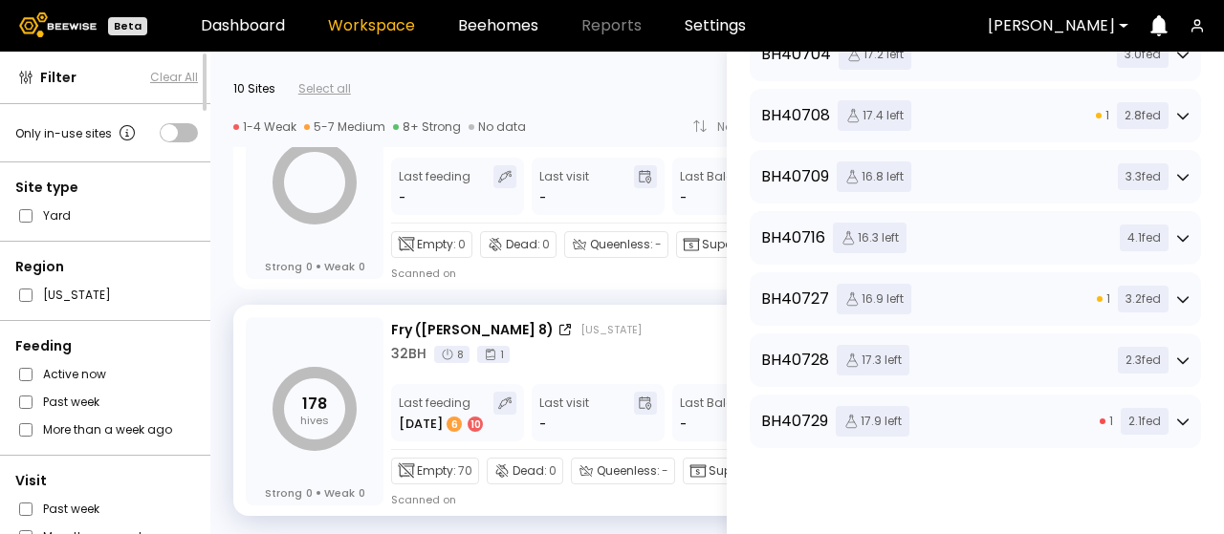
click at [1177, 293] on icon at bounding box center [1182, 299] width 13 height 13
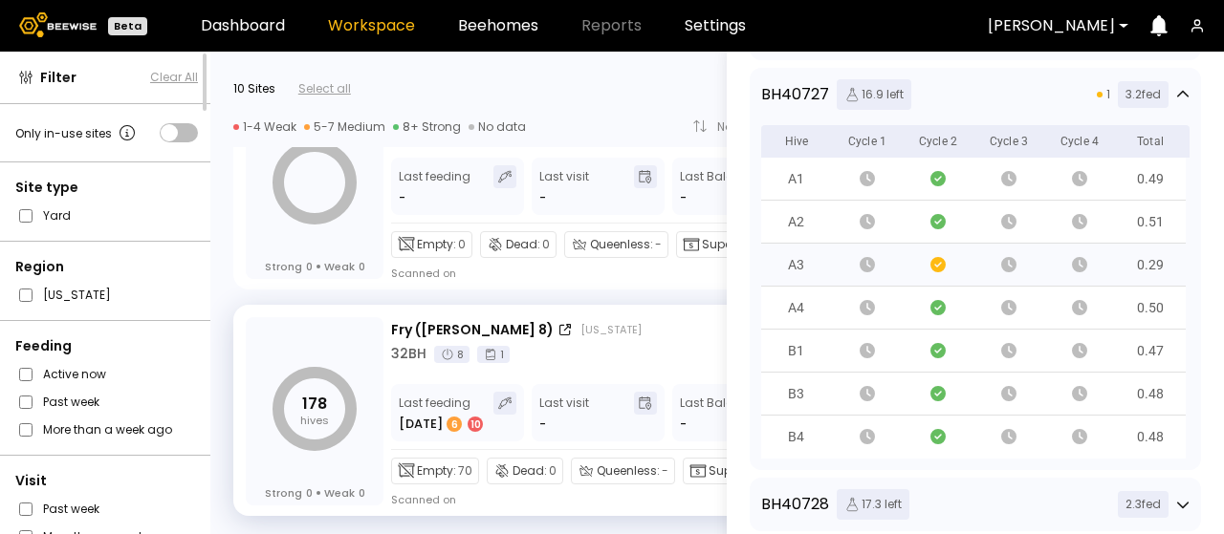
scroll to position [1516, 0]
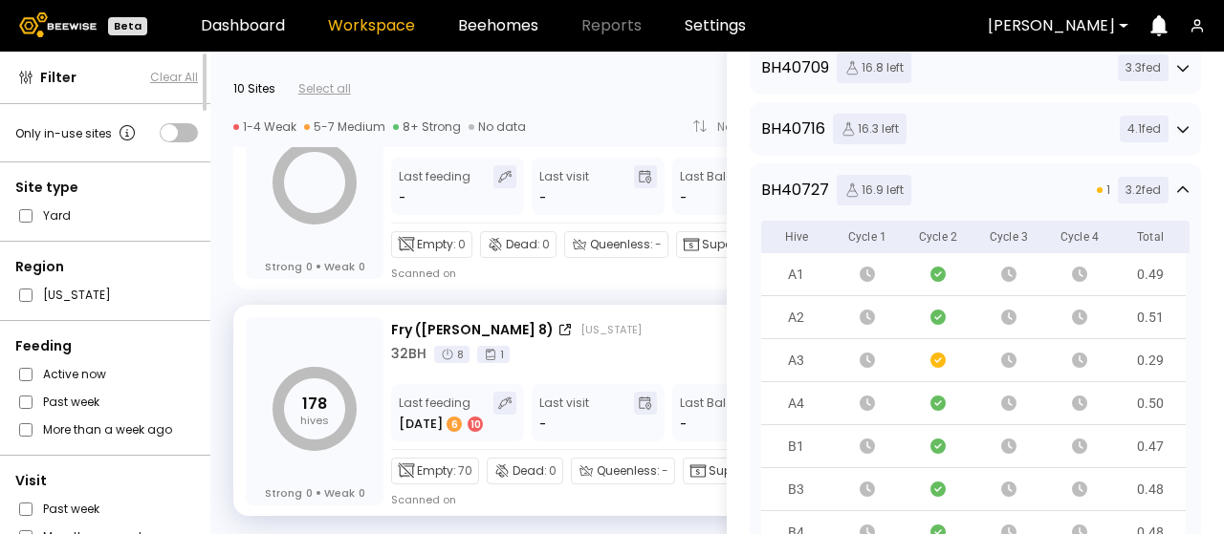
click at [1176, 190] on icon at bounding box center [1182, 190] width 13 height 13
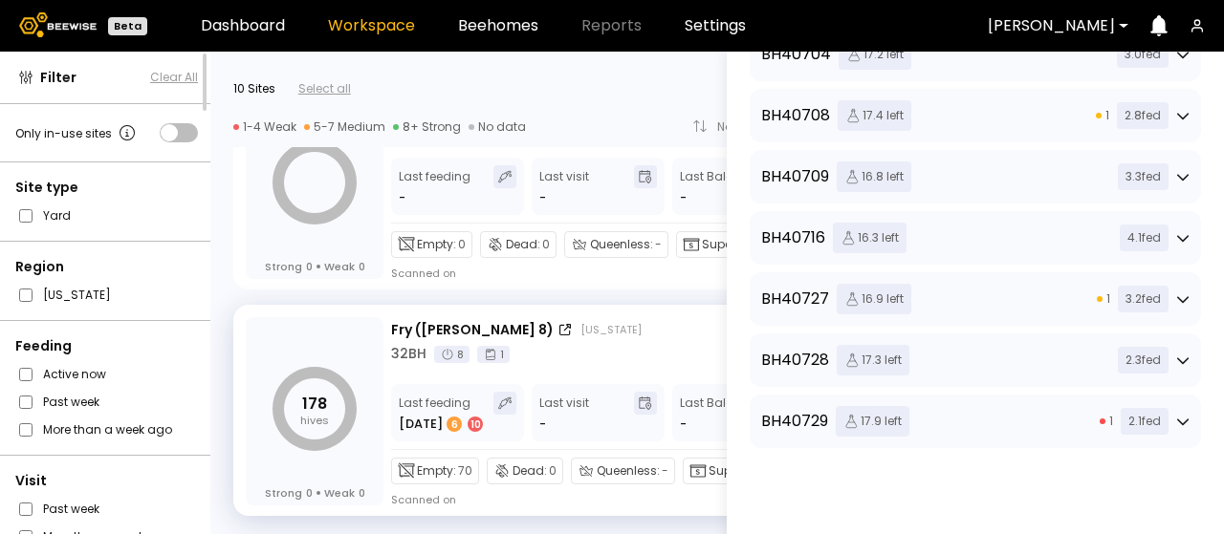
scroll to position [1421, 0]
click at [1176, 415] on icon at bounding box center [1182, 421] width 13 height 13
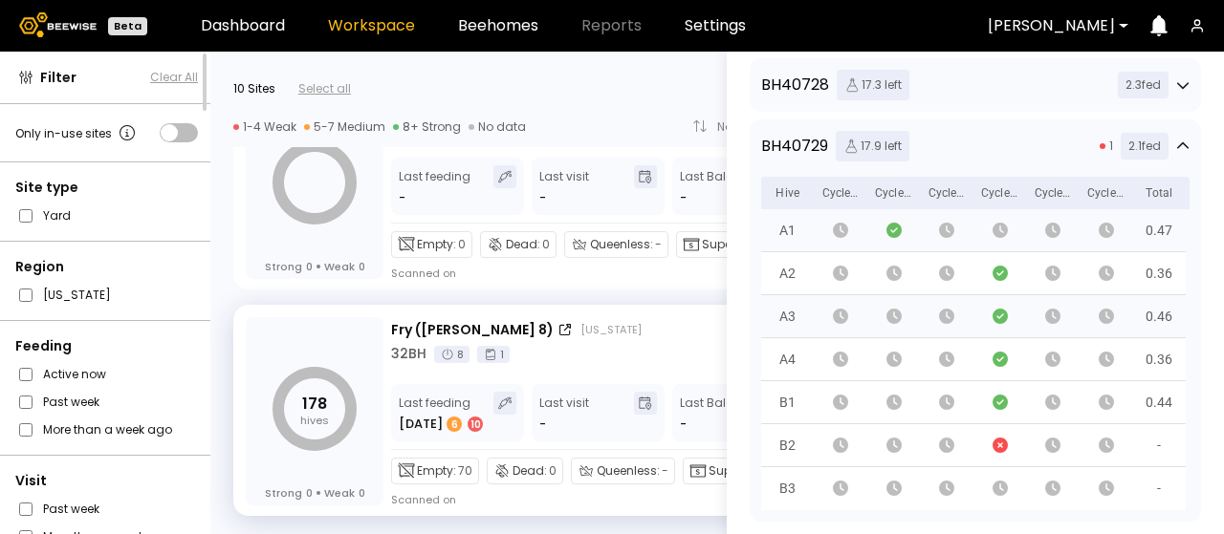
scroll to position [1708, 0]
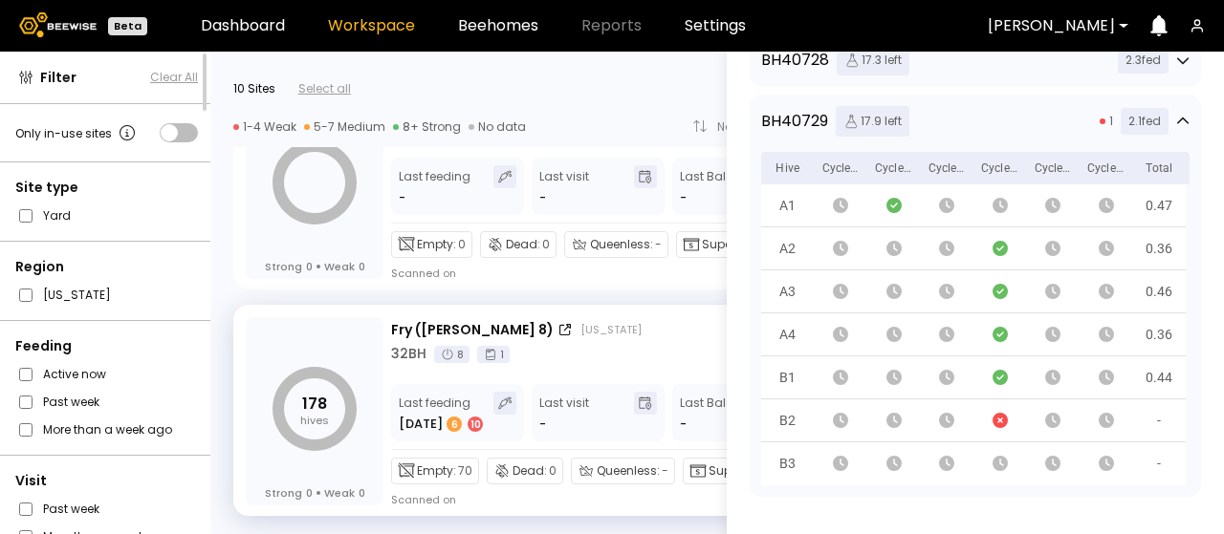
click at [1177, 120] on icon at bounding box center [1182, 120] width 11 height 7
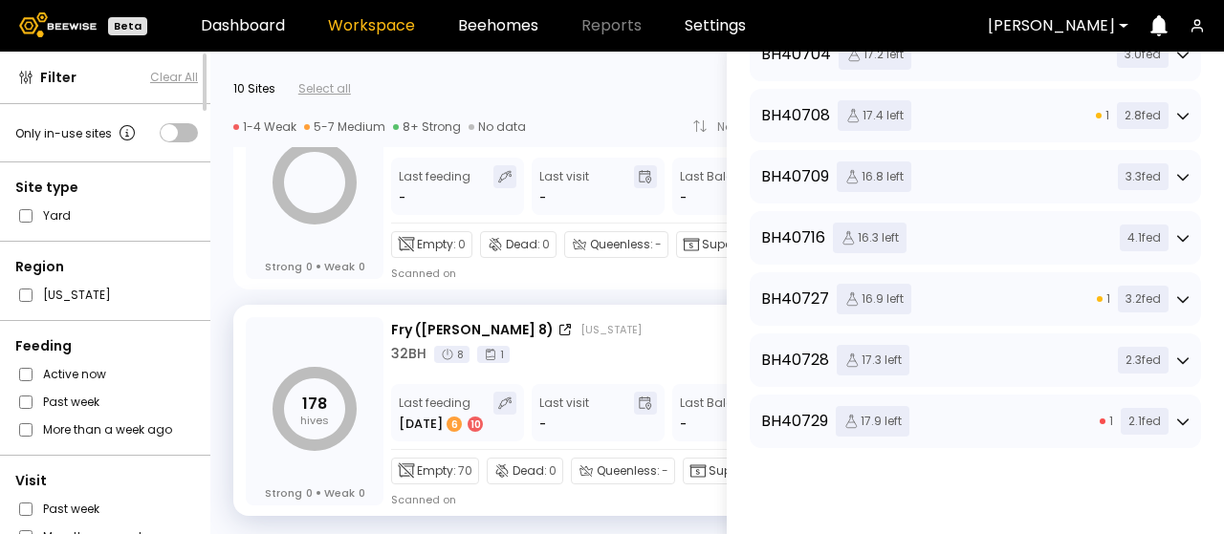
scroll to position [1421, 0]
click at [1181, 415] on icon at bounding box center [1182, 421] width 13 height 13
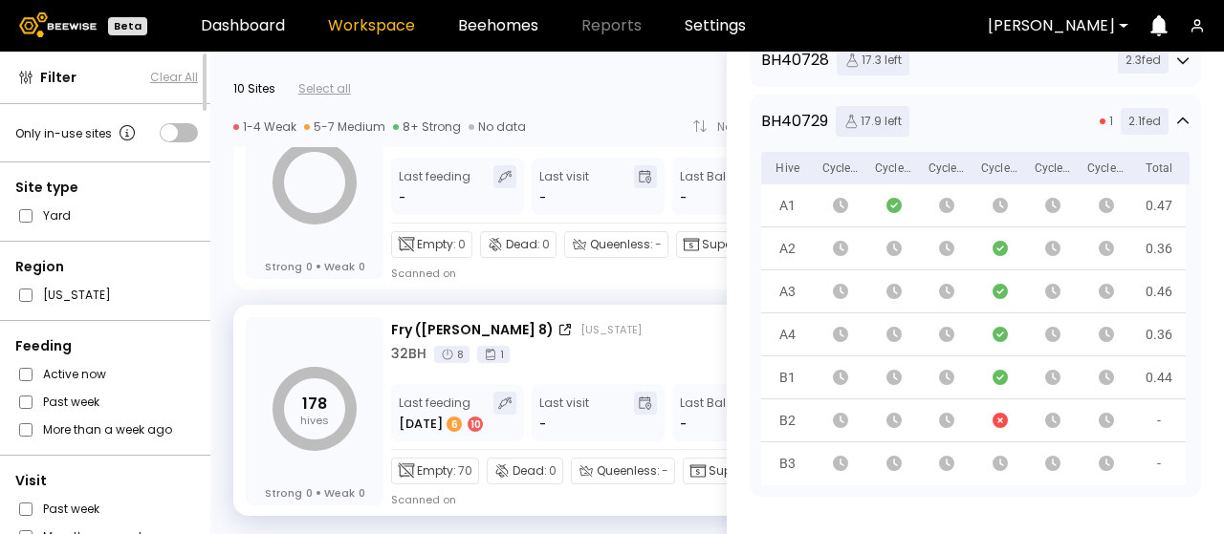
click at [1176, 122] on icon at bounding box center [1182, 121] width 13 height 13
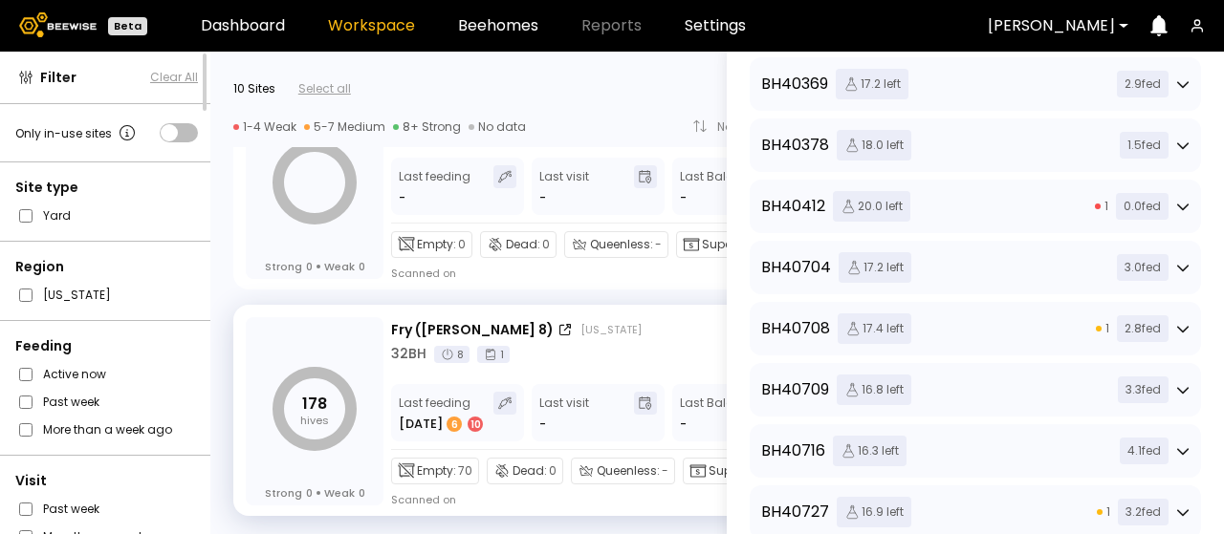
scroll to position [1134, 0]
click at [1178, 269] on icon at bounding box center [1182, 266] width 13 height 13
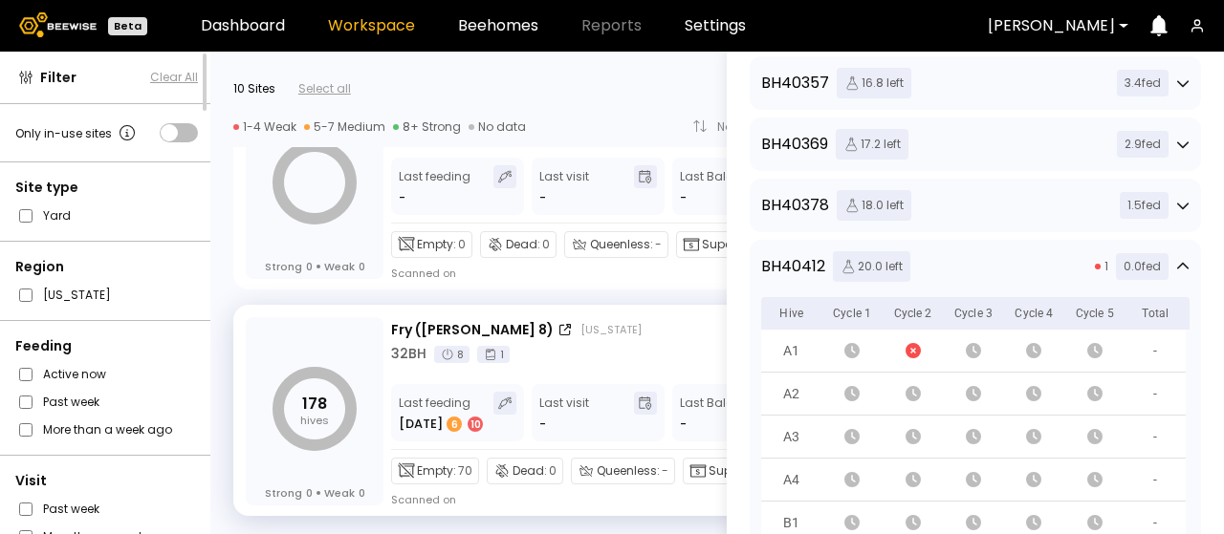
click at [1177, 265] on icon at bounding box center [1182, 265] width 11 height 7
